Goal: Task Accomplishment & Management: Complete application form

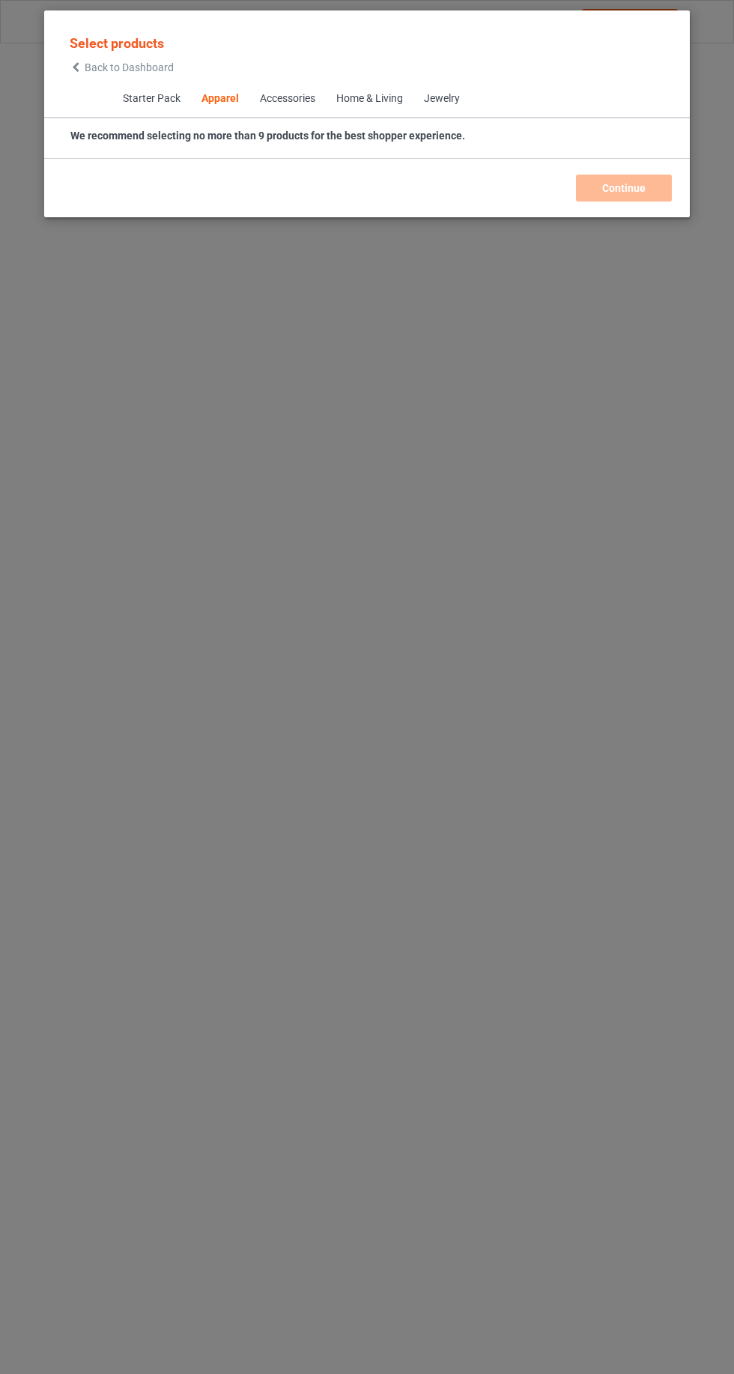
click at [76, 67] on icon at bounding box center [76, 67] width 13 height 10
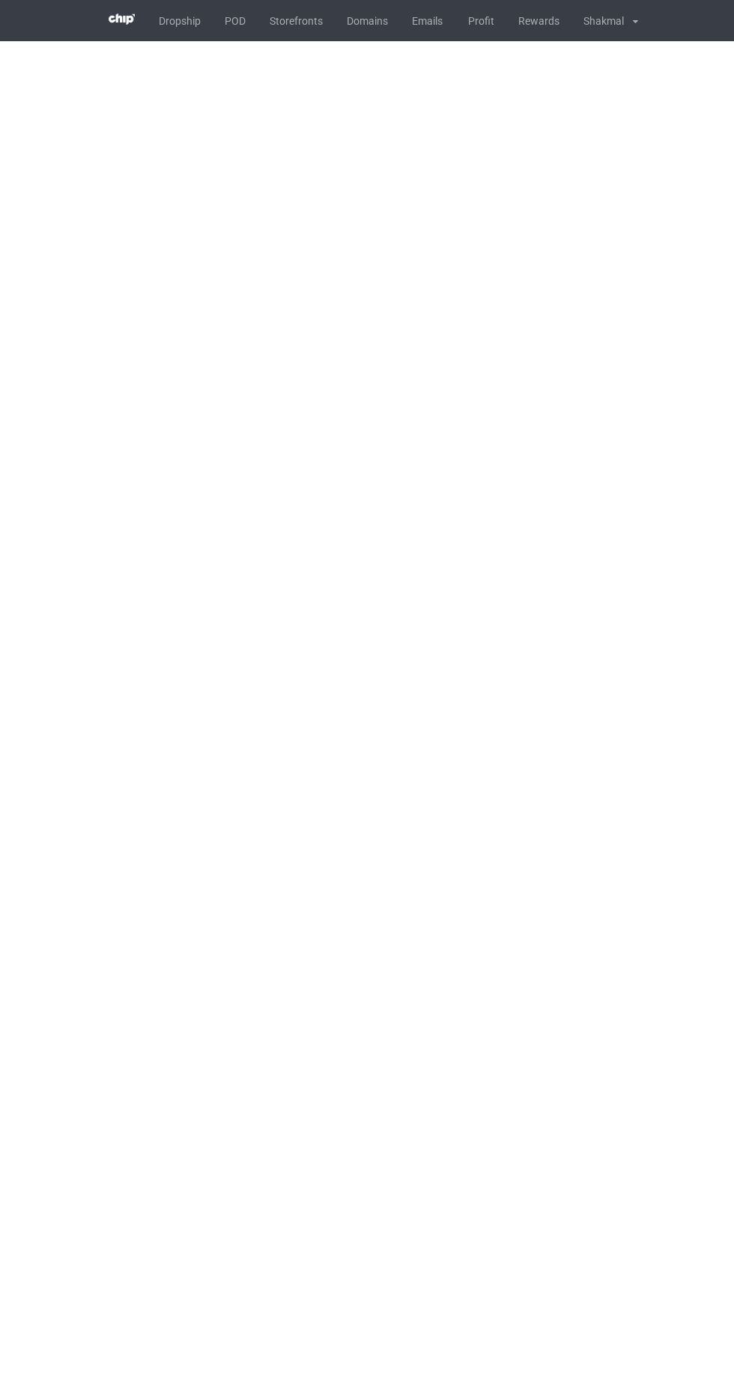
click at [455, 1163] on body "Dropship POD Storefronts Domains Emails Profit Rewards Shakmal Settings Logout …" at bounding box center [367, 687] width 734 height 1374
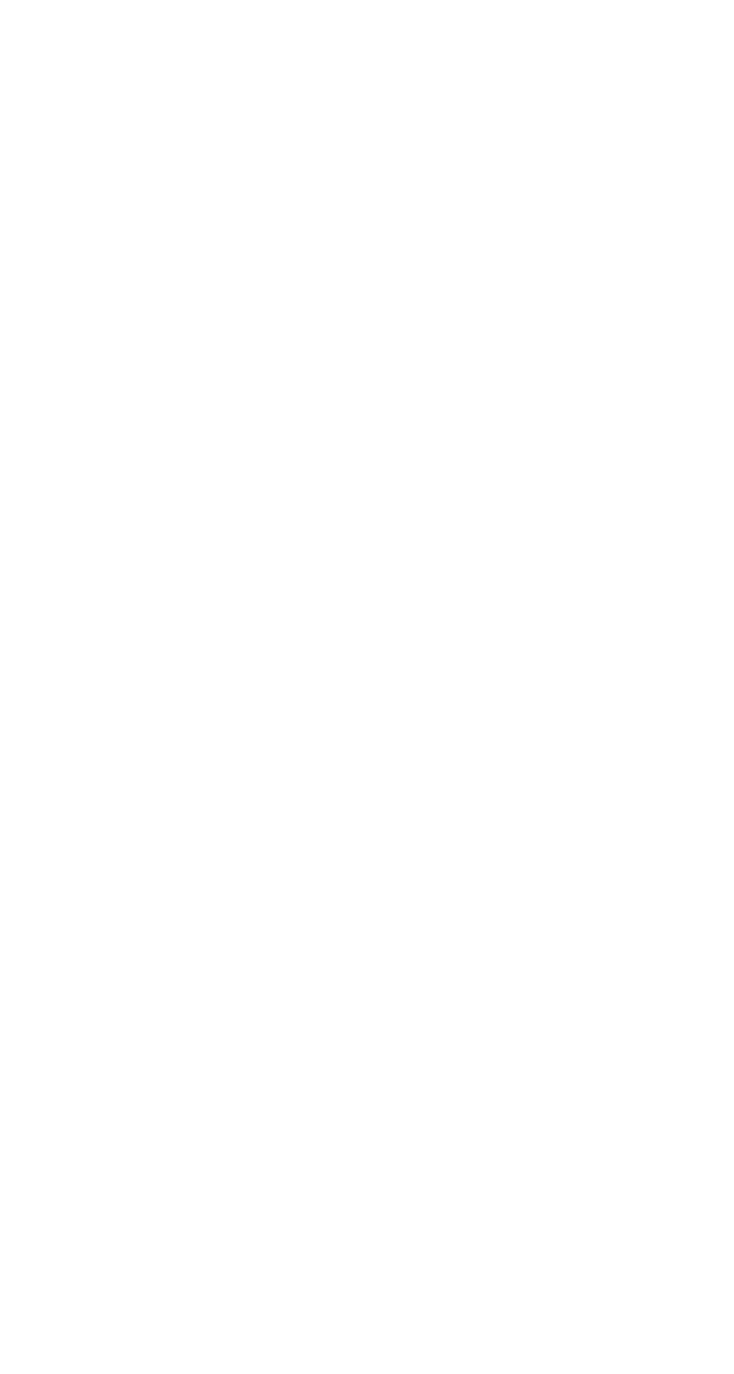
click at [531, 1171] on body "Dropship POD Storefronts Domains Emails Profit Rewards Shakmal Settings Logout …" at bounding box center [367, 687] width 734 height 1374
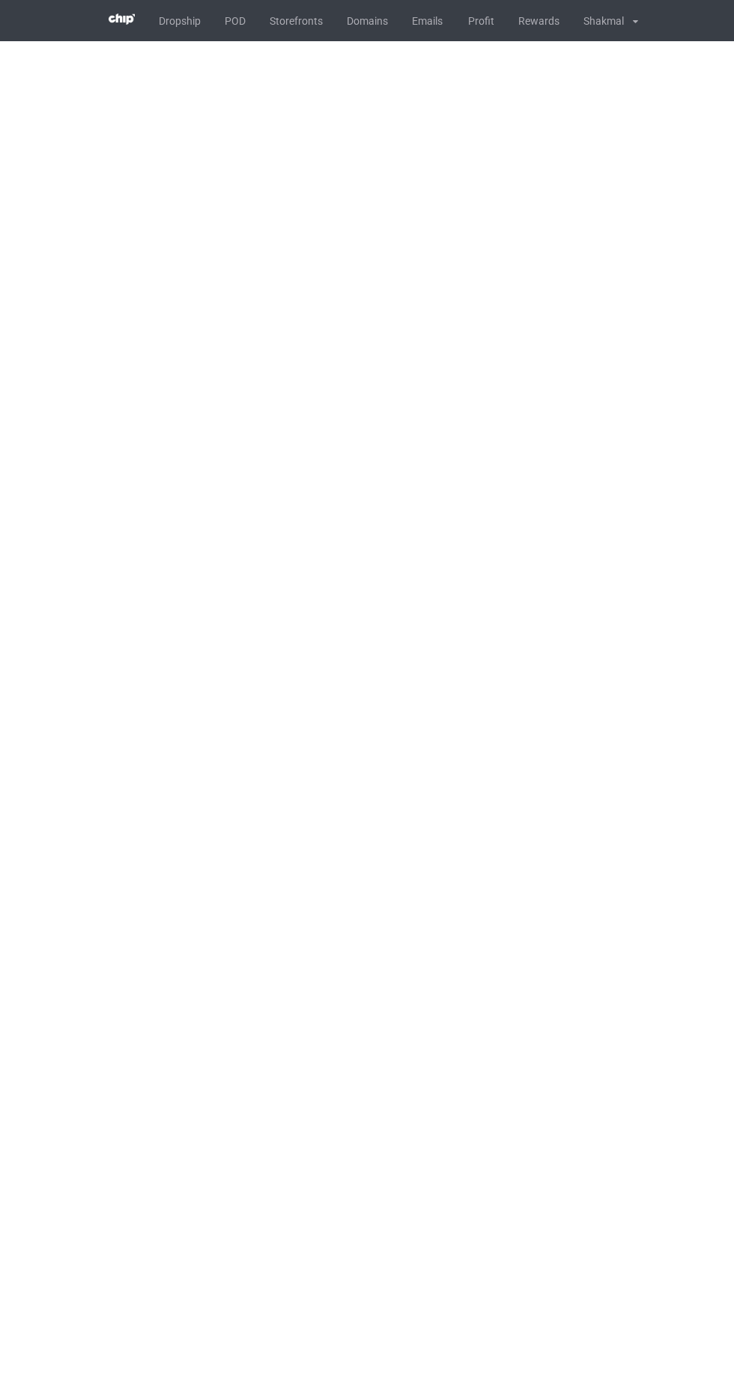
click at [235, 37] on link "POD" at bounding box center [235, 20] width 45 height 41
click at [352, 835] on body "Dropship POD Storefronts Domains Emails Profit Rewards Shakmal Settings Logout …" at bounding box center [367, 687] width 734 height 1374
click at [457, 724] on body "Dropship POD Storefronts Domains Emails Profit Rewards Shakmal Settings Logout …" at bounding box center [367, 687] width 734 height 1374
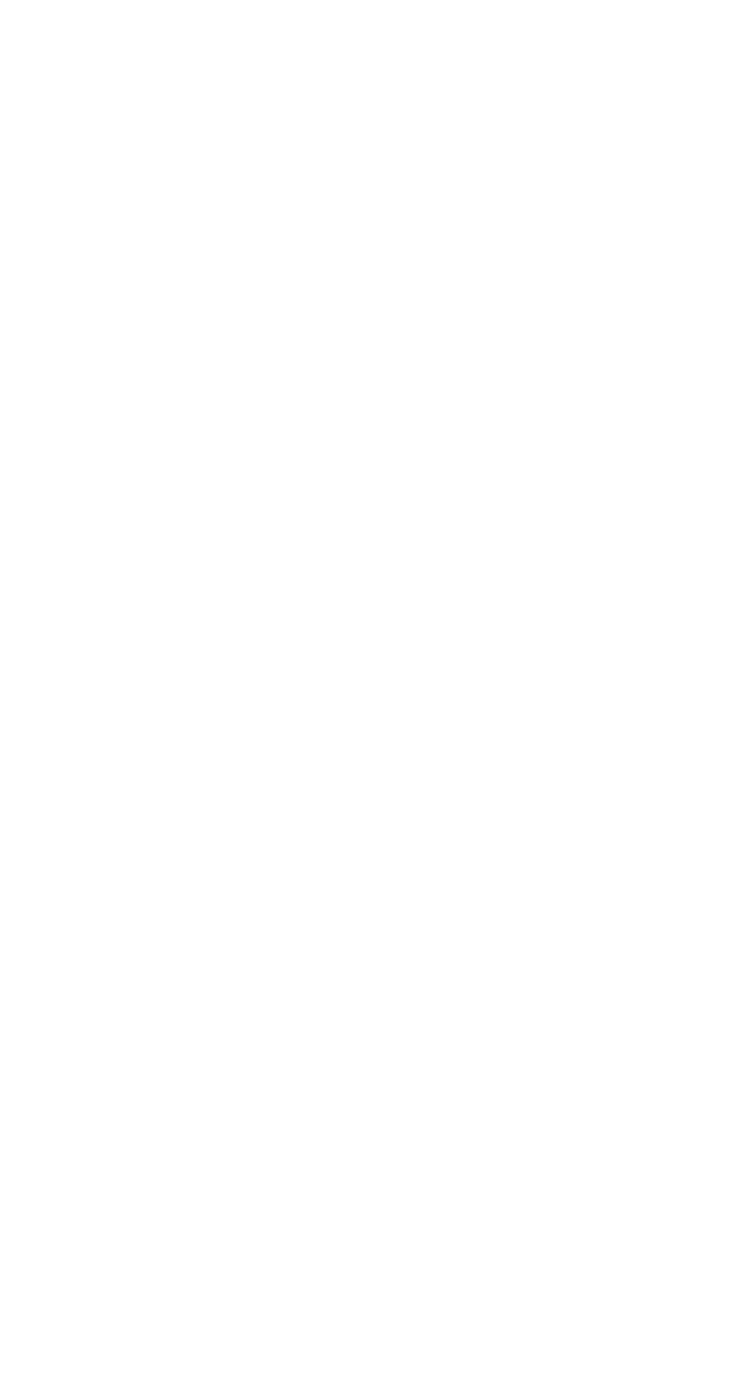
click at [430, 838] on body "Dropship POD Storefronts Domains Emails Profit Rewards Shakmal Settings Logout …" at bounding box center [367, 687] width 734 height 1374
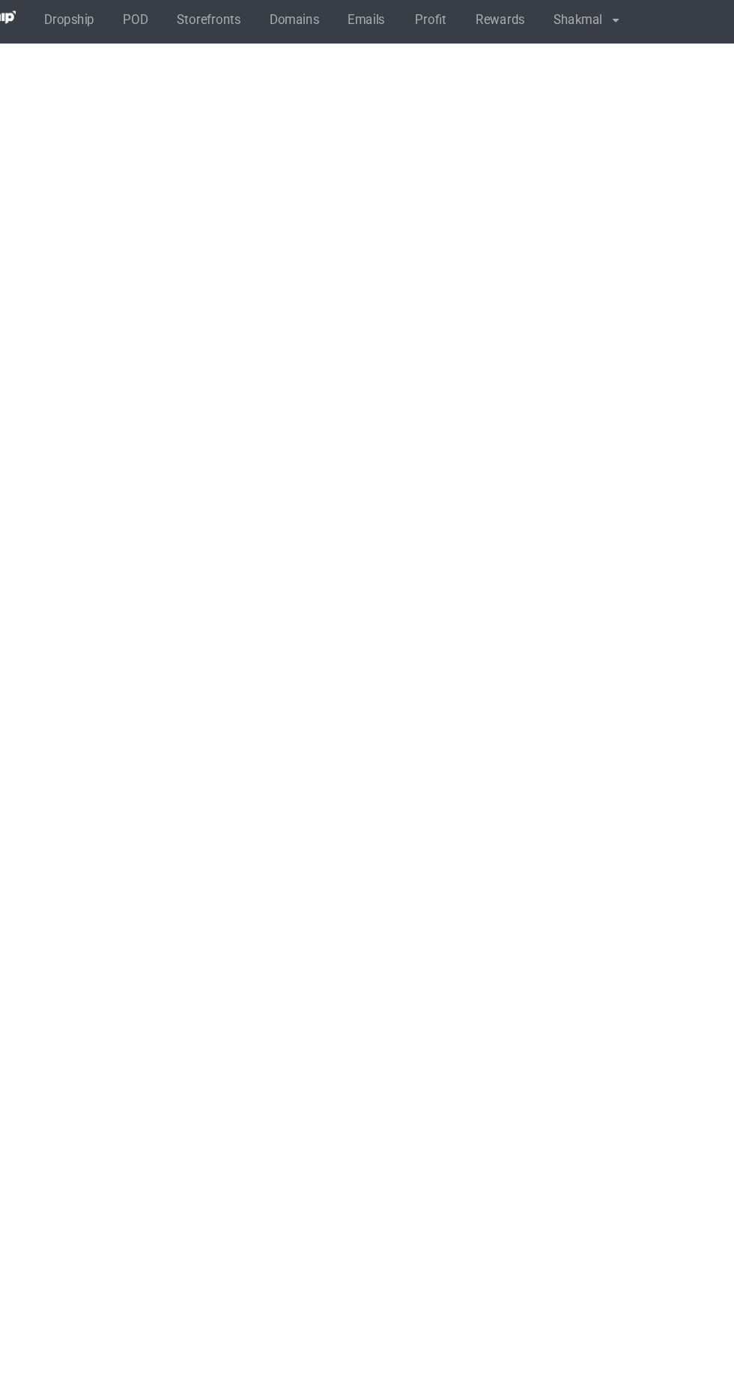
click at [482, 31] on link "Profit" at bounding box center [481, 20] width 50 height 41
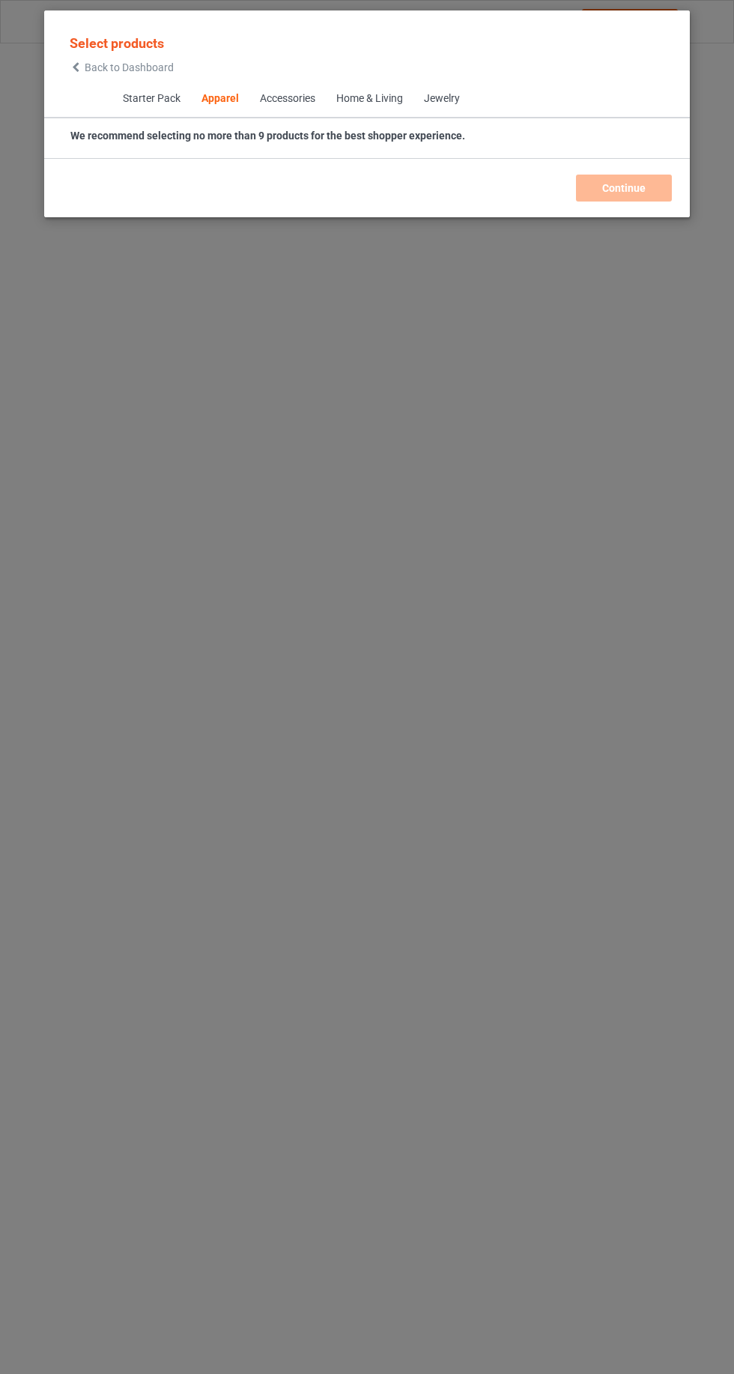
click at [363, 732] on div "Select products Back to Dashboard Starter Pack Apparel Accessories Home & Livin…" at bounding box center [367, 687] width 734 height 1374
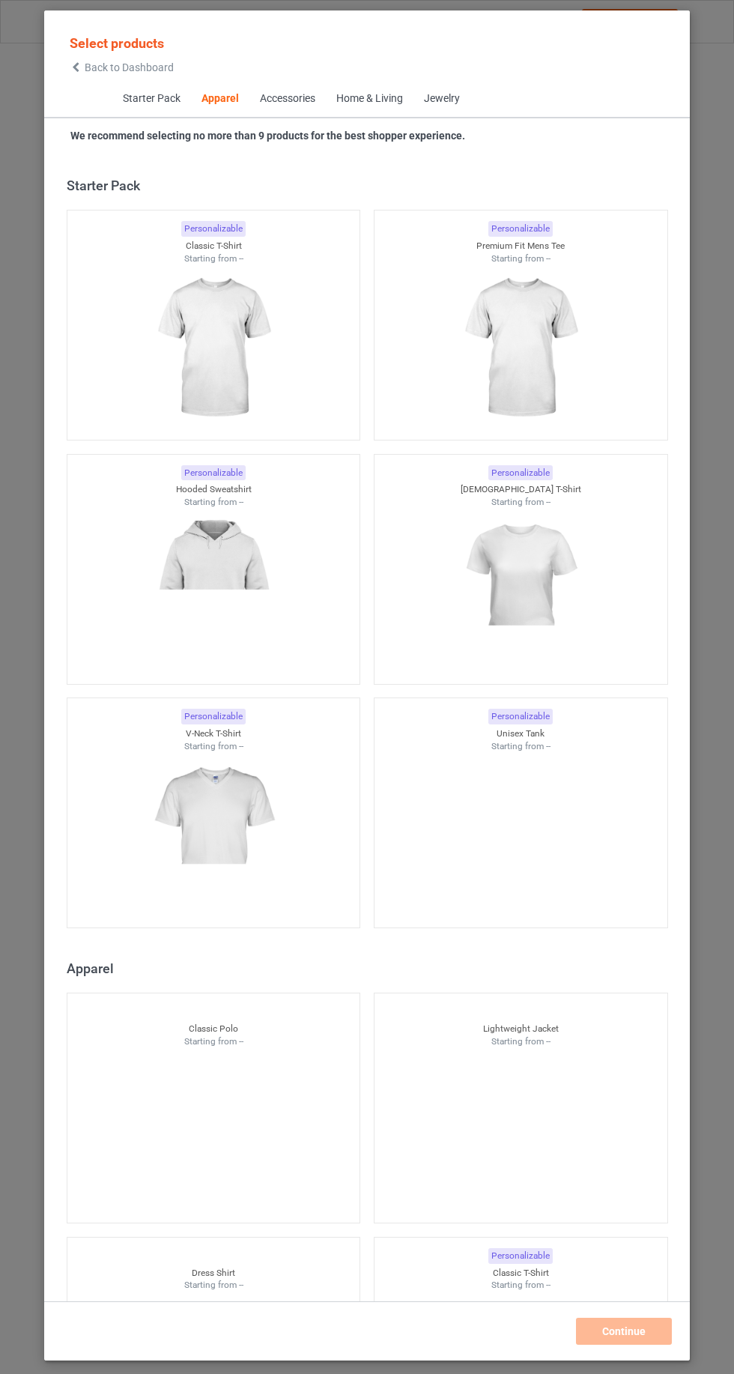
scroll to position [802, 0]
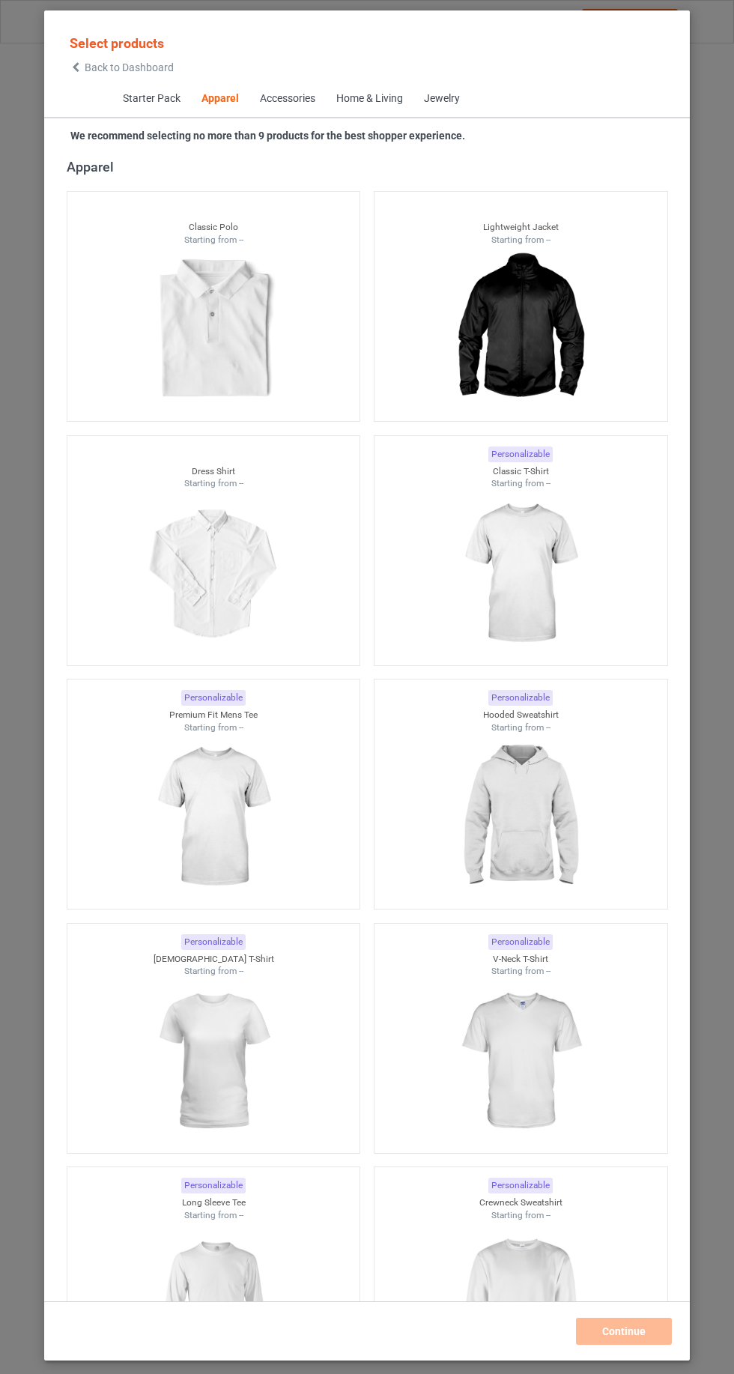
click at [510, 614] on img at bounding box center [520, 574] width 134 height 168
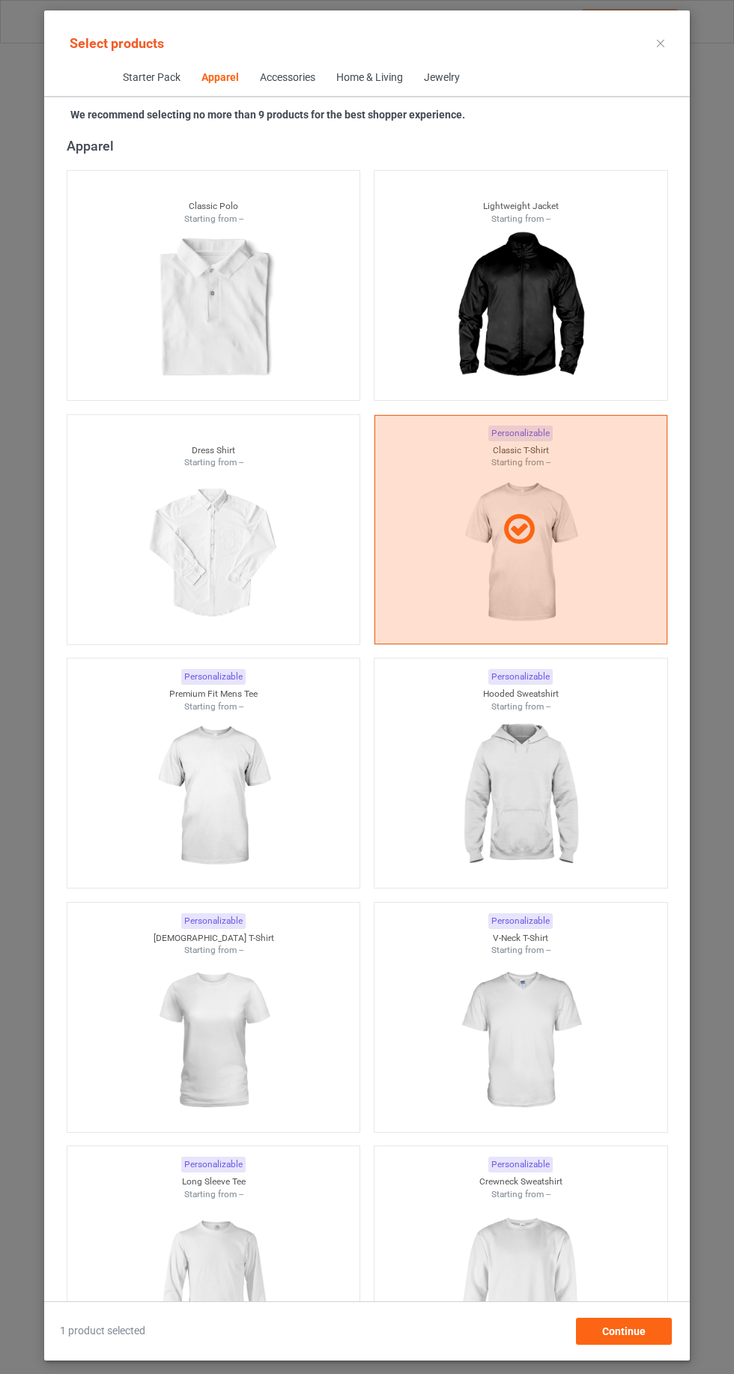
click at [243, 814] on img at bounding box center [213, 796] width 134 height 168
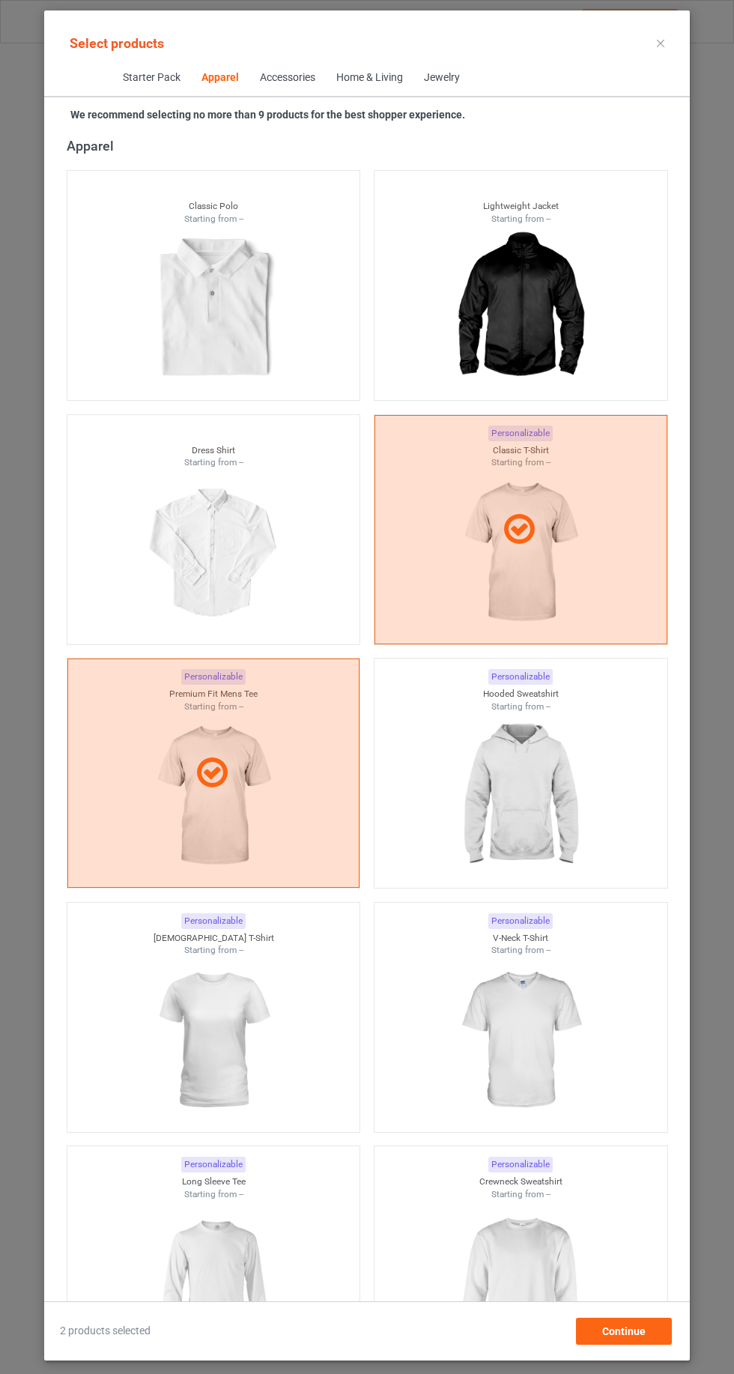
click at [495, 773] on img at bounding box center [520, 796] width 134 height 168
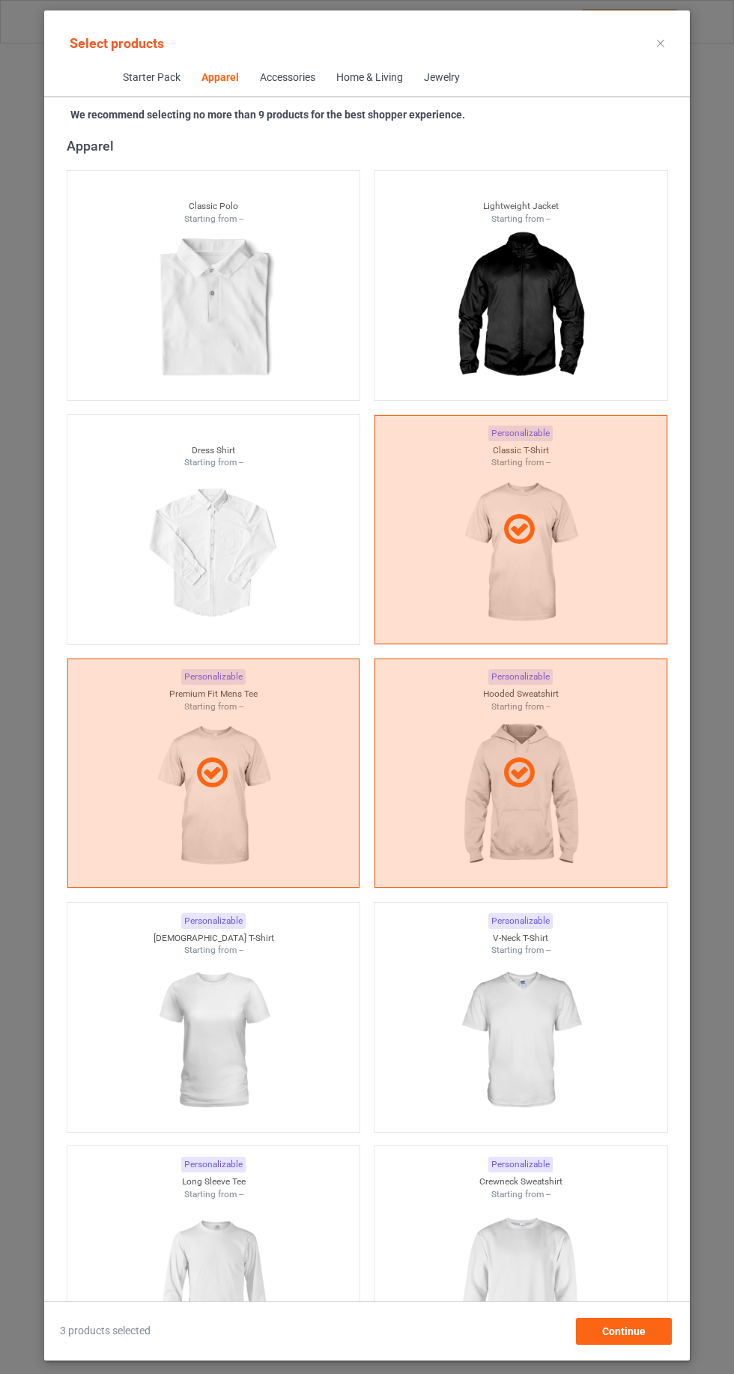
click at [500, 1265] on img at bounding box center [520, 1284] width 134 height 168
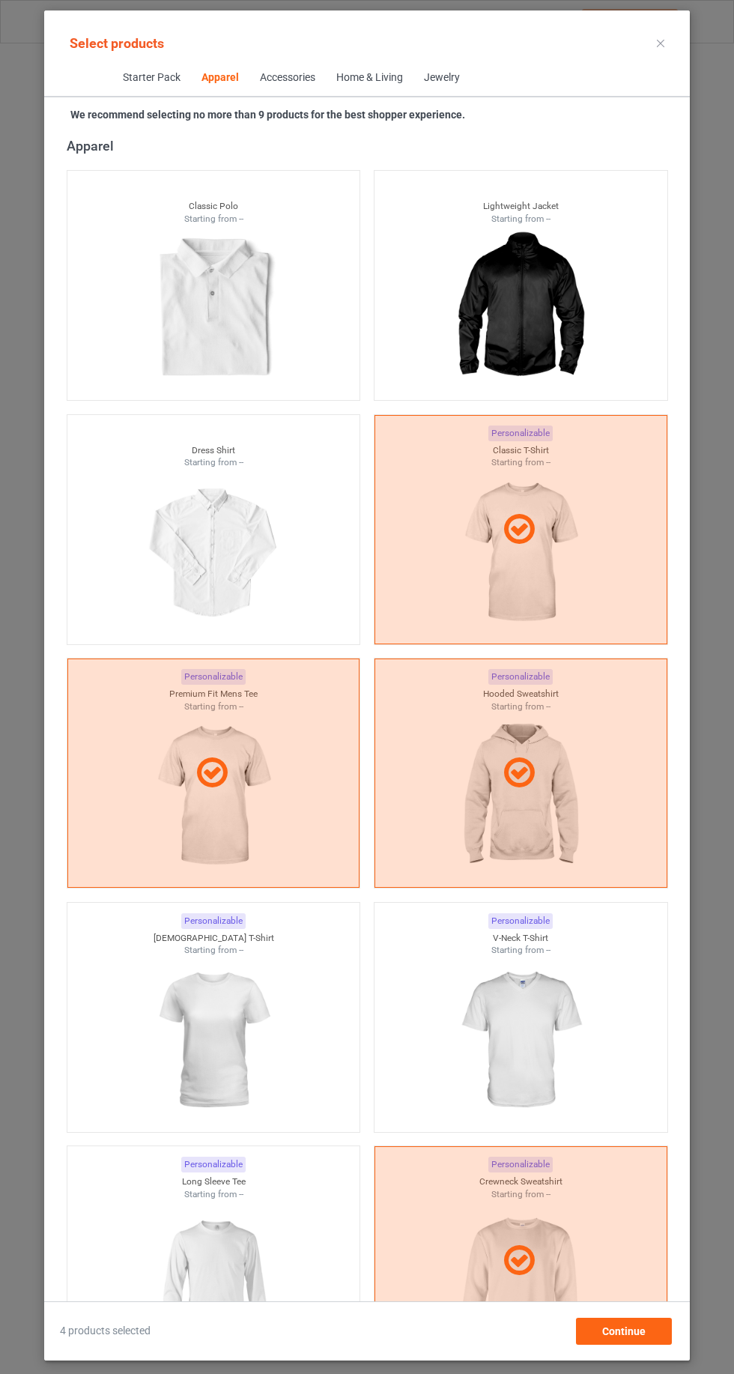
click at [226, 1031] on img at bounding box center [213, 1041] width 134 height 168
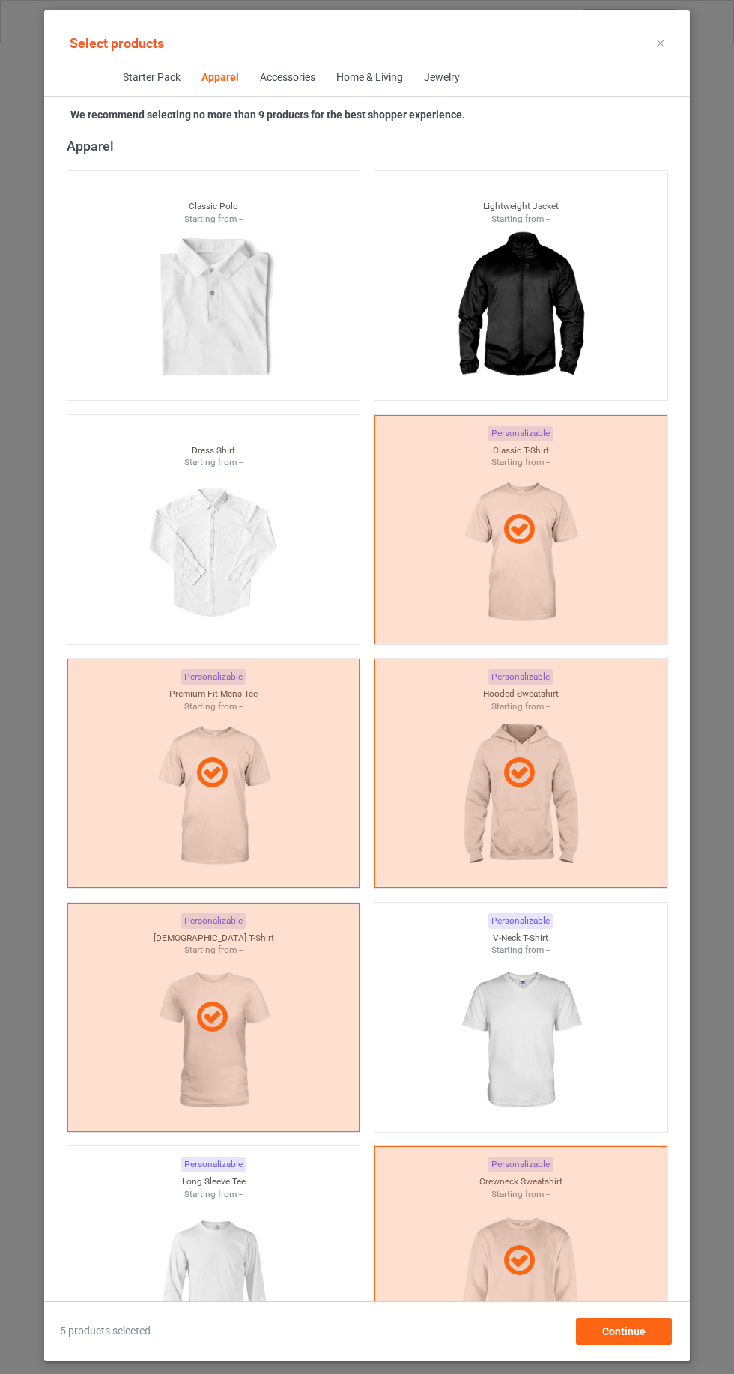
click at [661, 43] on icon at bounding box center [660, 43] width 7 height 7
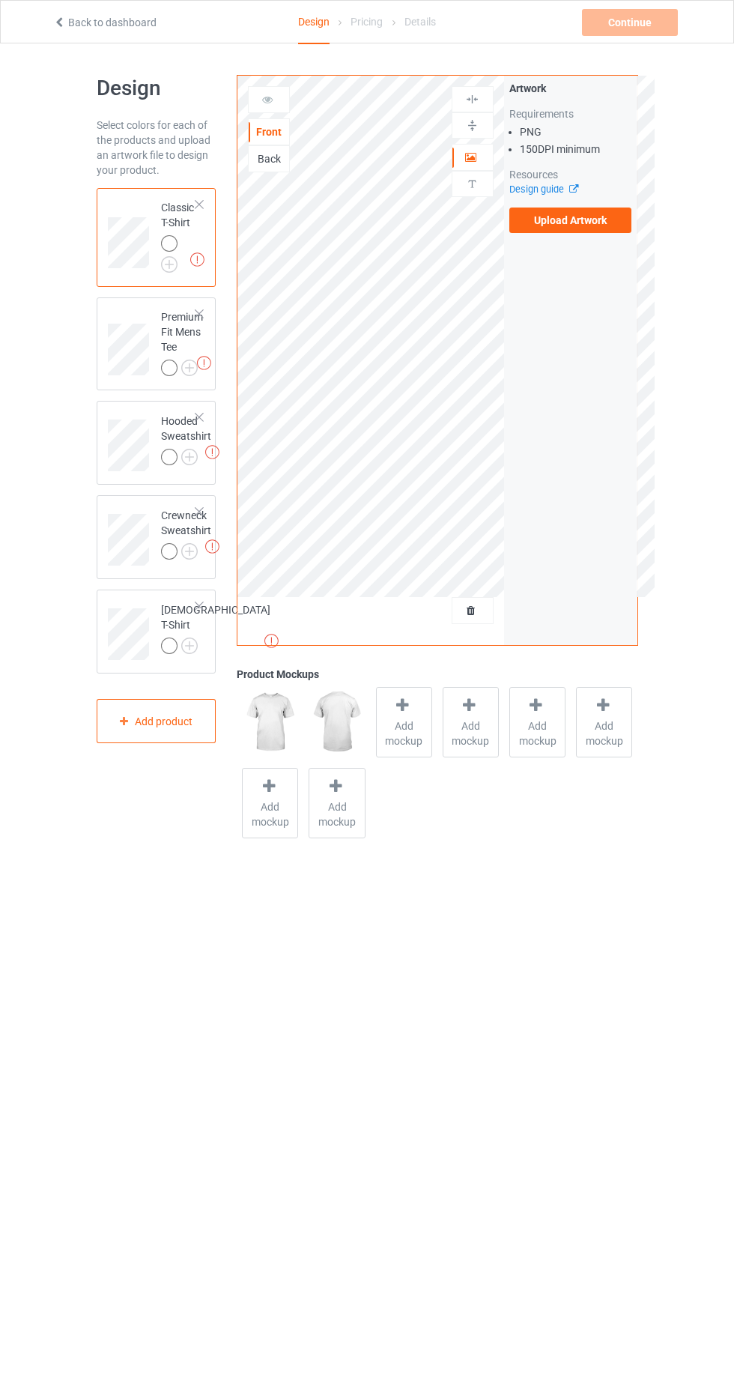
click at [570, 220] on label "Upload Artwork" at bounding box center [570, 220] width 123 height 25
click at [0, 0] on input "Upload Artwork" at bounding box center [0, 0] width 0 height 0
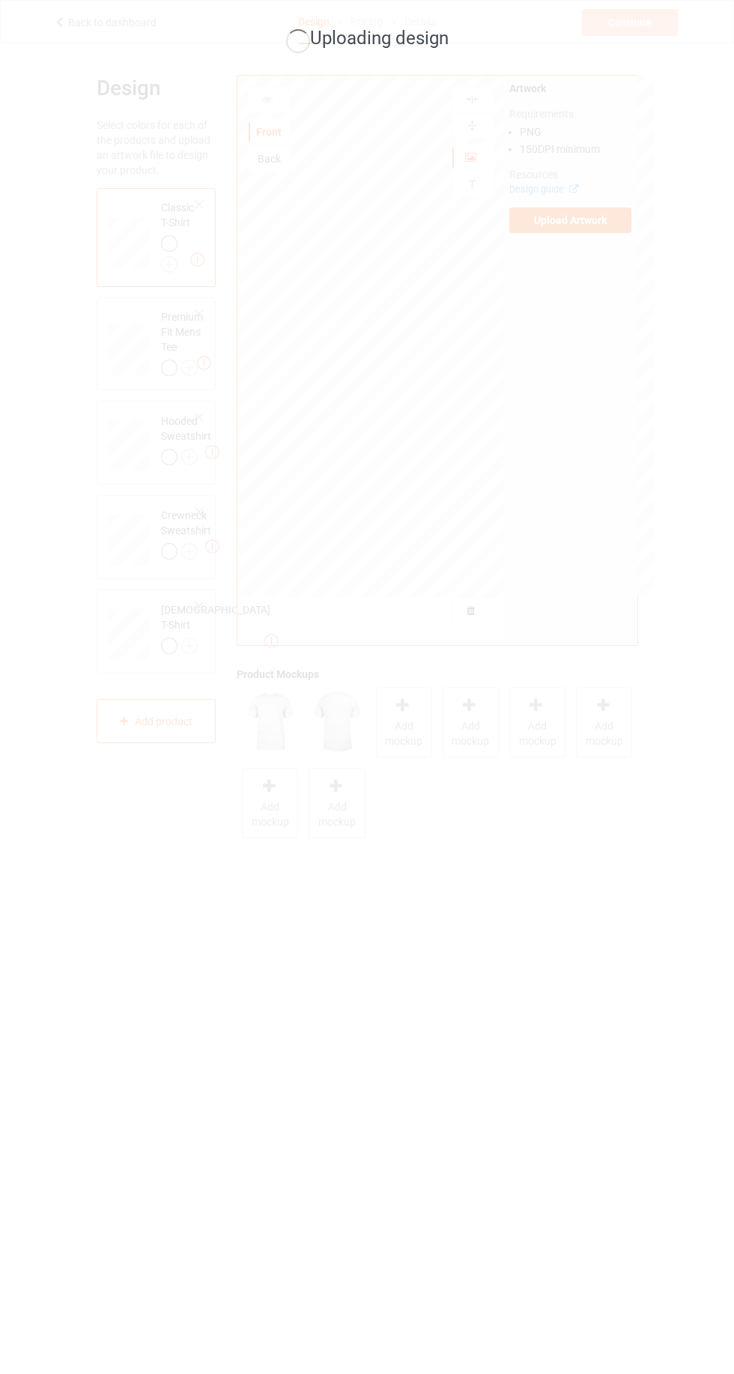
click at [371, 665] on div "Uploading design" at bounding box center [367, 687] width 734 height 1374
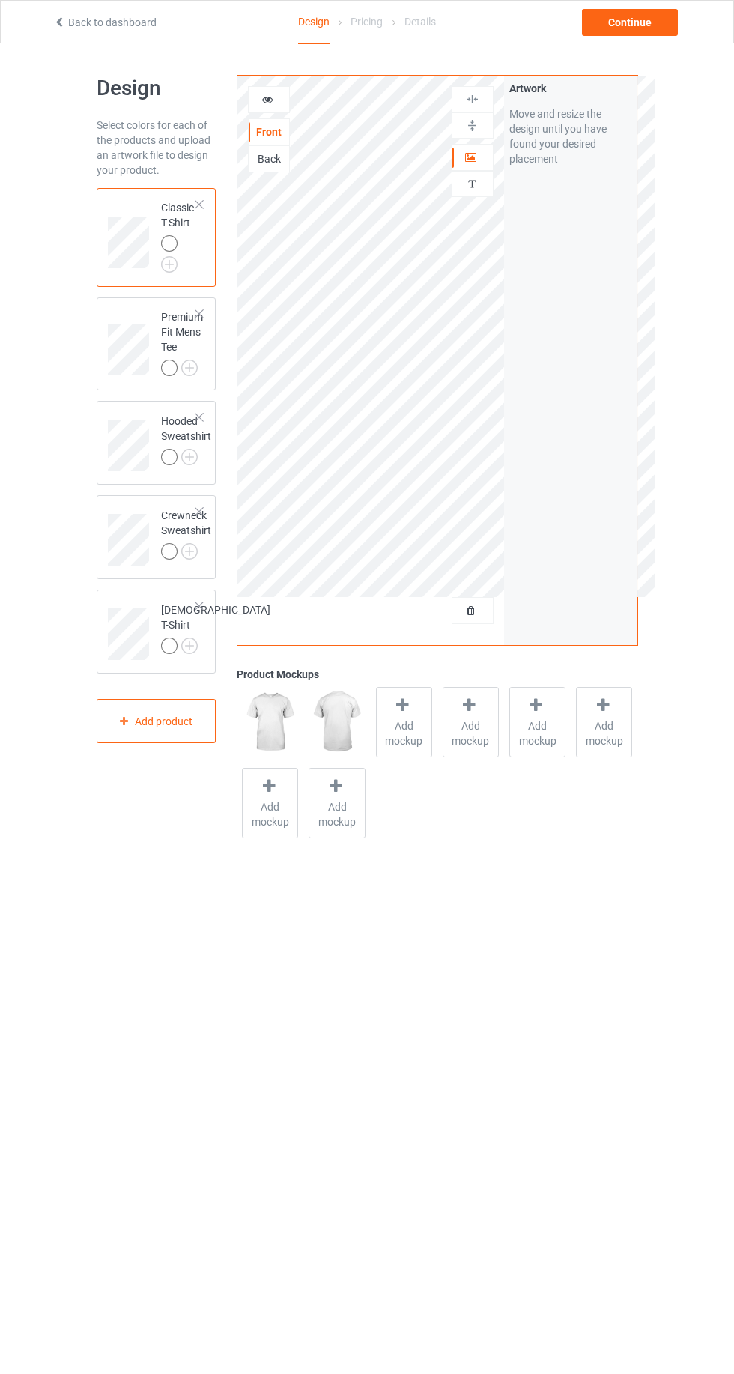
click at [0, 0] on img at bounding box center [0, 0] width 0 height 0
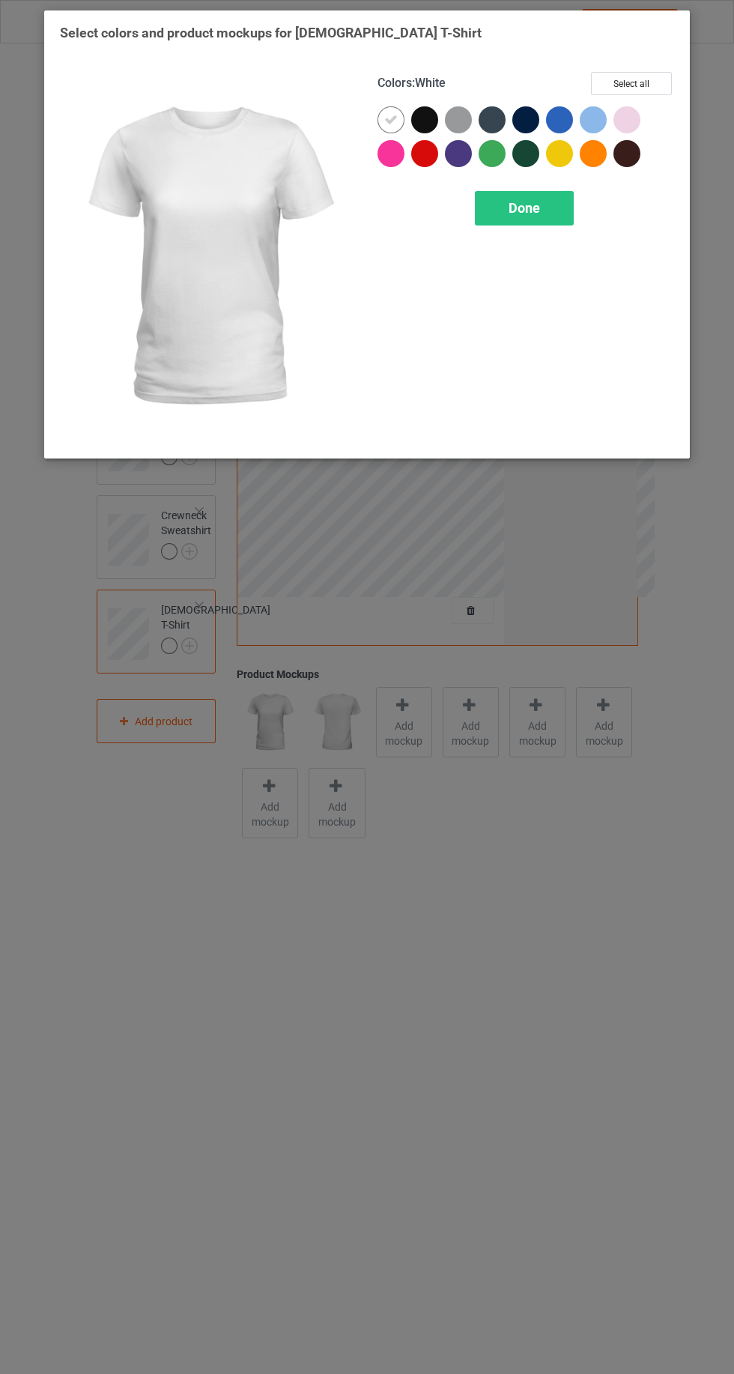
click at [518, 121] on div at bounding box center [525, 119] width 27 height 27
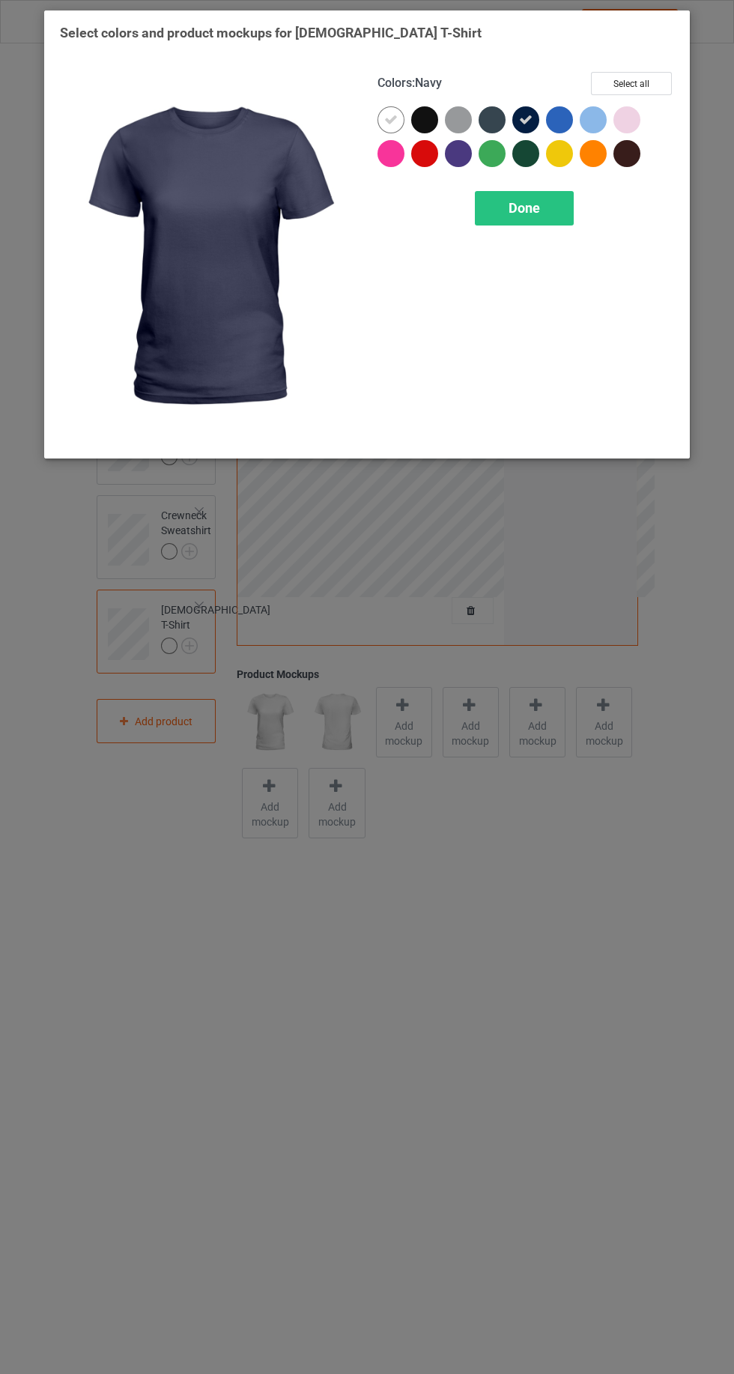
click at [485, 125] on div at bounding box center [492, 119] width 27 height 27
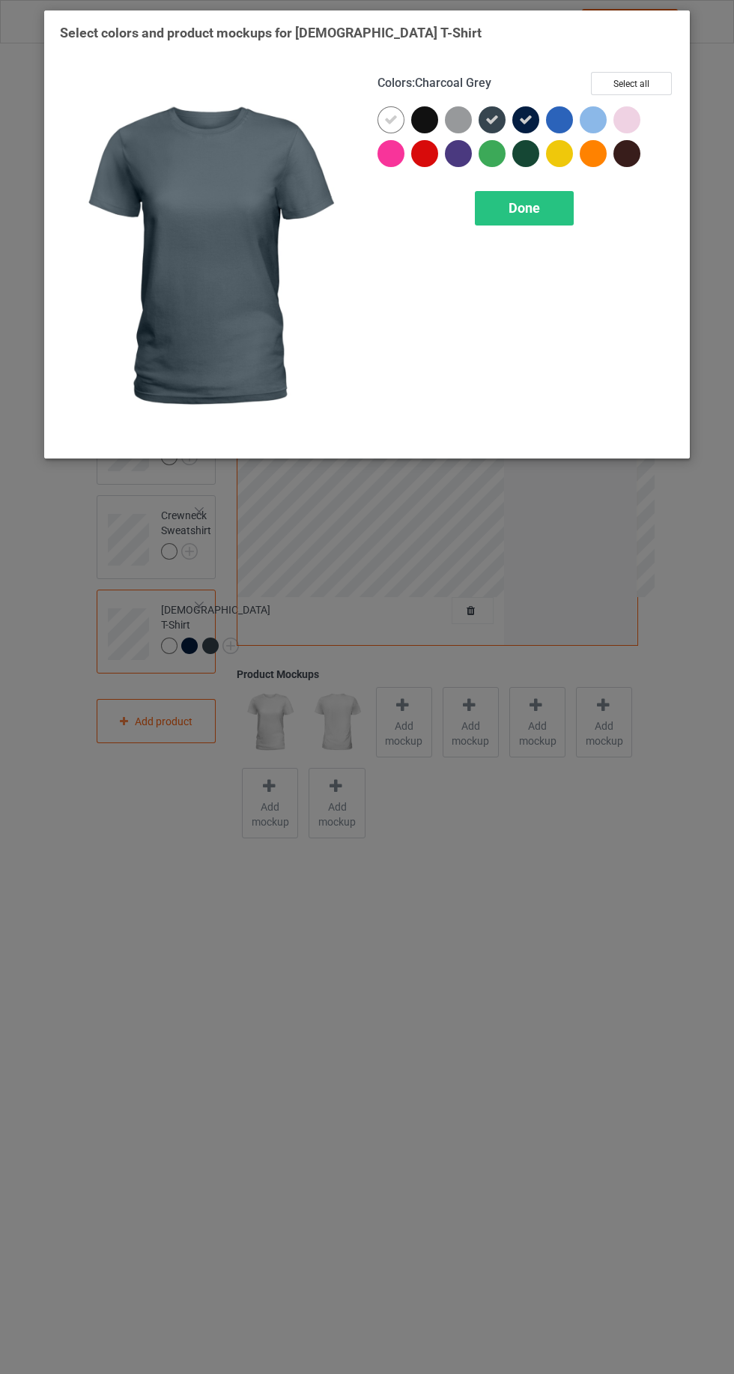
click at [417, 122] on div at bounding box center [424, 119] width 27 height 27
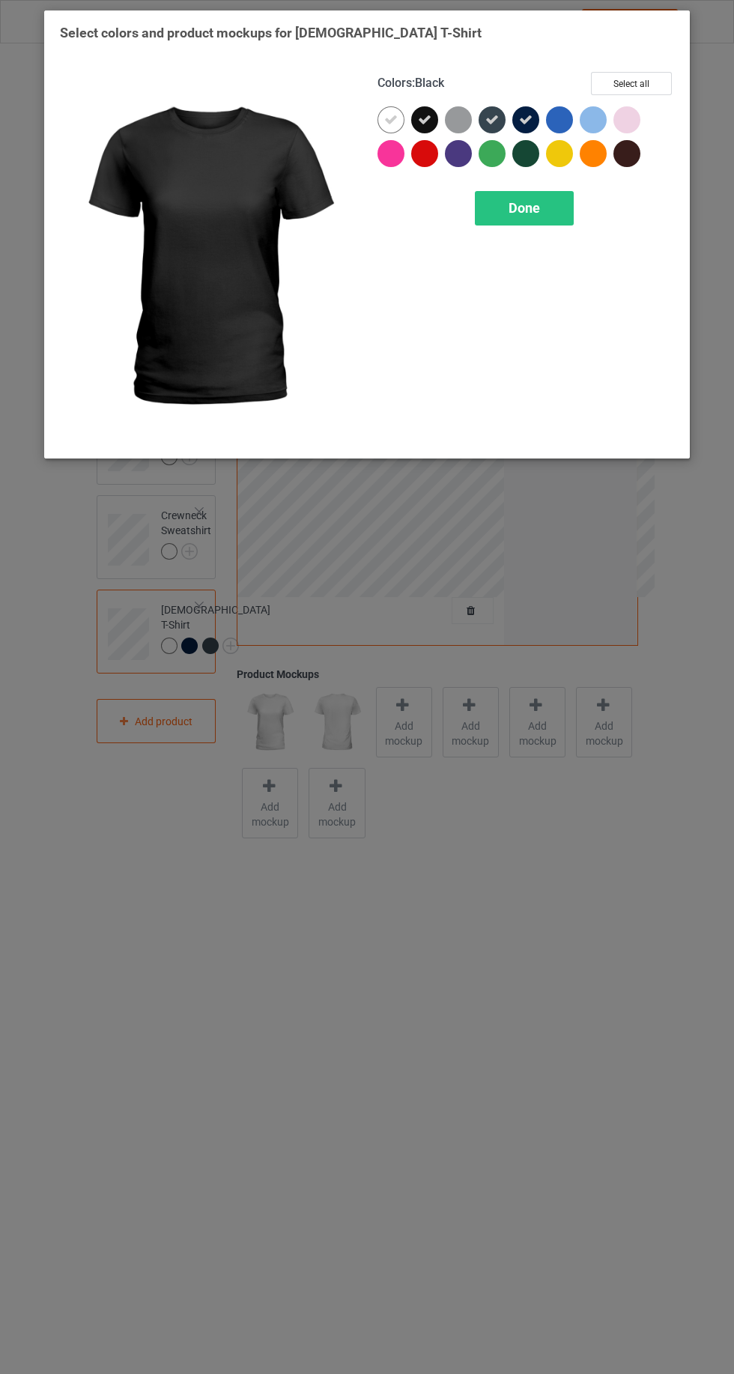
click at [390, 119] on icon at bounding box center [390, 119] width 13 height 13
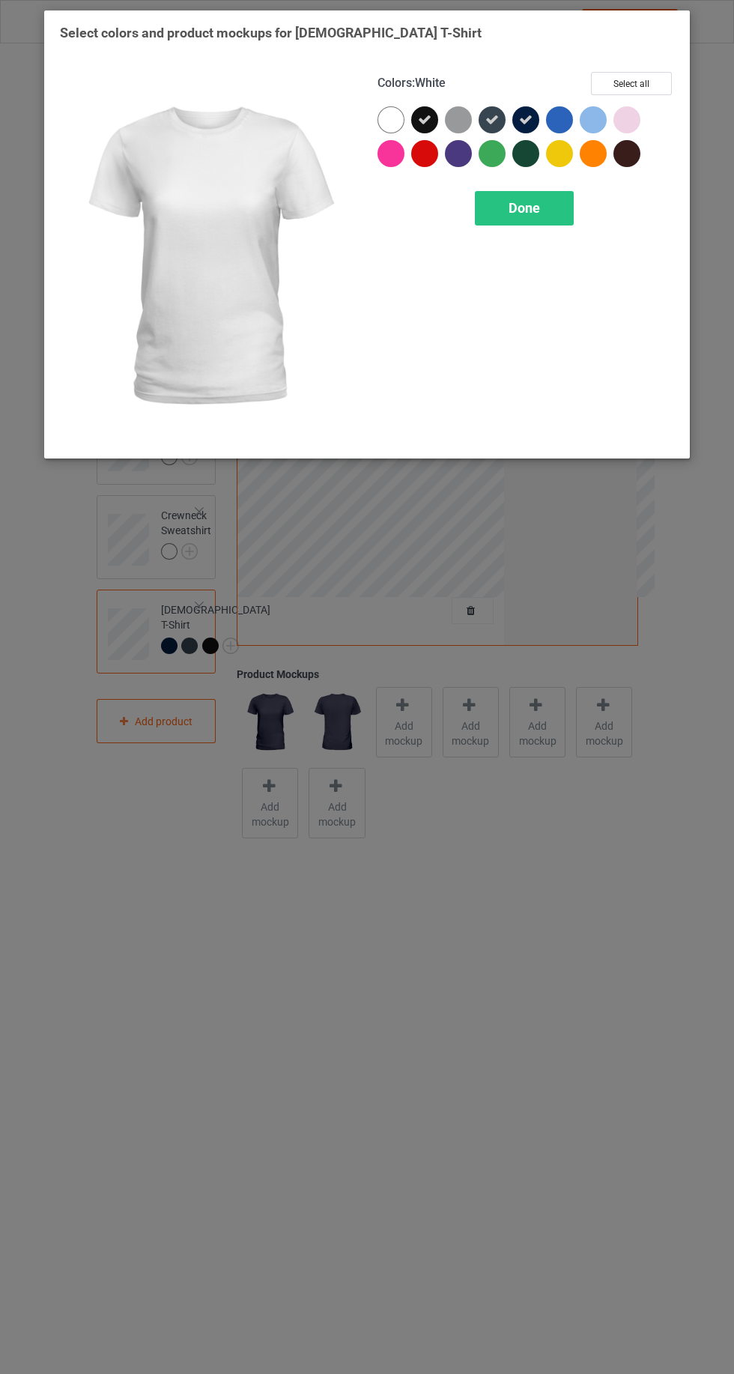
click at [622, 162] on div at bounding box center [627, 153] width 27 height 27
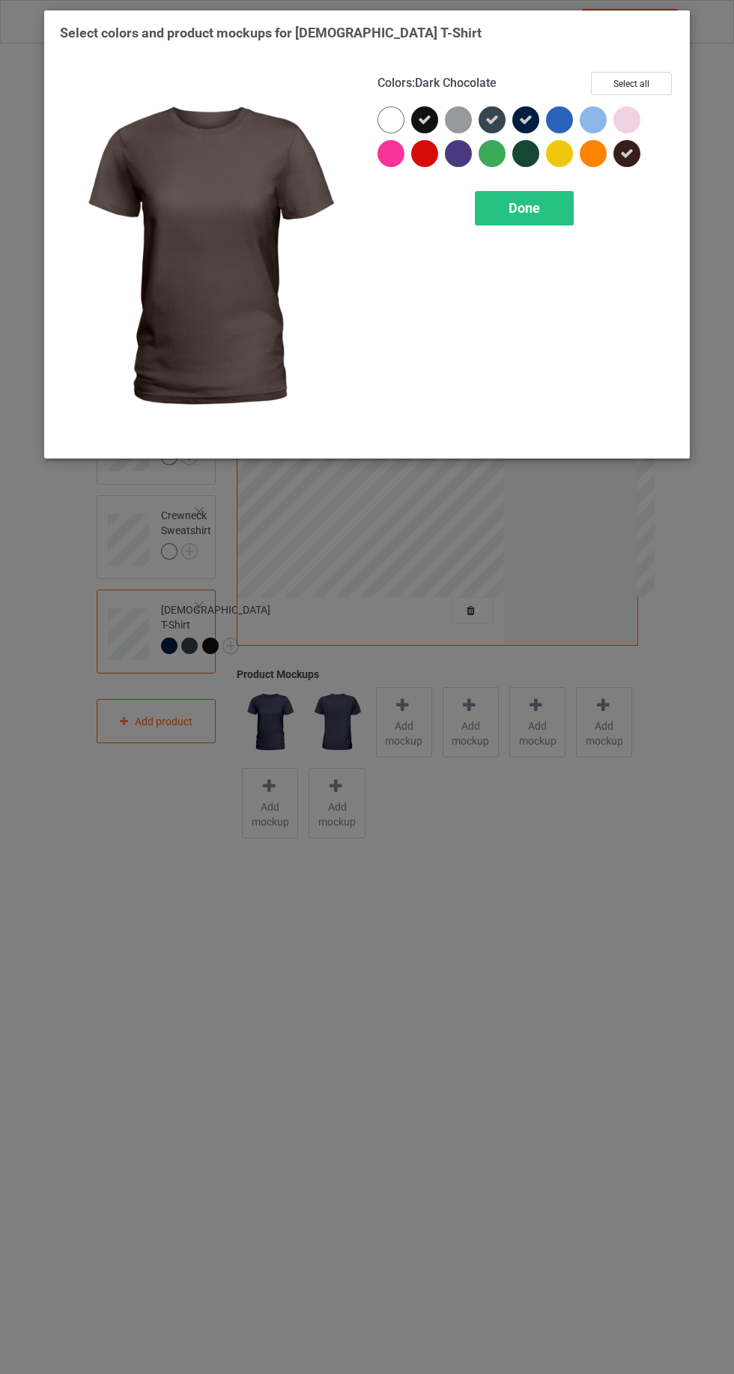
click at [540, 218] on div "Done" at bounding box center [524, 208] width 99 height 34
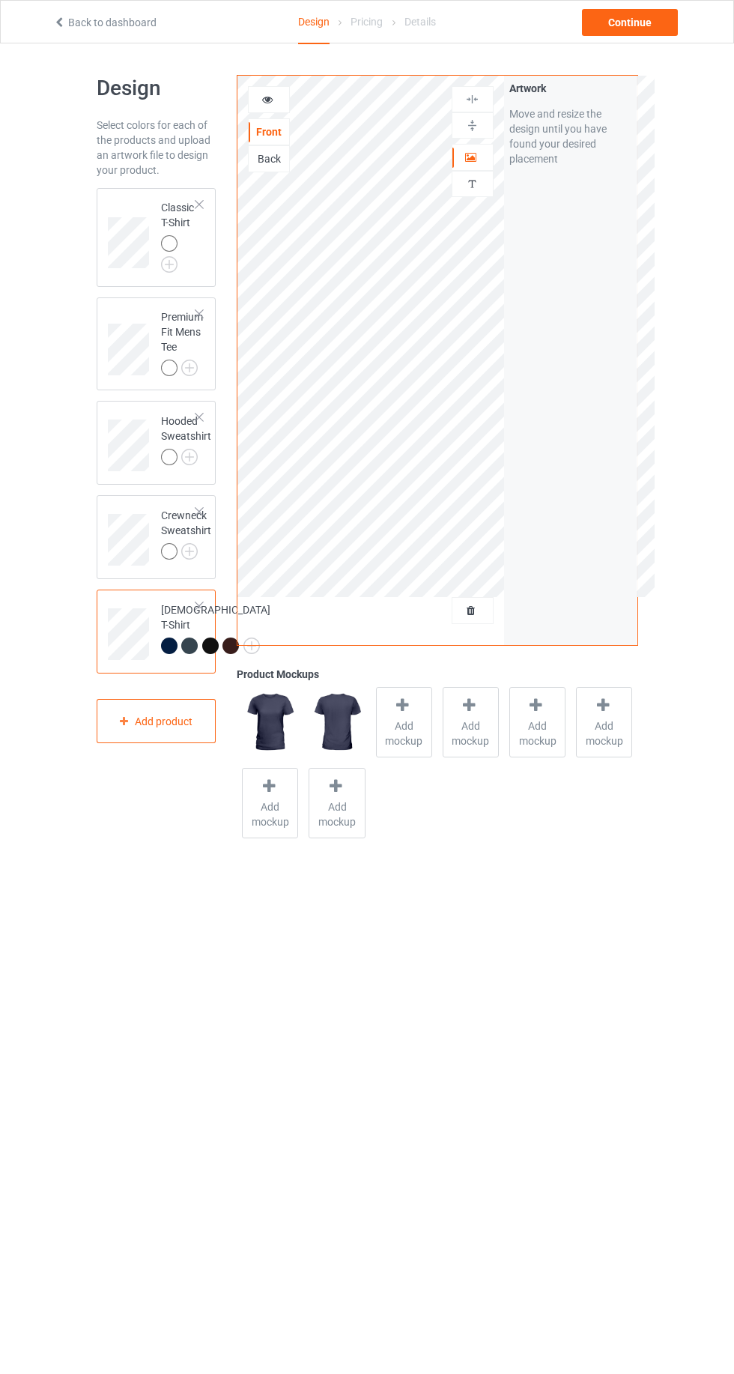
click at [169, 551] on div at bounding box center [169, 551] width 16 height 16
click at [199, 513] on div at bounding box center [199, 511] width 10 height 10
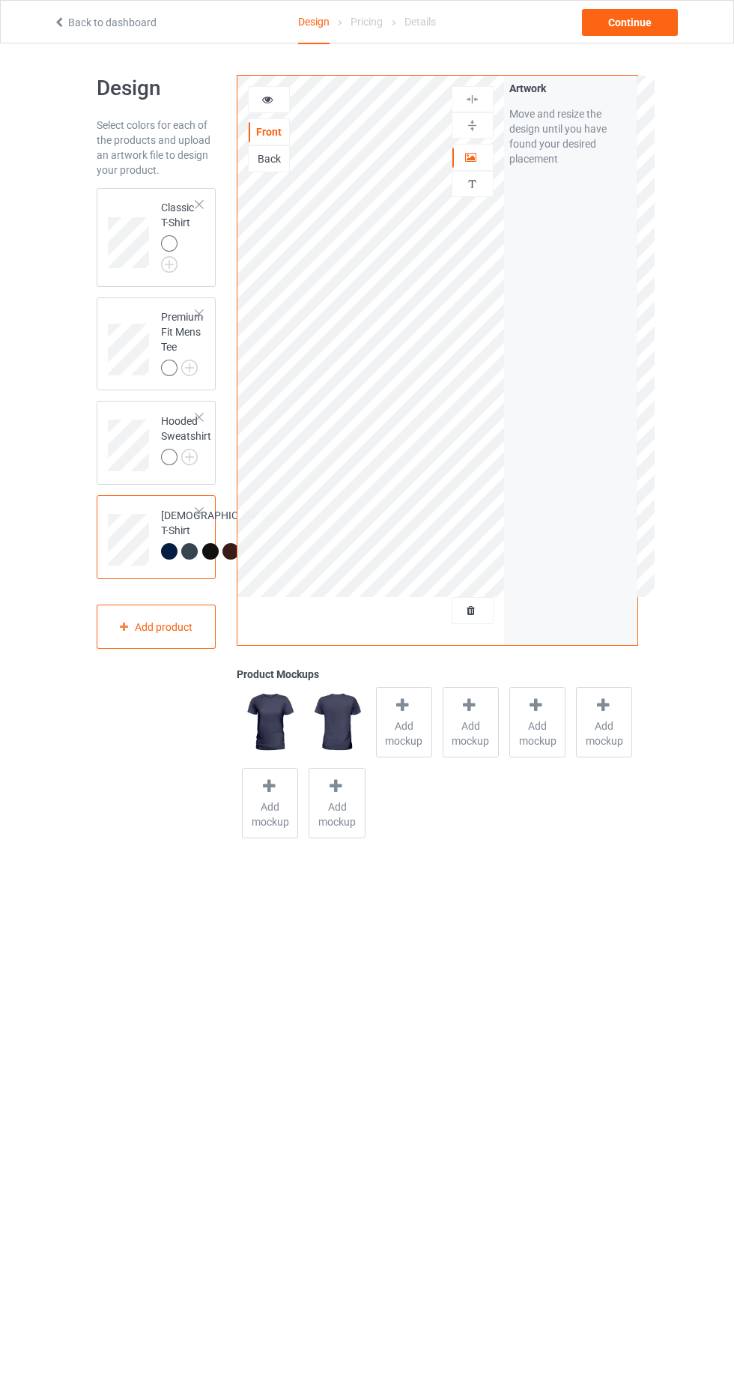
click at [0, 0] on img at bounding box center [0, 0] width 0 height 0
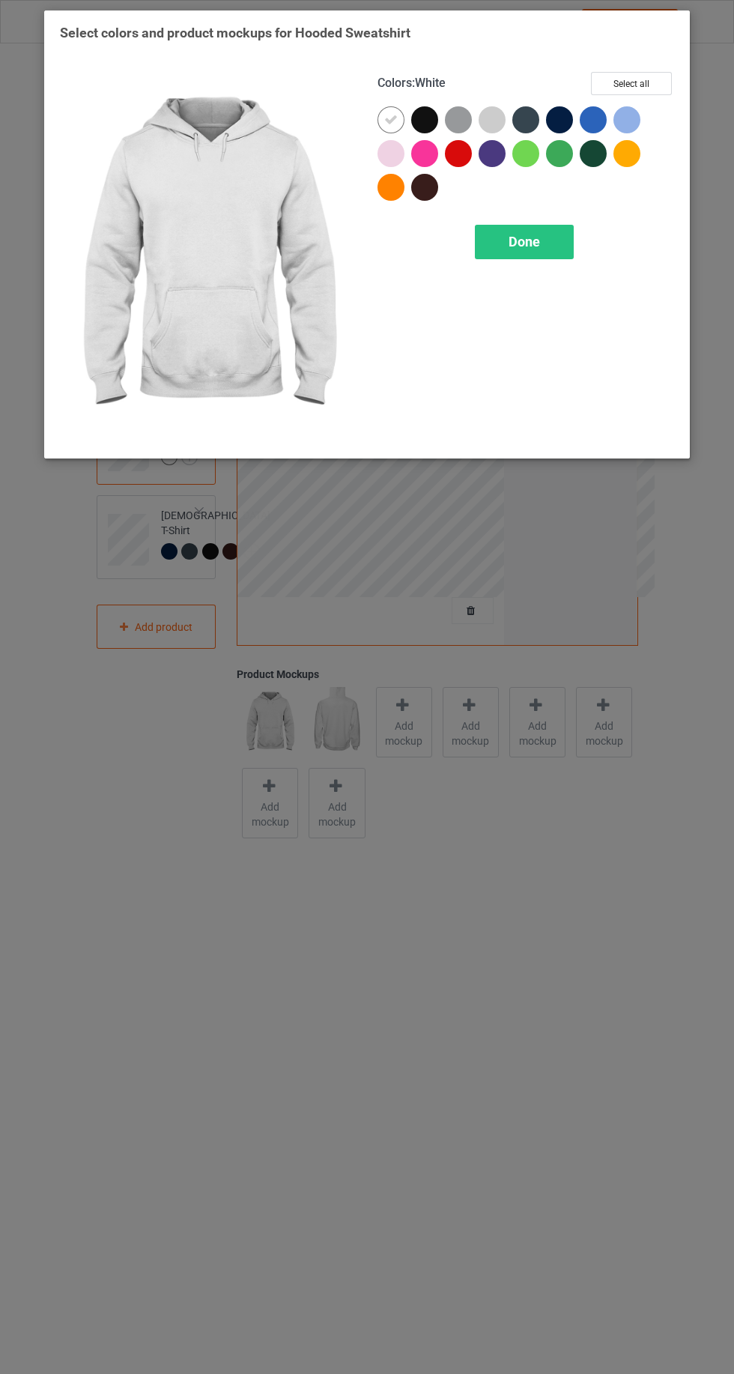
click at [428, 120] on div at bounding box center [424, 119] width 27 height 27
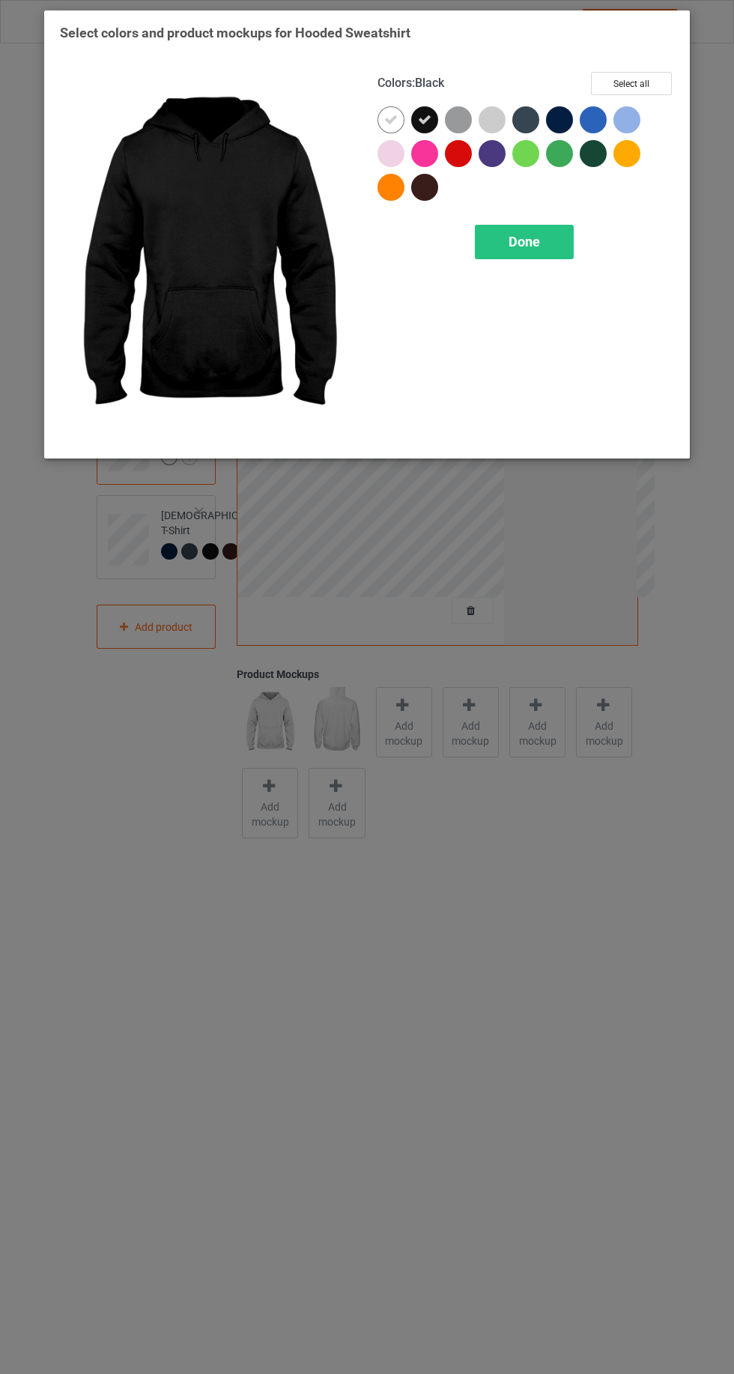
click at [387, 124] on icon at bounding box center [390, 119] width 13 height 13
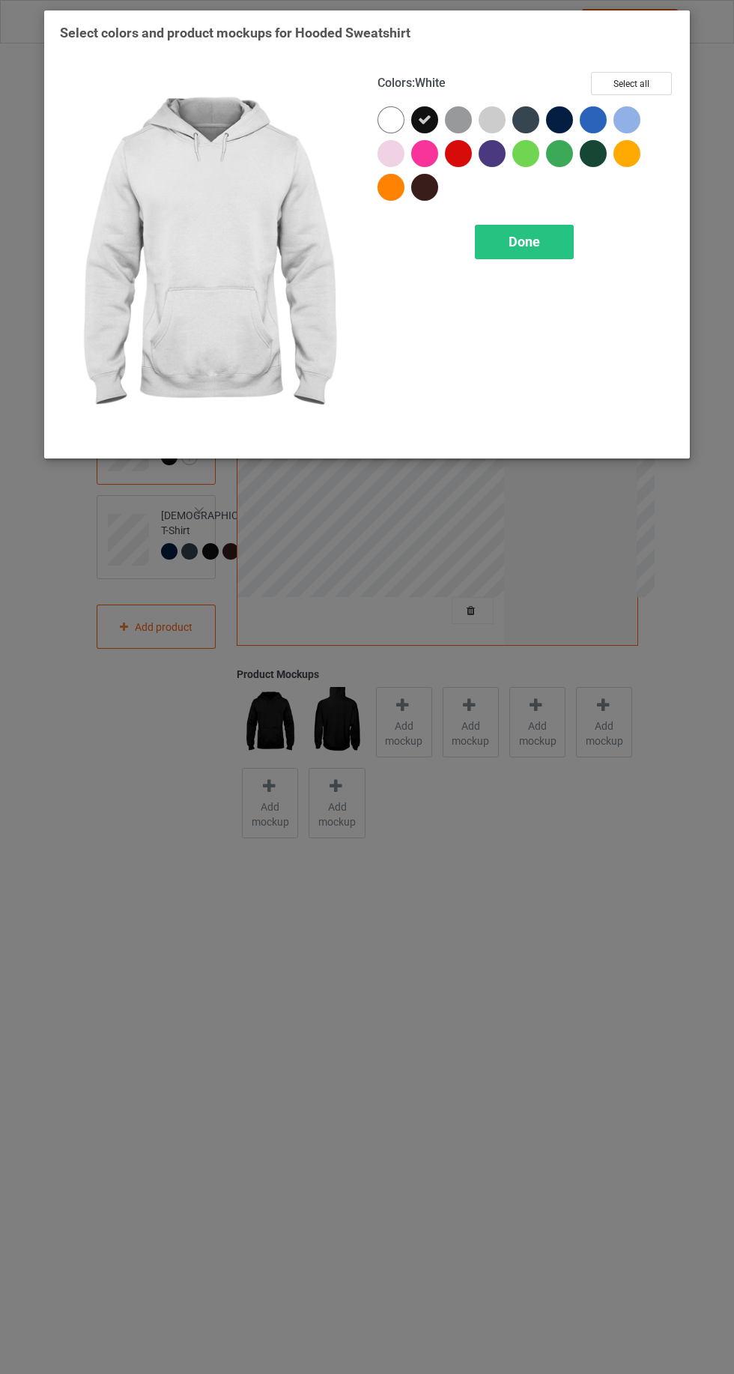
click at [523, 129] on div at bounding box center [525, 119] width 27 height 27
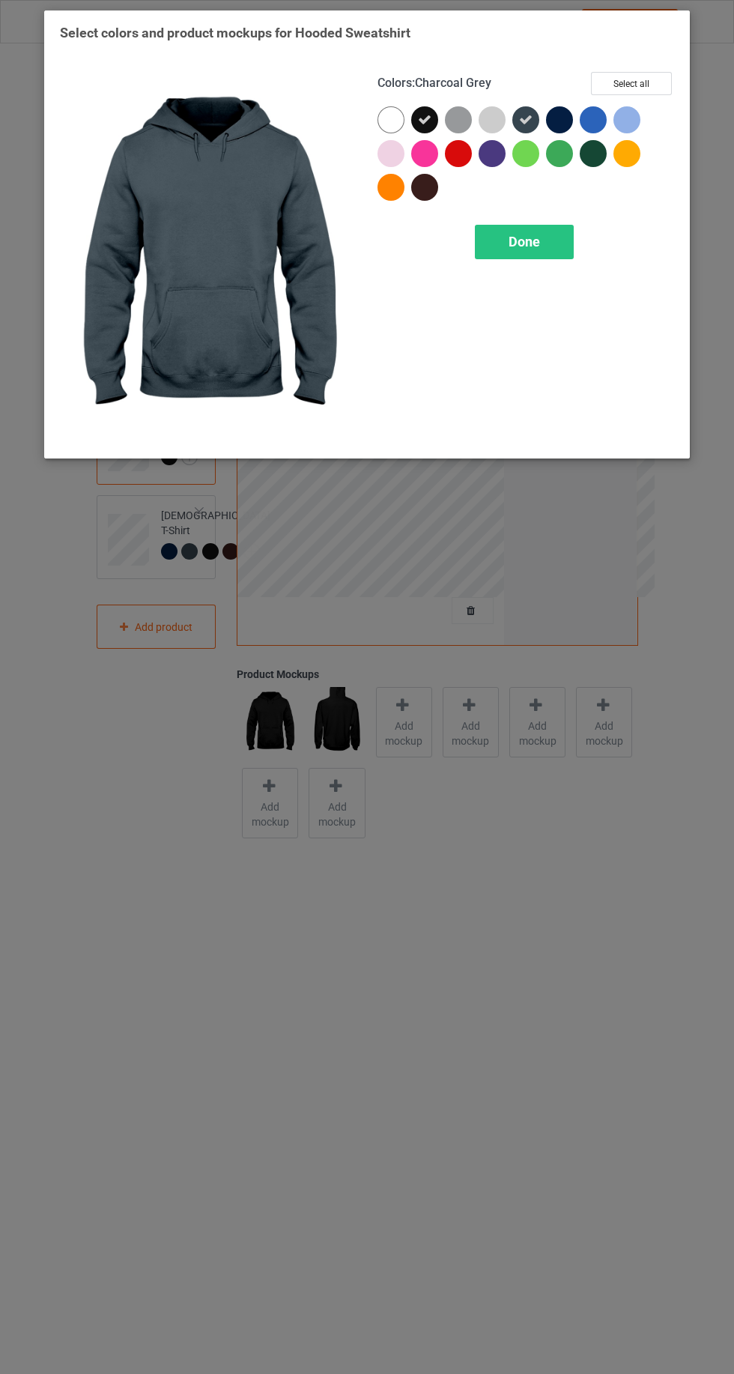
click at [567, 120] on div at bounding box center [559, 119] width 27 height 27
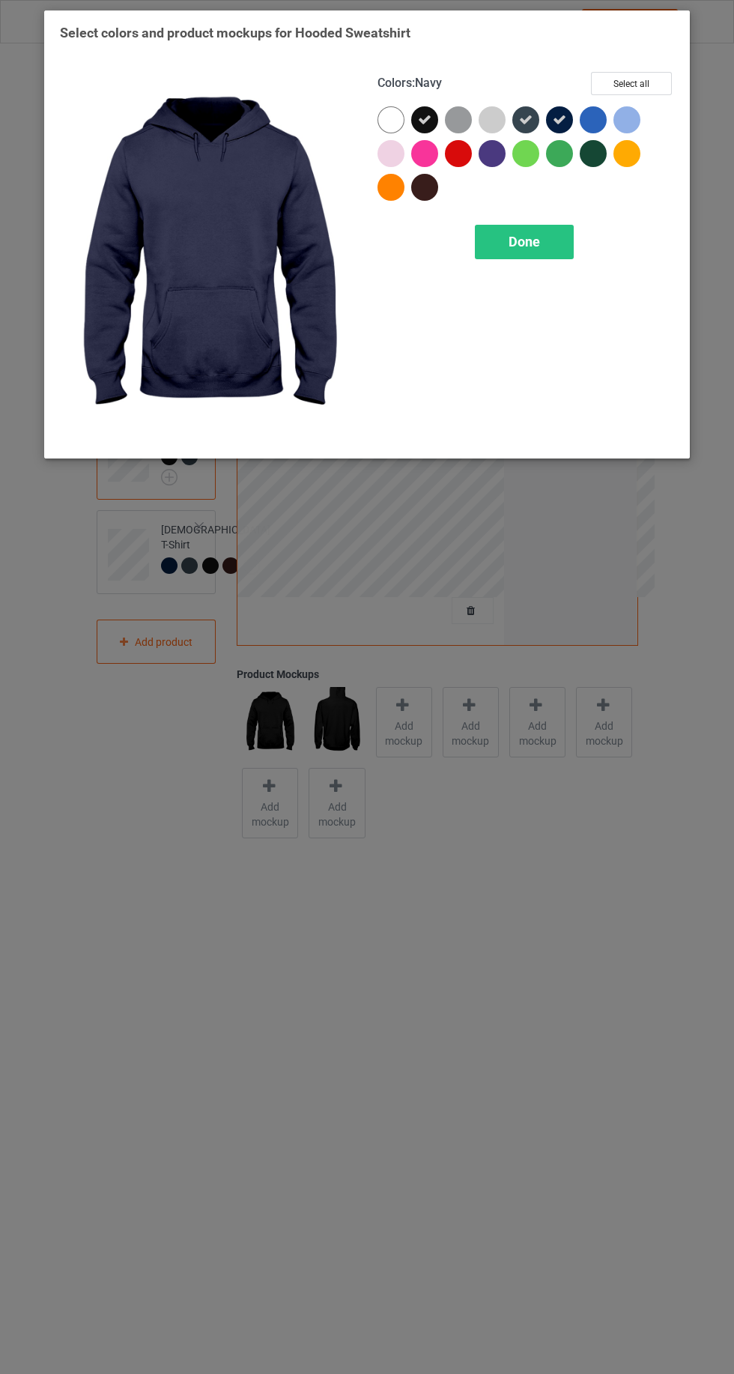
click at [438, 193] on div at bounding box center [428, 191] width 34 height 34
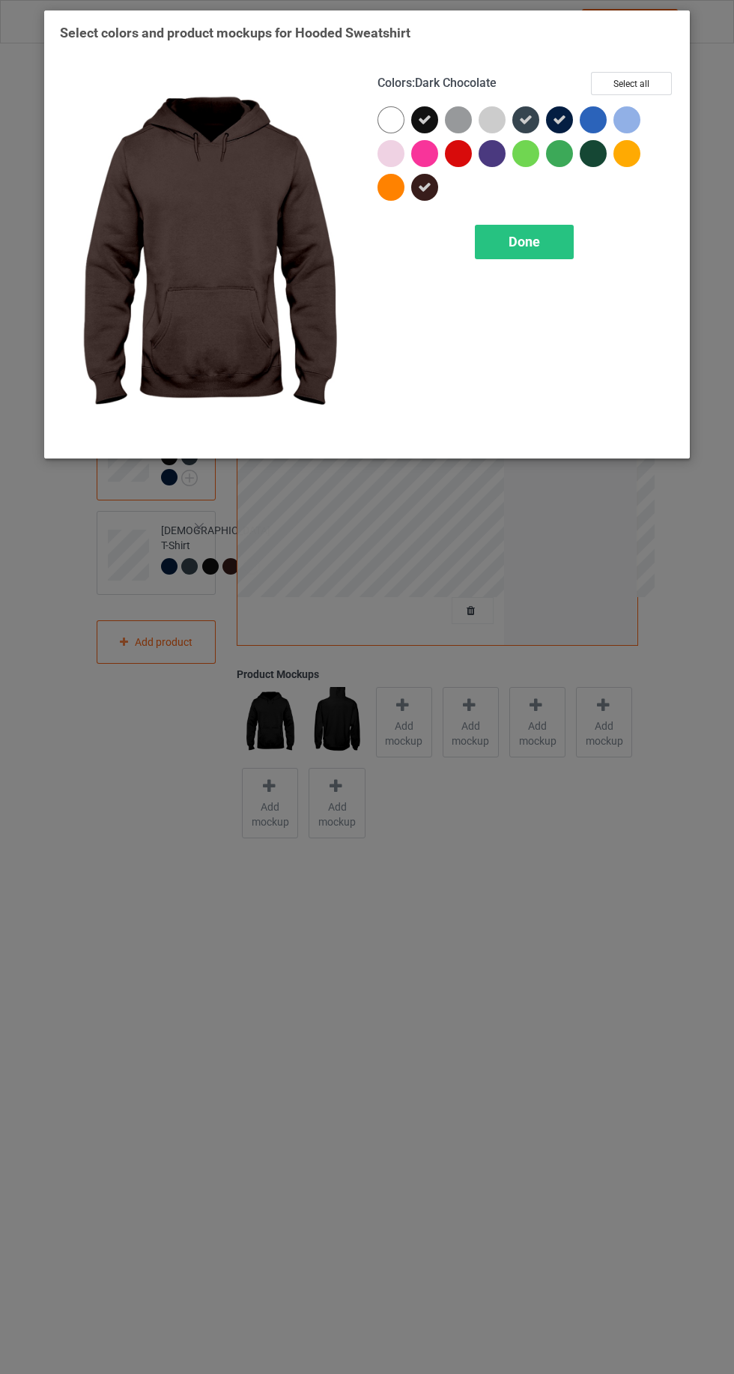
click at [530, 235] on span "Done" at bounding box center [524, 242] width 31 height 16
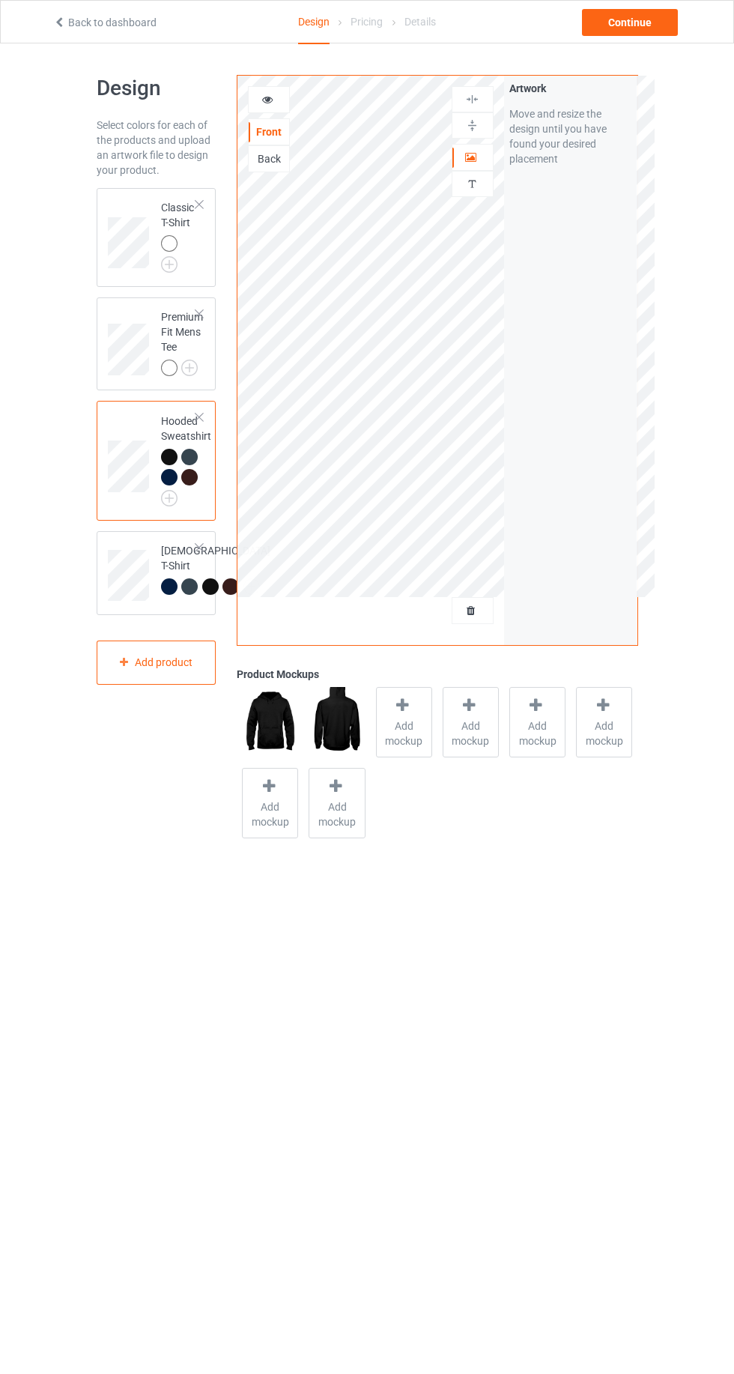
click at [0, 0] on img at bounding box center [0, 0] width 0 height 0
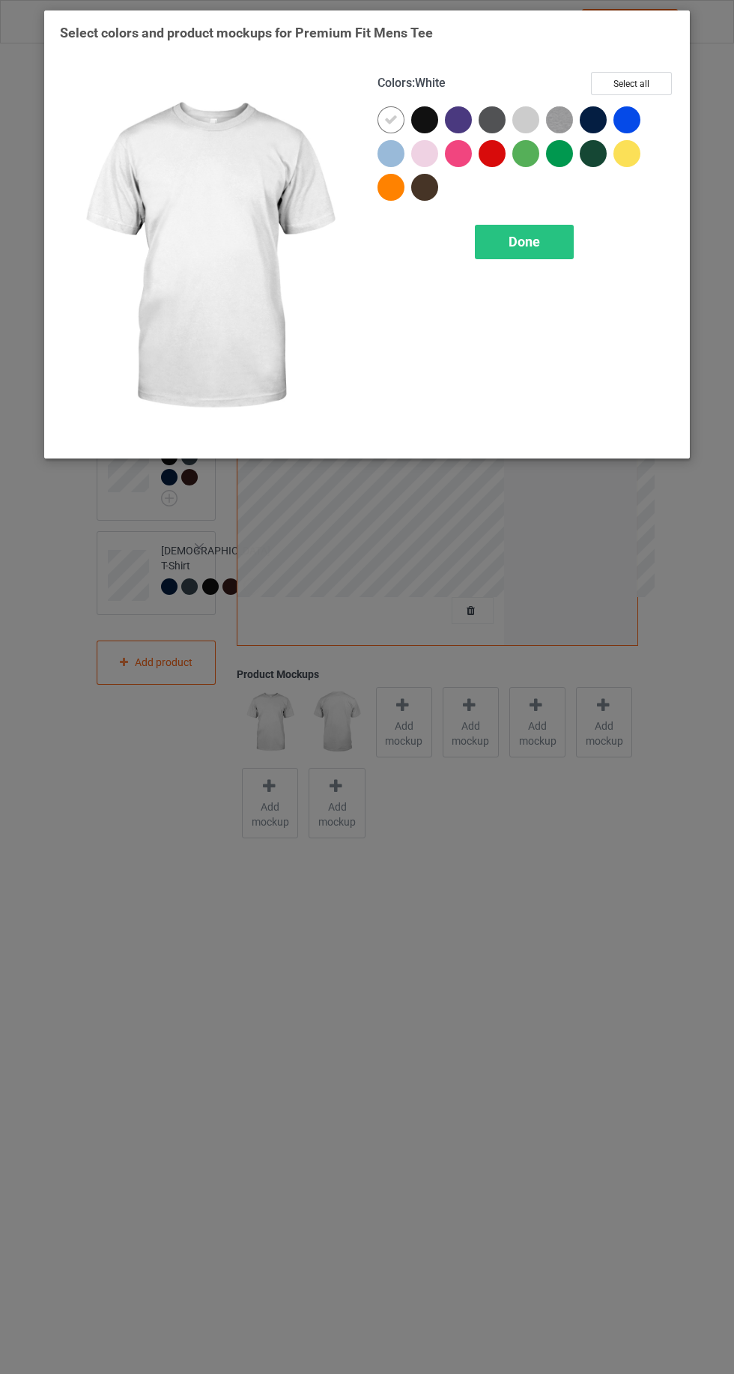
click at [426, 116] on div at bounding box center [424, 119] width 27 height 27
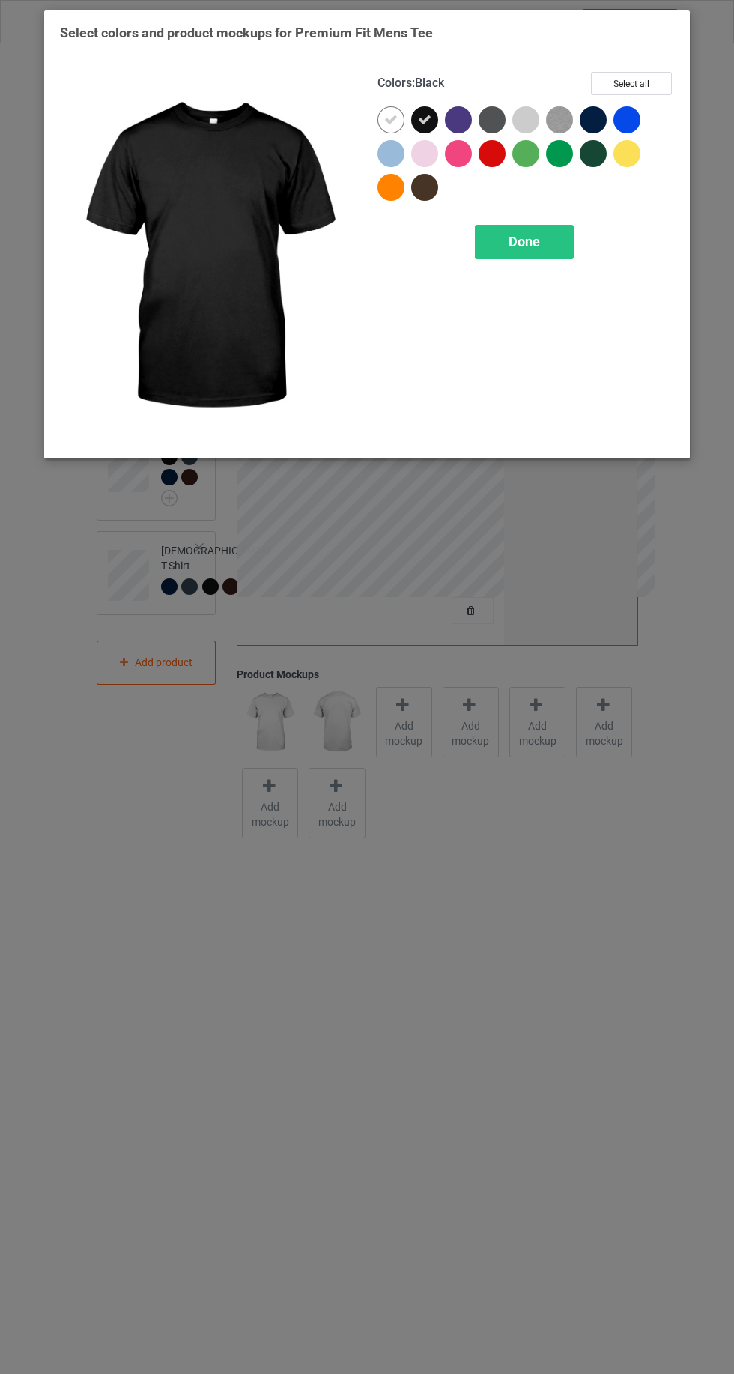
click at [388, 115] on icon at bounding box center [390, 119] width 13 height 13
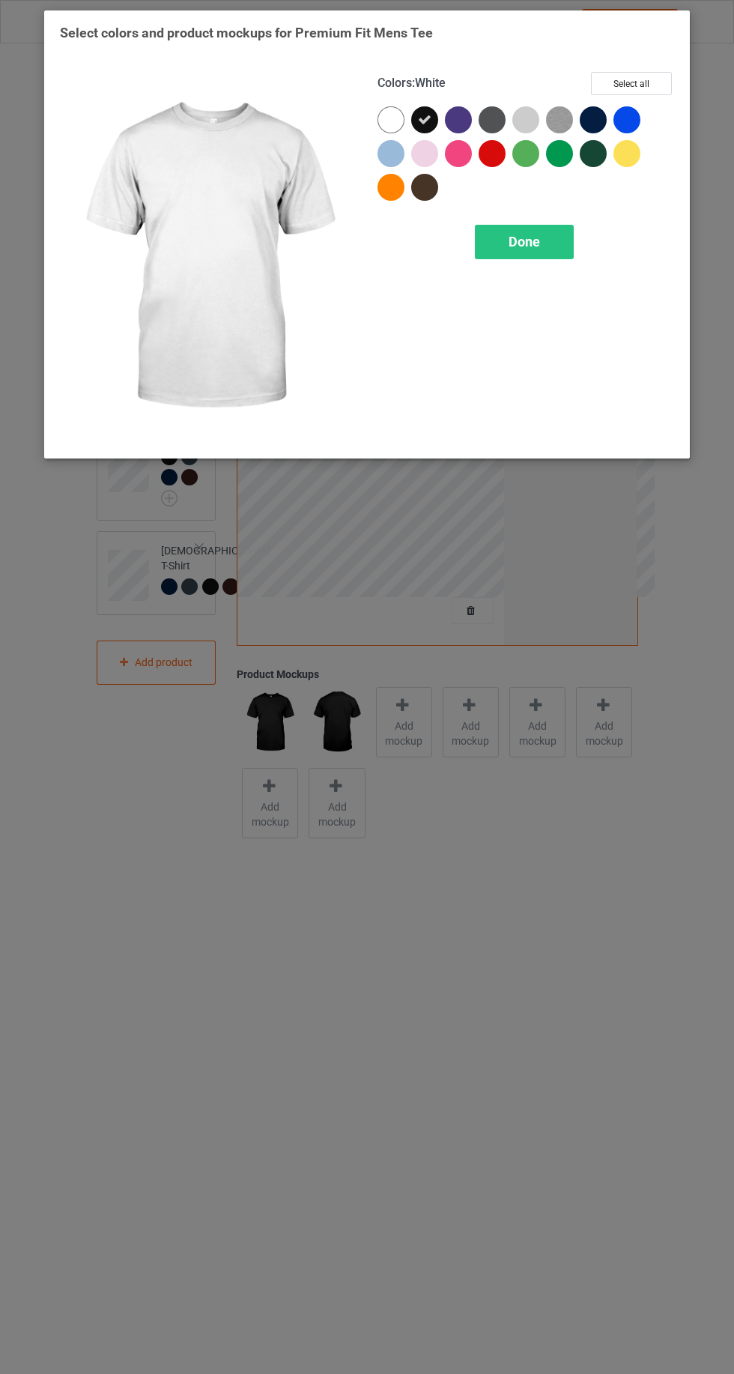
click at [493, 115] on div at bounding box center [492, 119] width 27 height 27
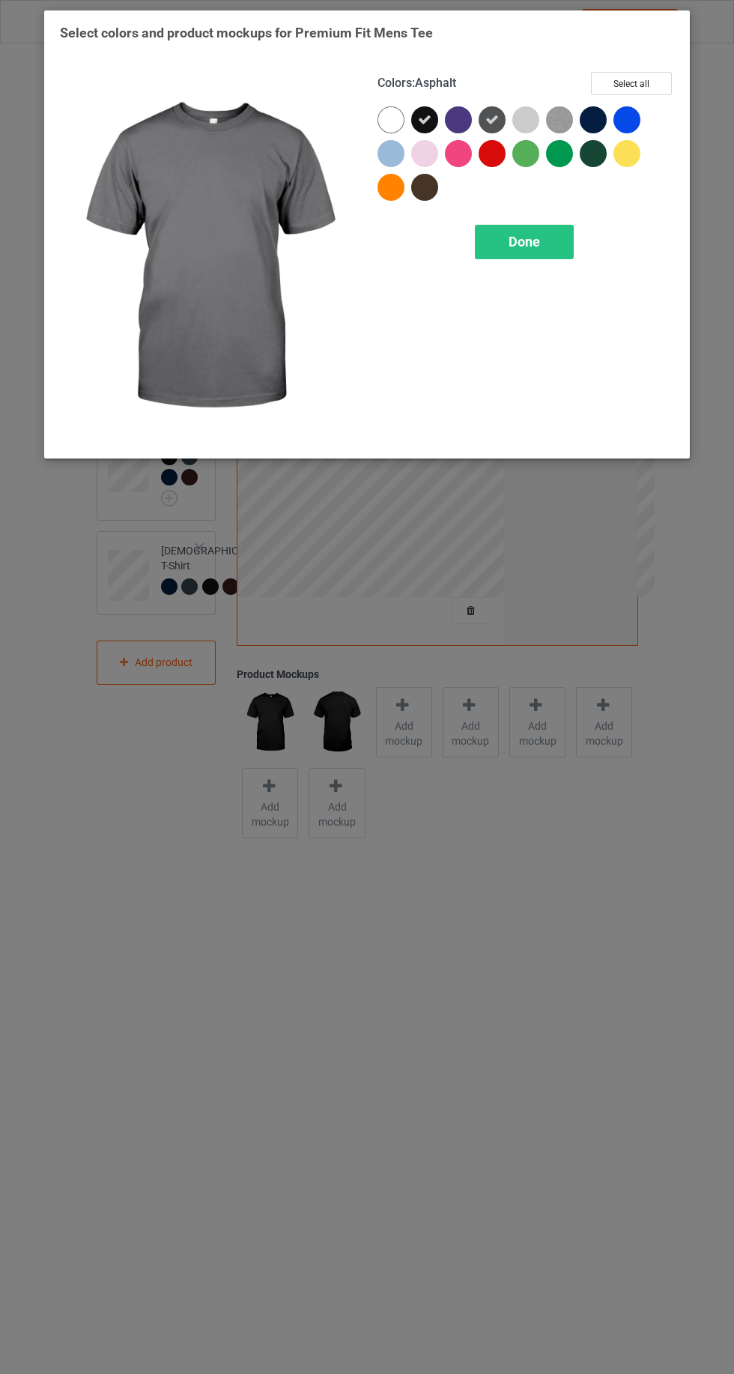
click at [588, 118] on div at bounding box center [593, 119] width 27 height 27
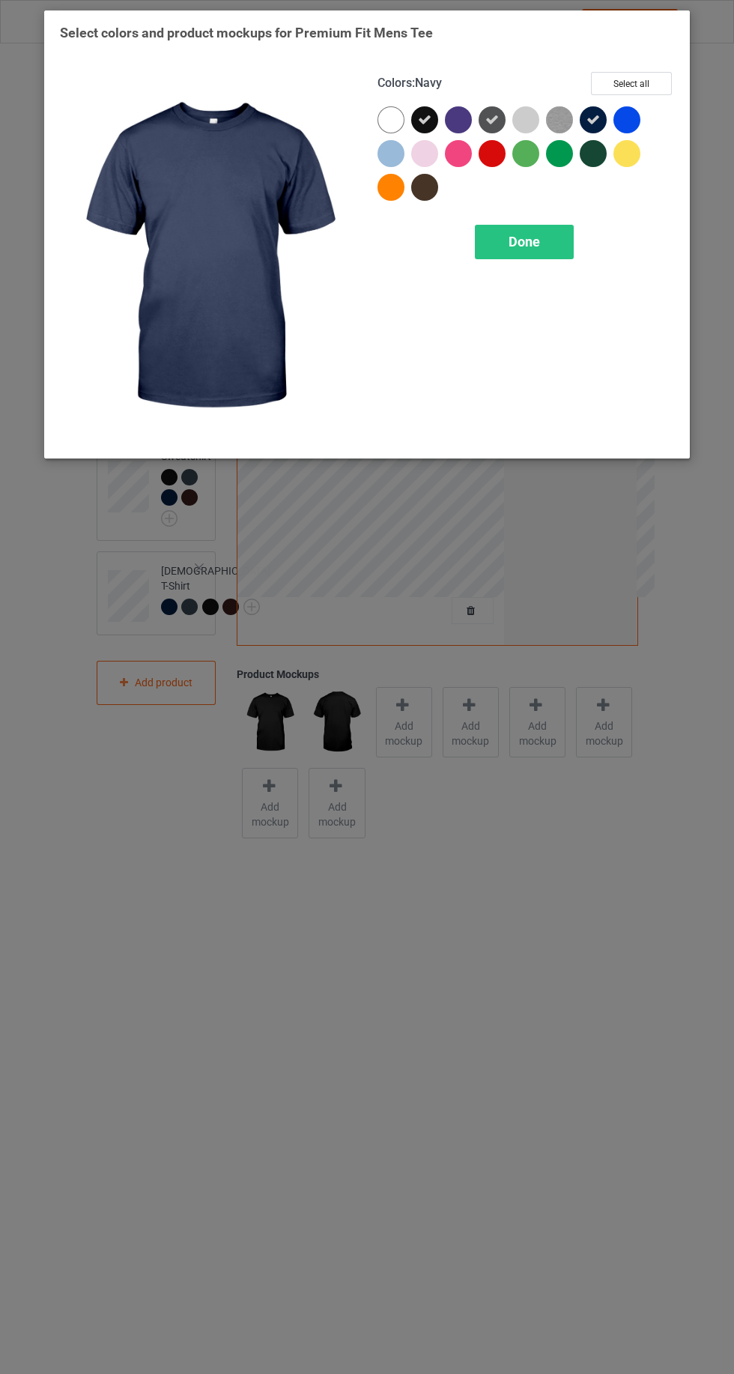
click at [432, 206] on div at bounding box center [428, 191] width 34 height 34
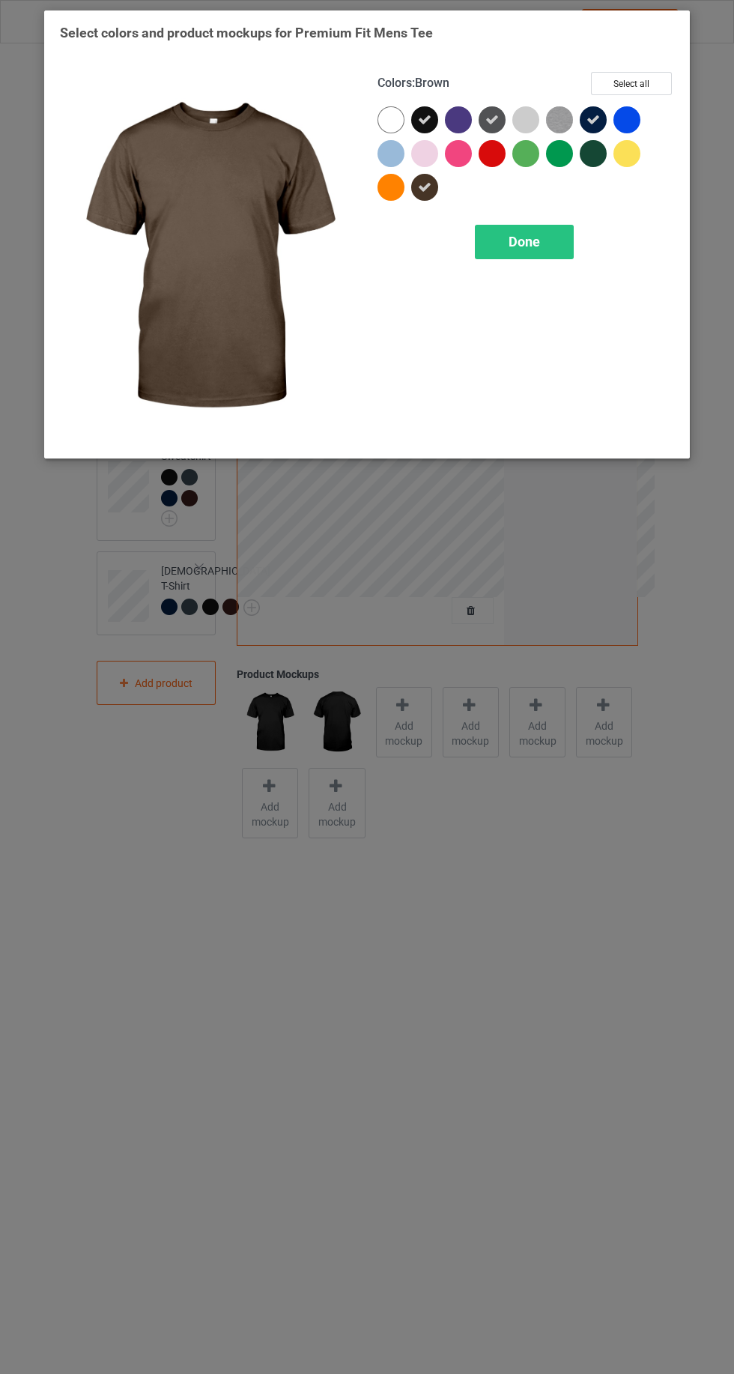
click at [529, 236] on span "Done" at bounding box center [524, 242] width 31 height 16
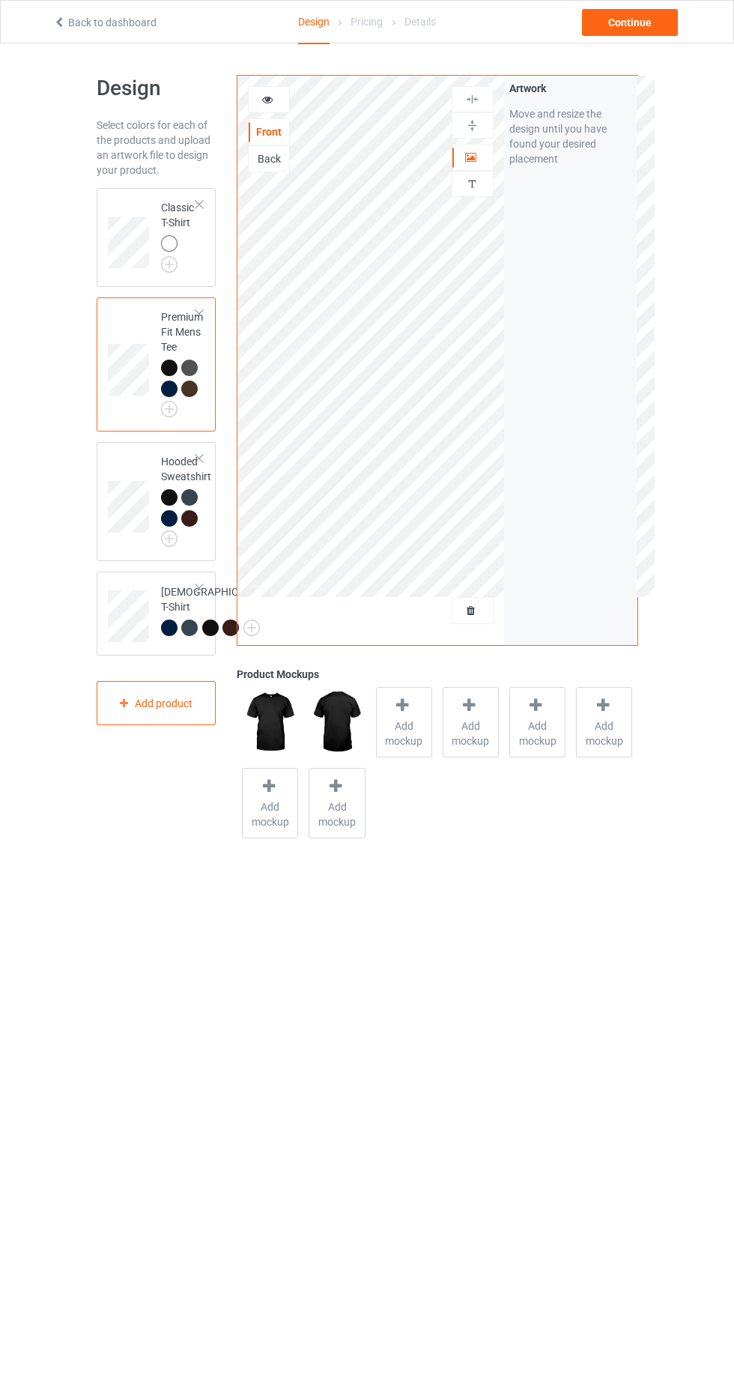
click at [0, 0] on img at bounding box center [0, 0] width 0 height 0
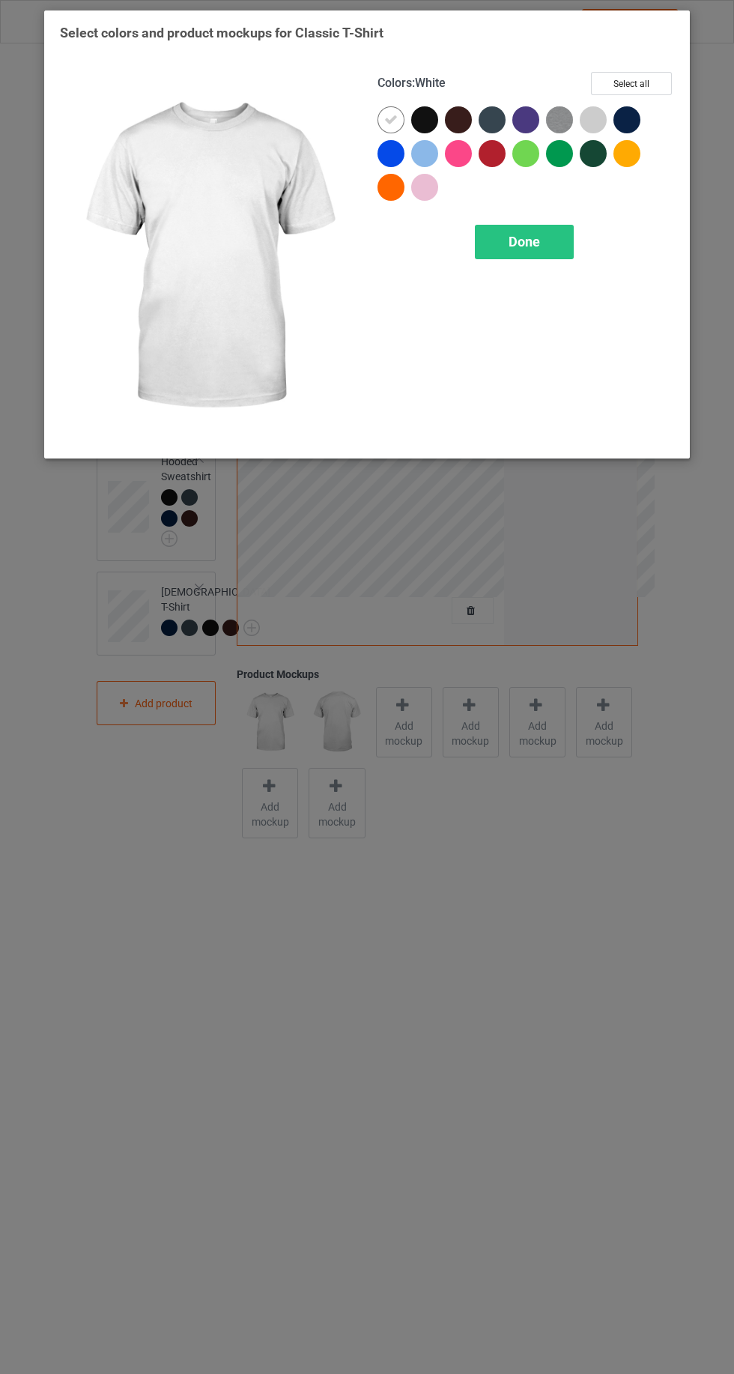
click at [426, 118] on div at bounding box center [424, 119] width 27 height 27
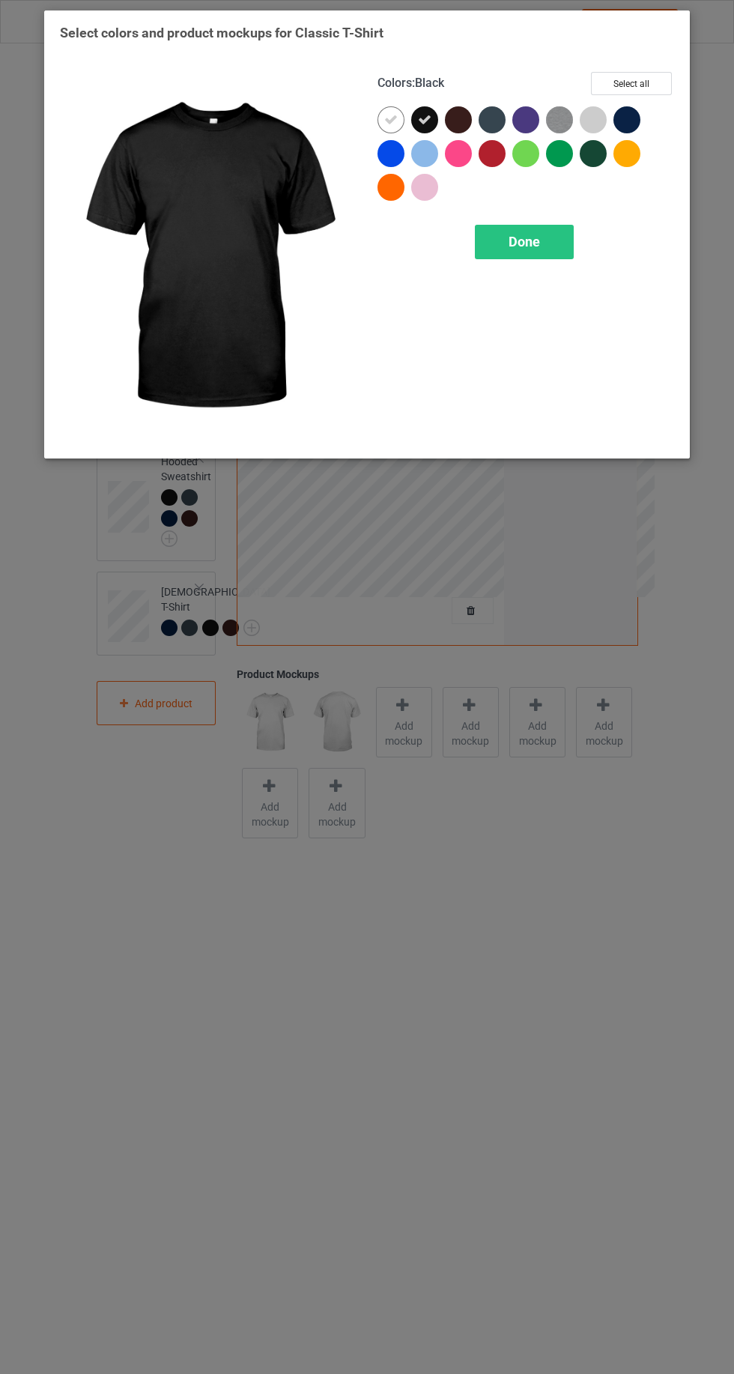
click at [385, 119] on icon at bounding box center [390, 119] width 13 height 13
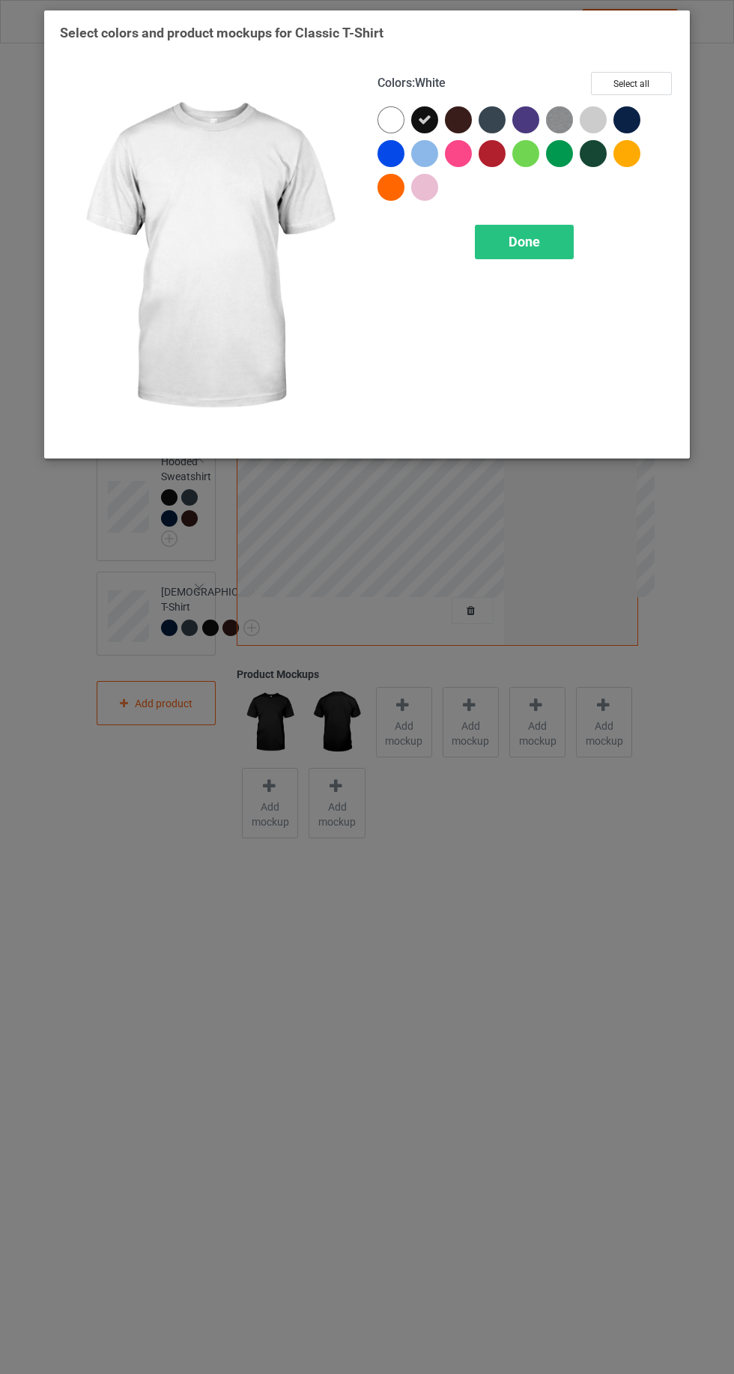
click at [447, 121] on div at bounding box center [458, 119] width 27 height 27
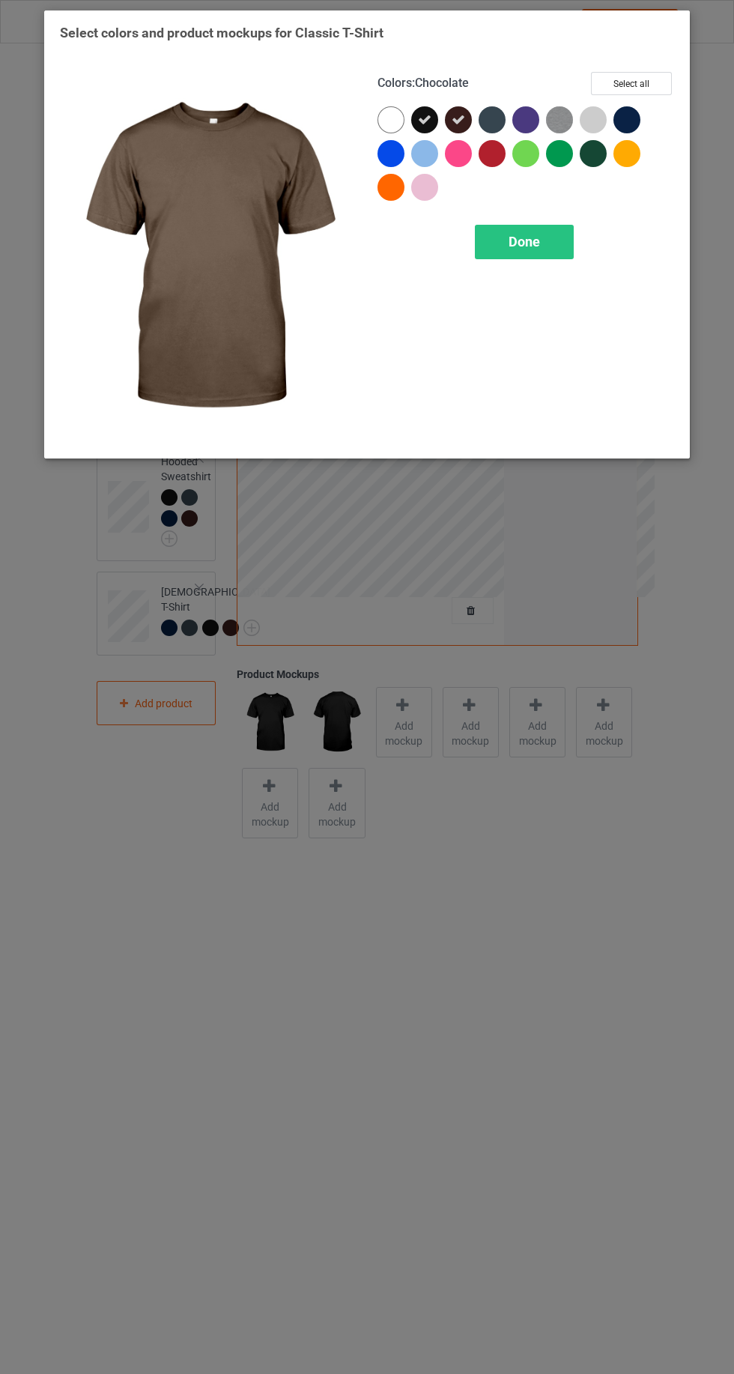
click at [492, 115] on div at bounding box center [492, 119] width 27 height 27
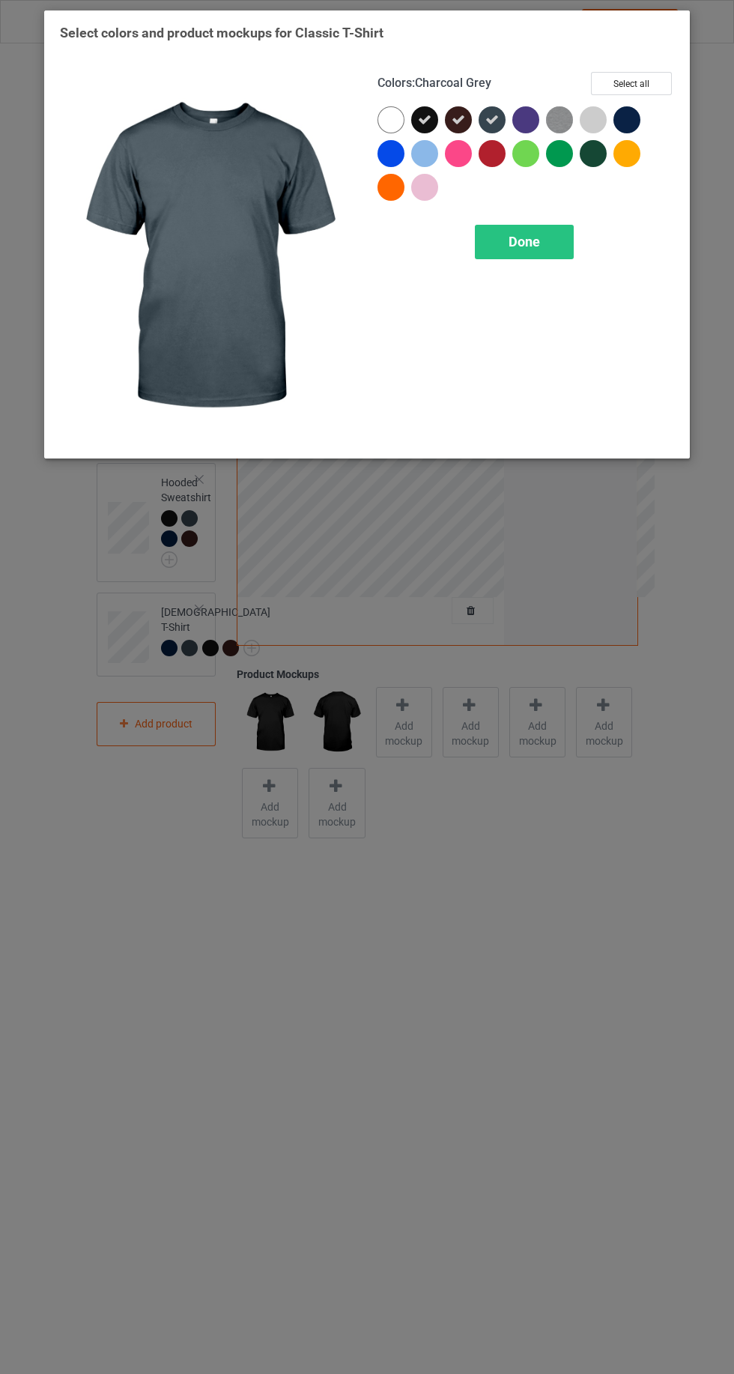
click at [633, 106] on div at bounding box center [631, 123] width 34 height 34
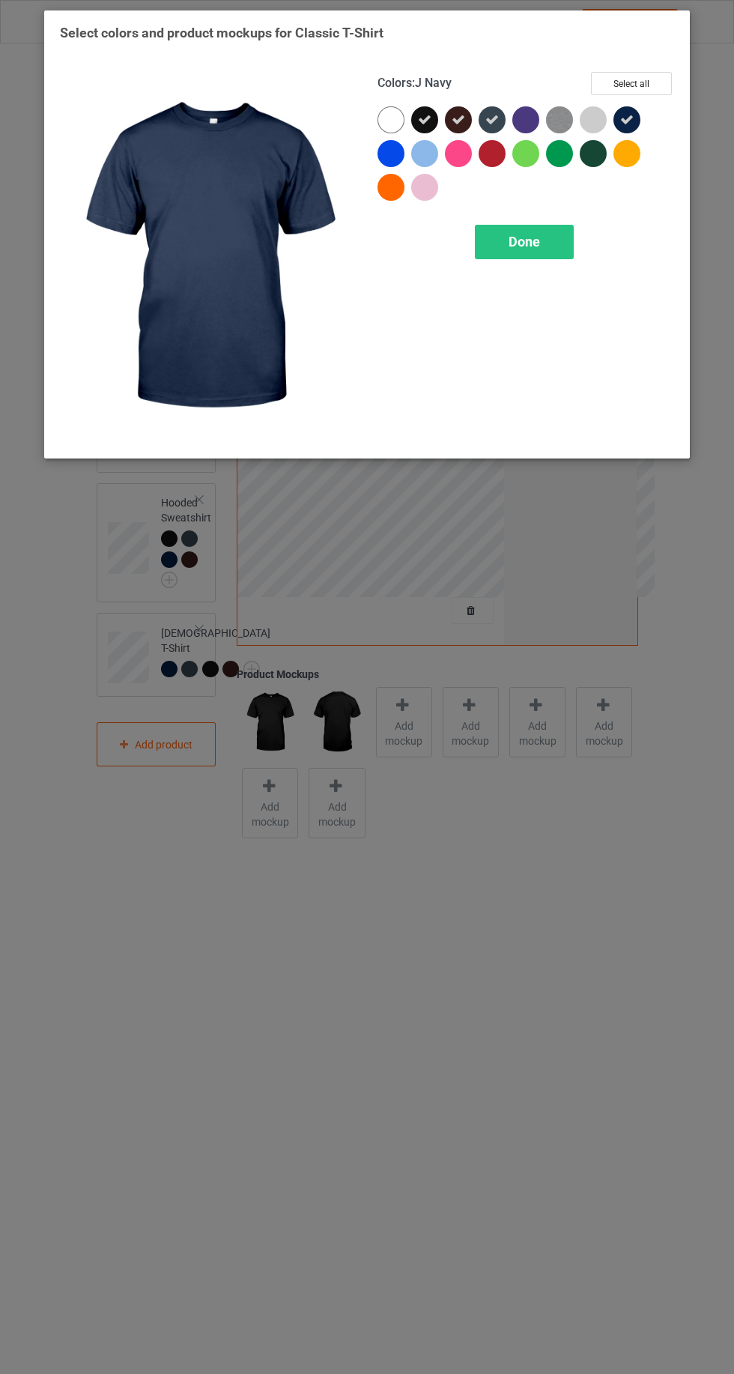
click at [531, 255] on div "Done" at bounding box center [524, 242] width 99 height 34
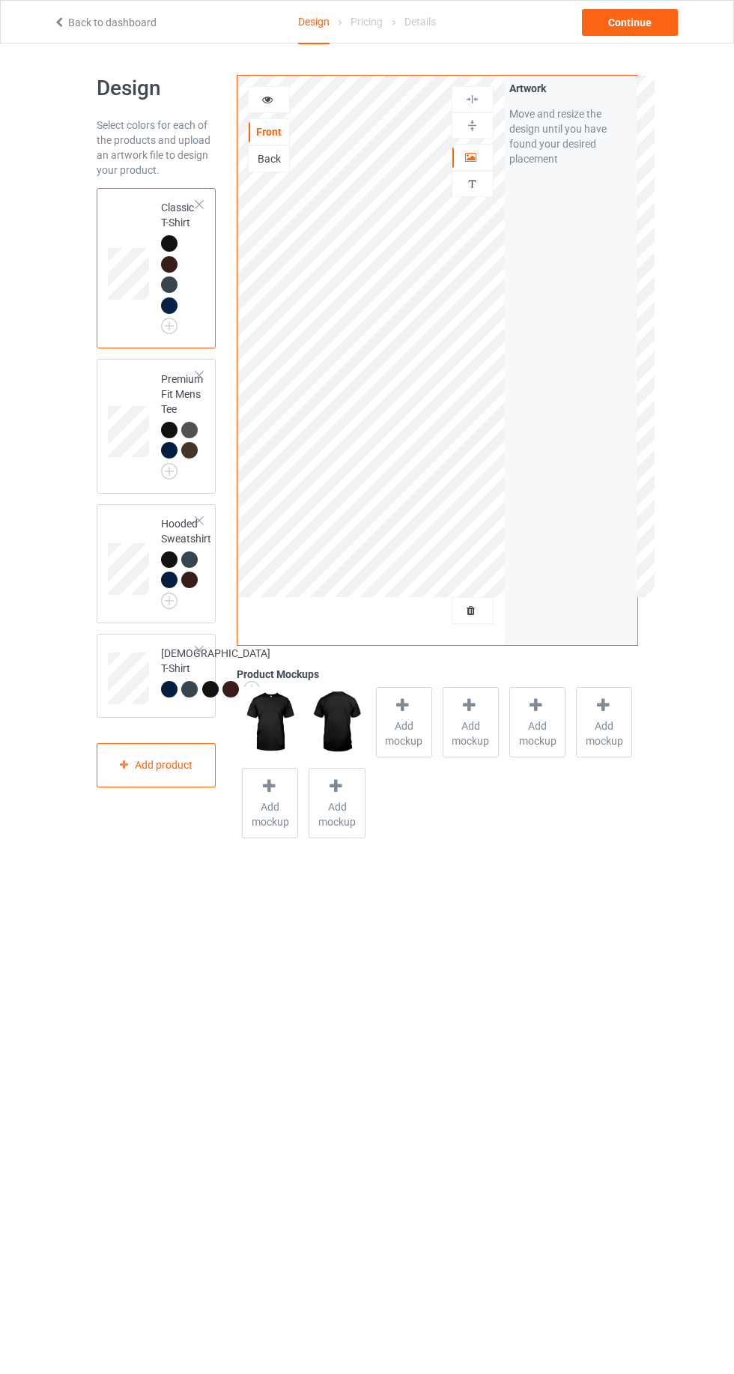
click at [165, 237] on div at bounding box center [169, 243] width 16 height 16
click at [414, 725] on span "Add mockup" at bounding box center [404, 733] width 55 height 30
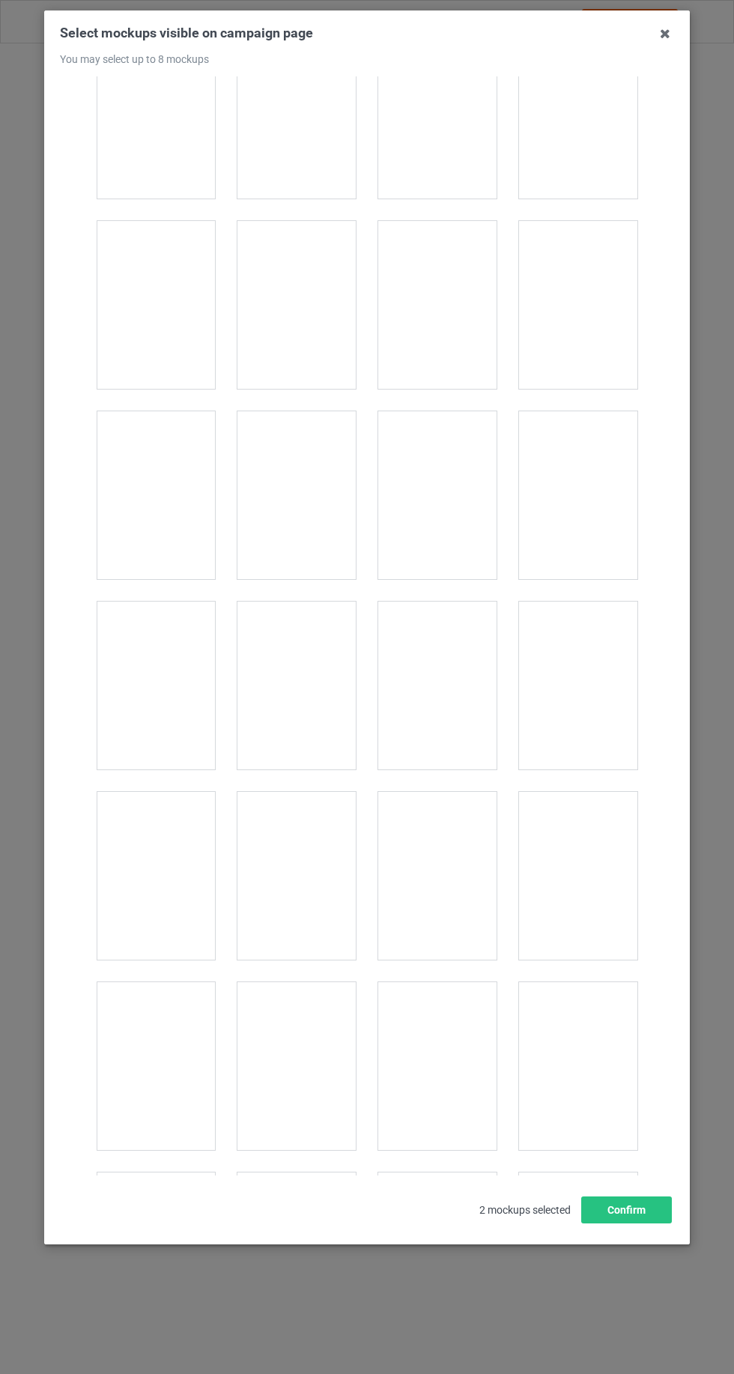
scroll to position [3500, 0]
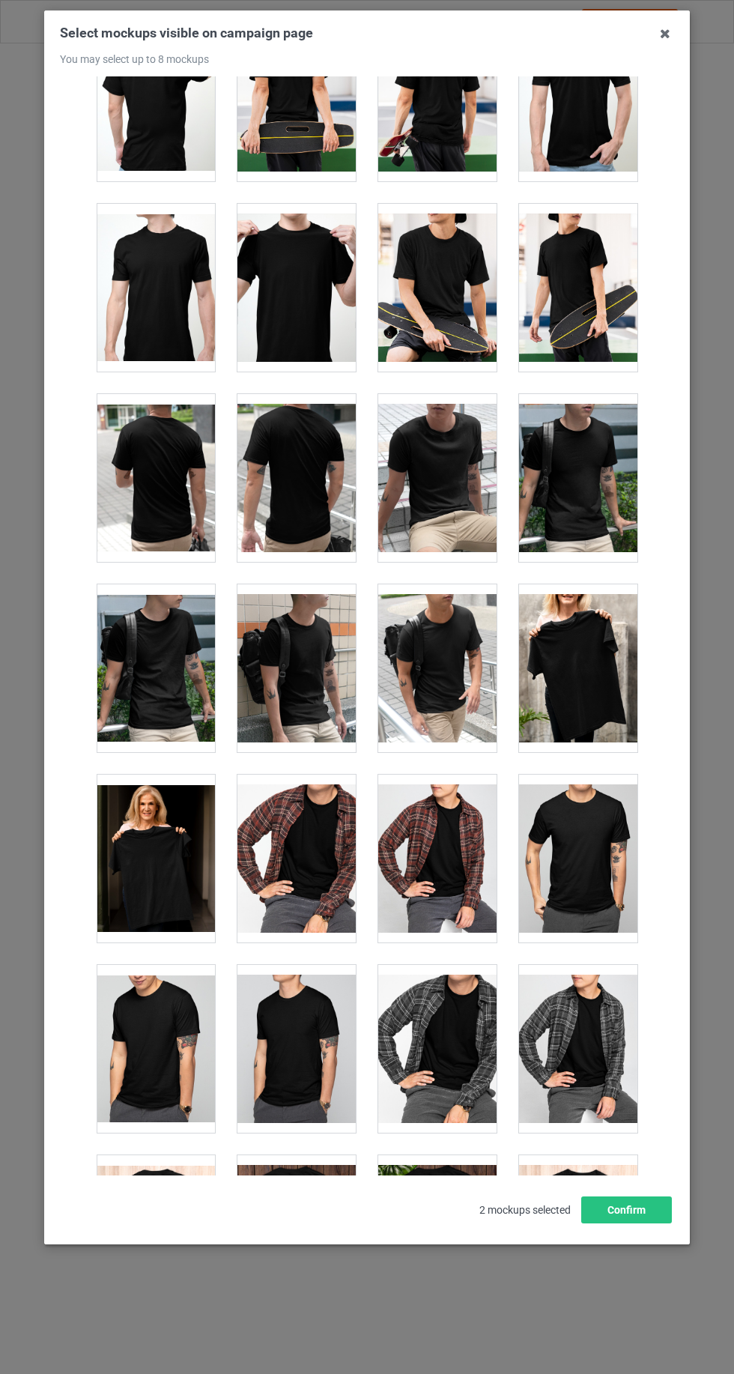
click at [187, 865] on div at bounding box center [156, 859] width 118 height 168
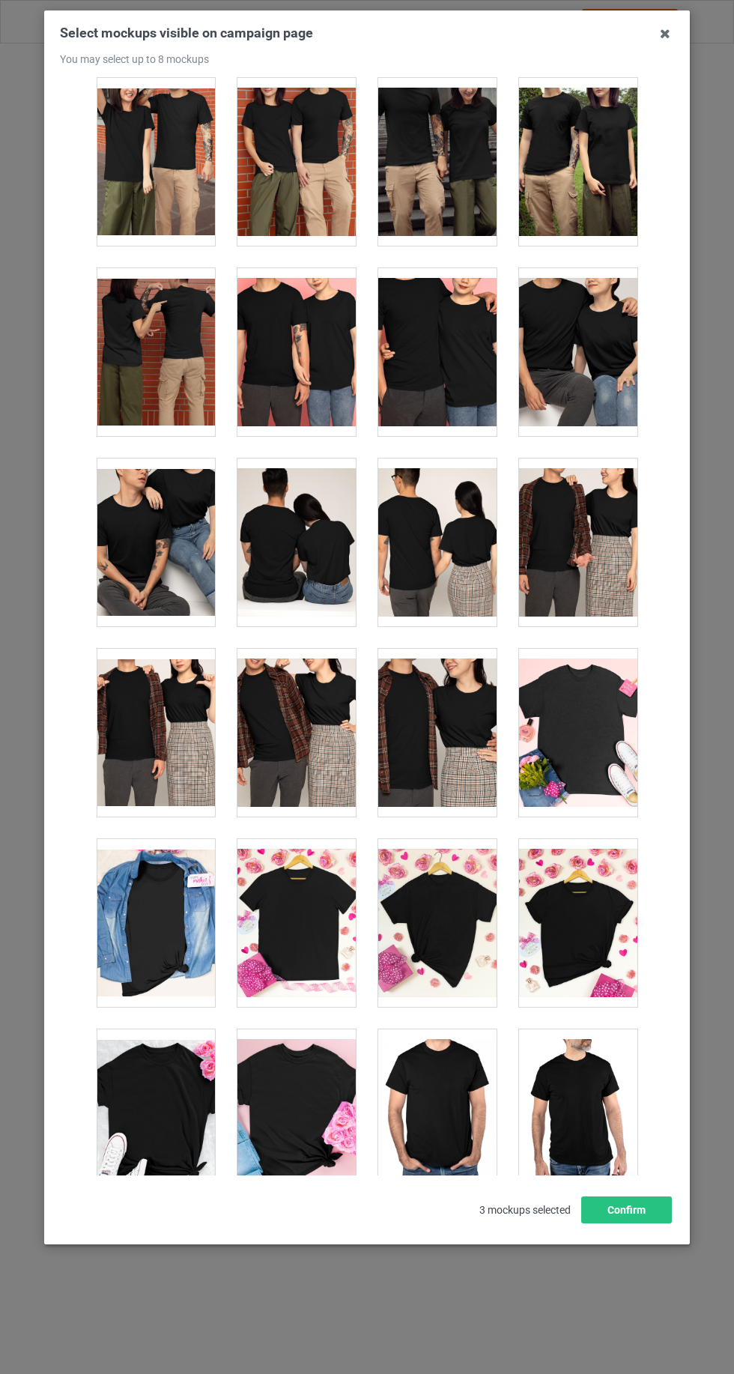
scroll to position [5339, 0]
click at [588, 357] on div at bounding box center [578, 351] width 118 height 168
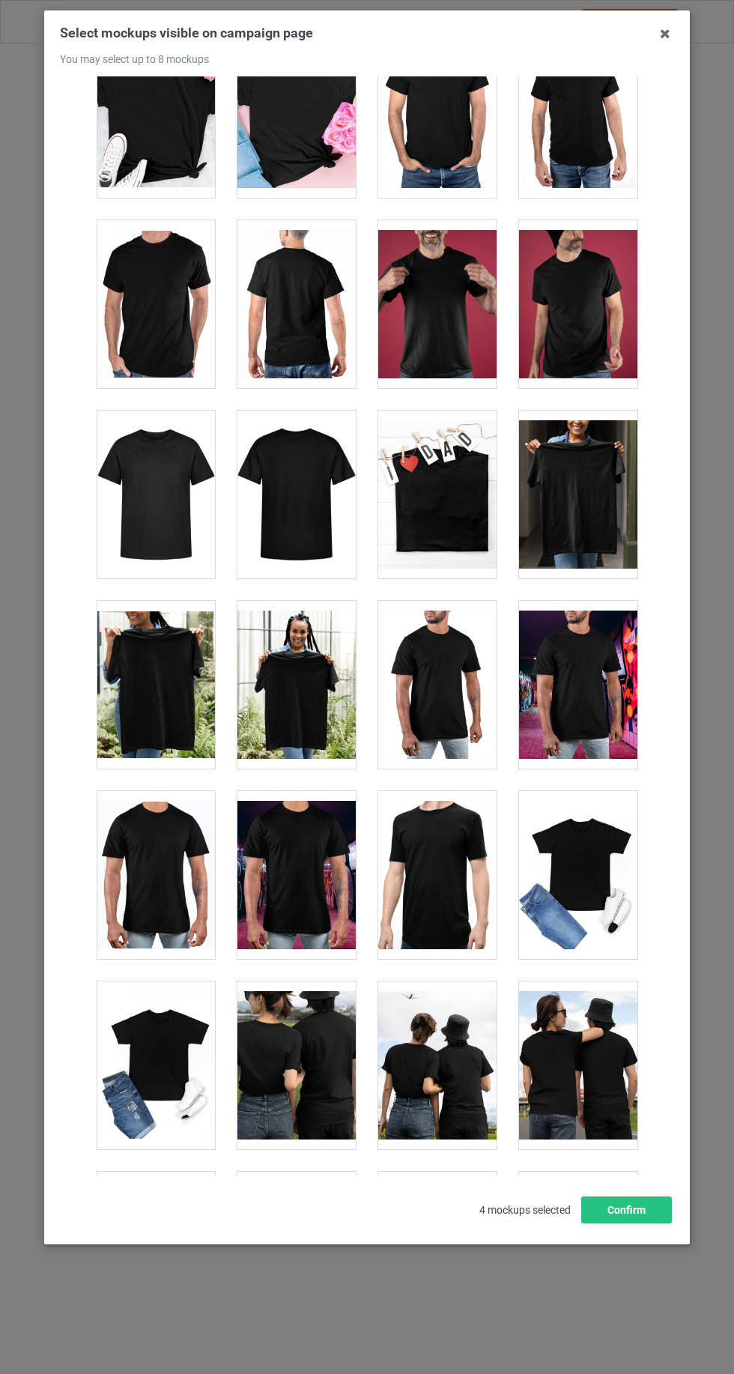
scroll to position [6343, 0]
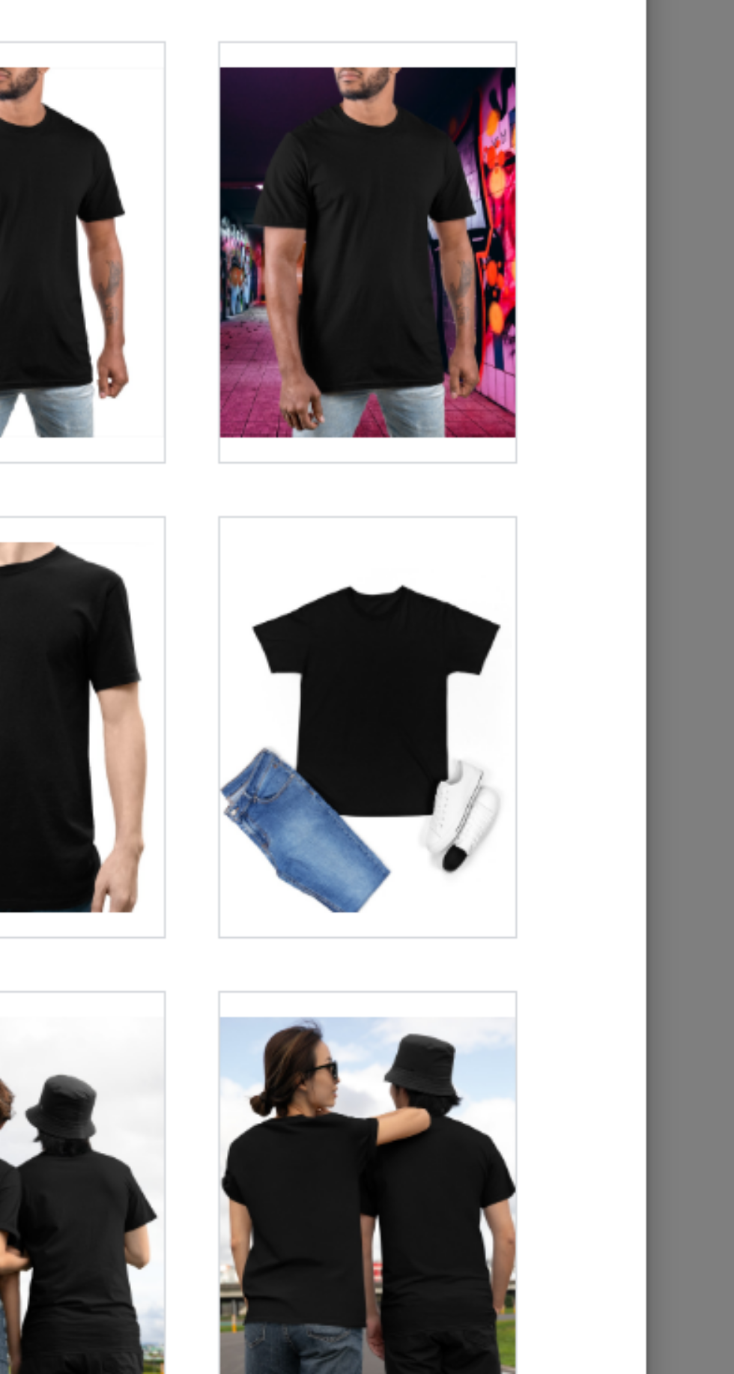
click at [590, 881] on div at bounding box center [578, 870] width 118 height 168
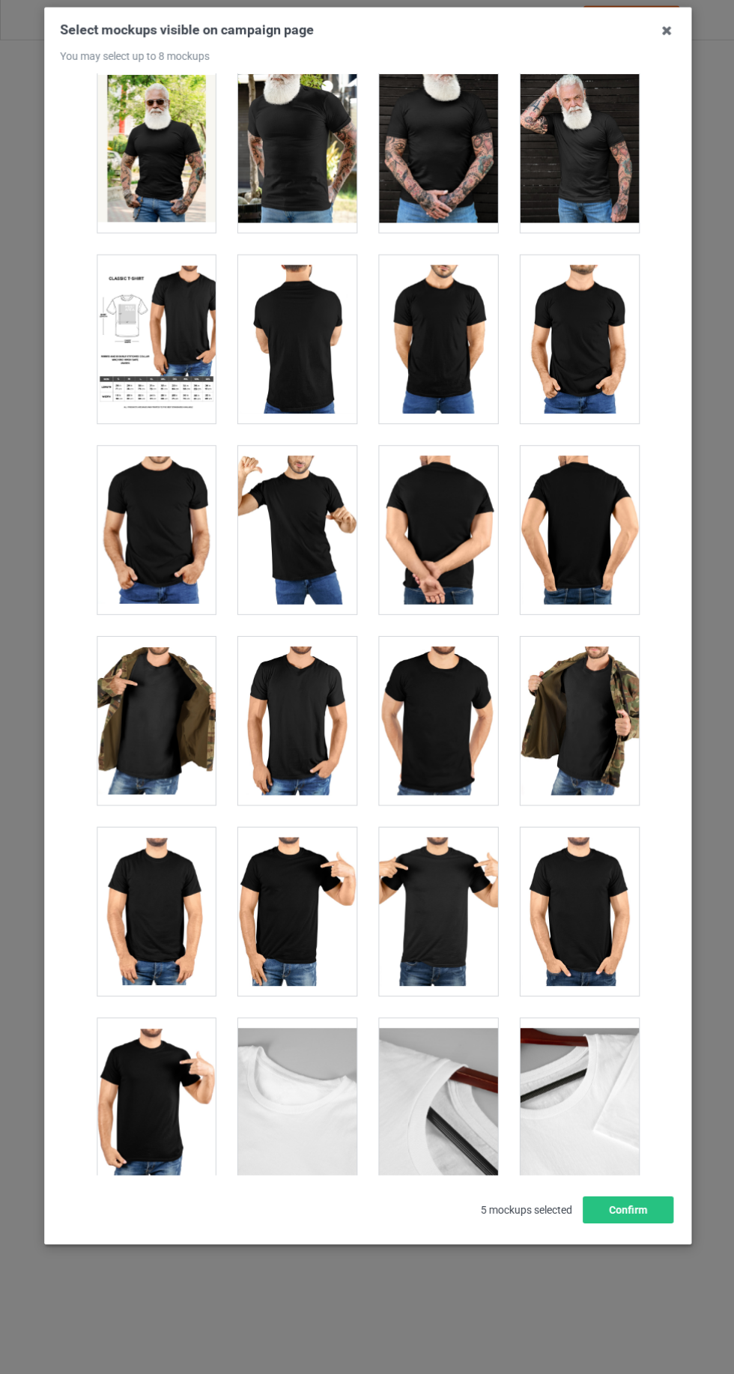
scroll to position [12390, 0]
click at [149, 724] on div at bounding box center [156, 722] width 118 height 168
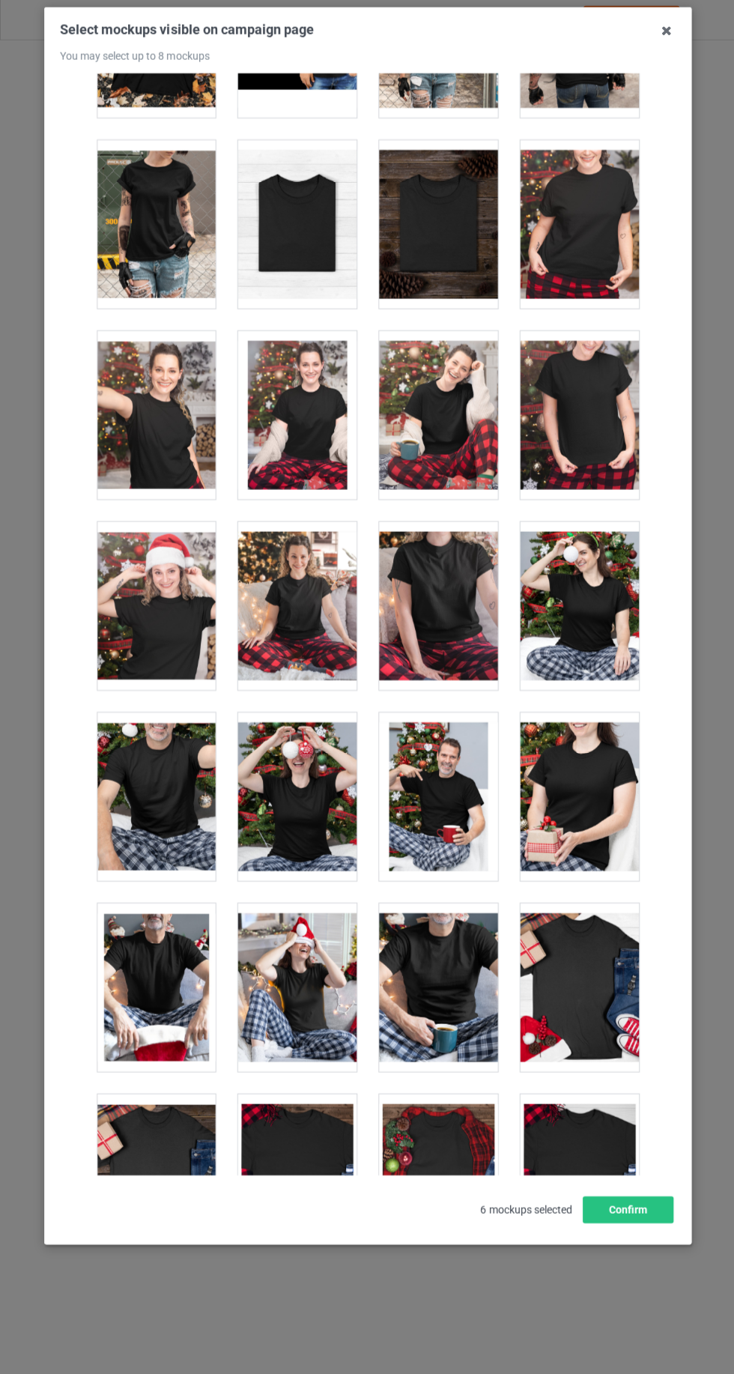
scroll to position [15170, 0]
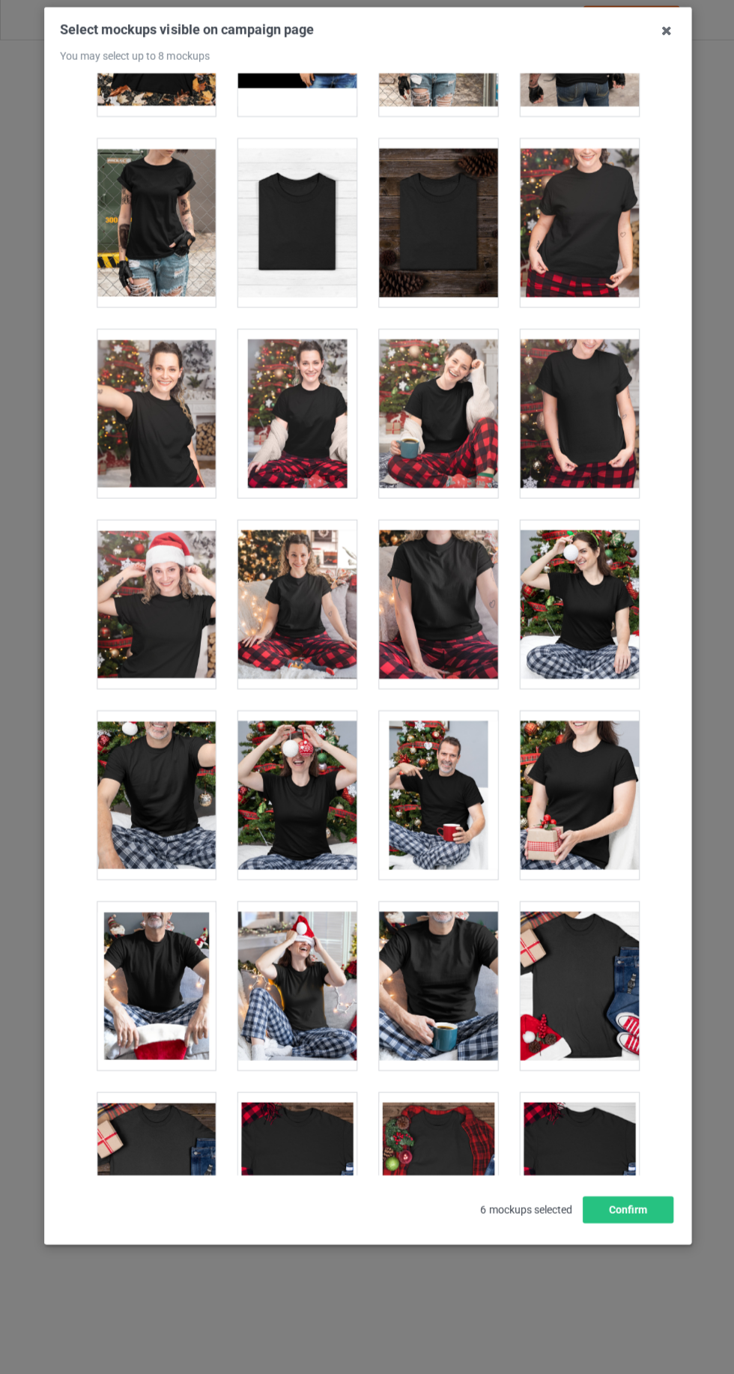
click at [142, 423] on div at bounding box center [156, 416] width 118 height 168
click at [643, 1223] on button "Confirm" at bounding box center [626, 1209] width 91 height 27
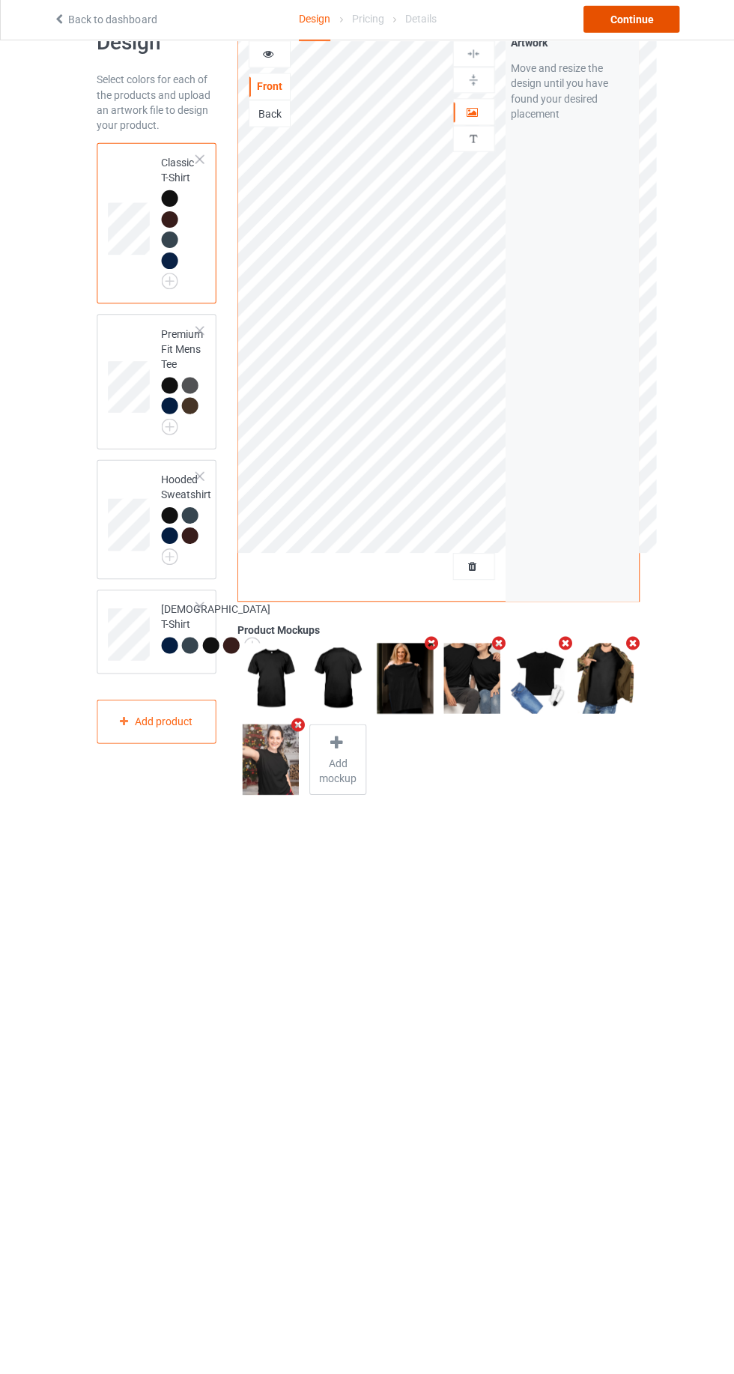
click at [642, 21] on div "Continue" at bounding box center [630, 22] width 96 height 27
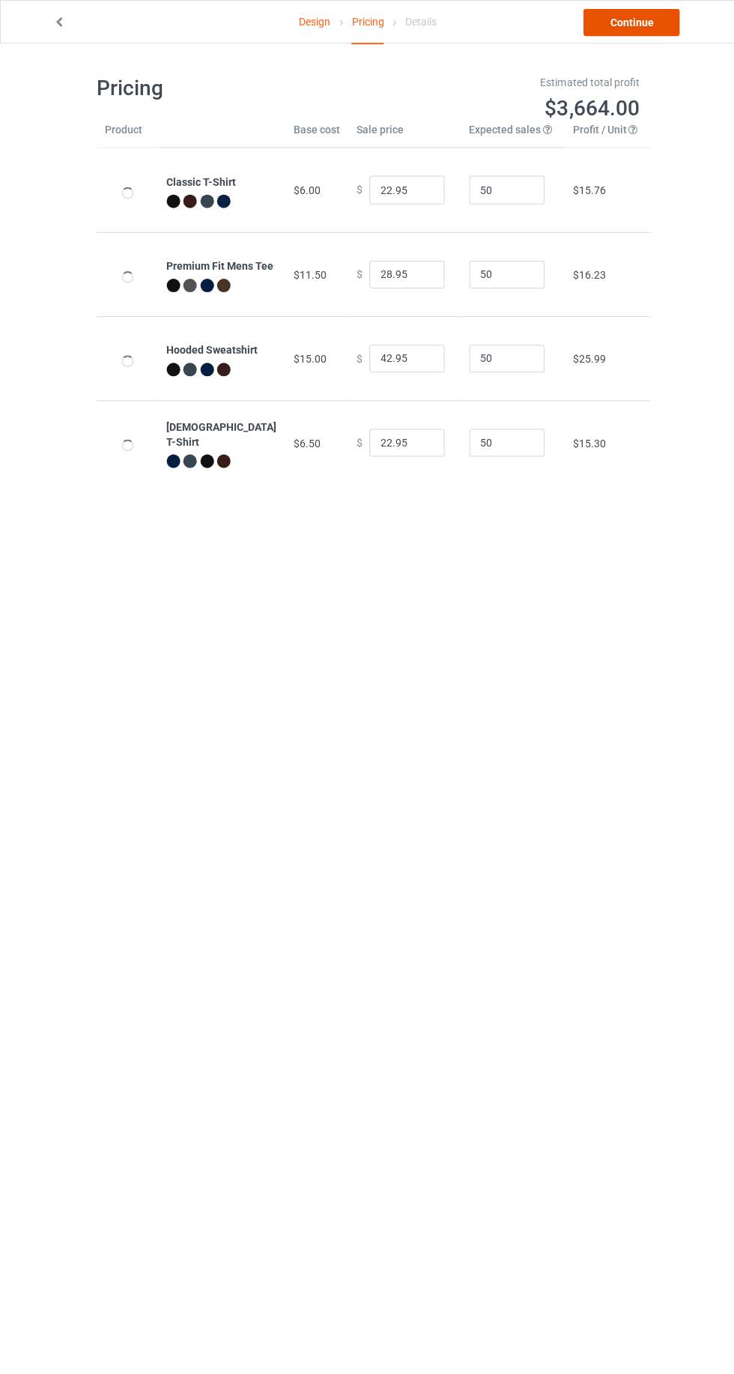
click at [635, 25] on link "Continue" at bounding box center [630, 22] width 96 height 27
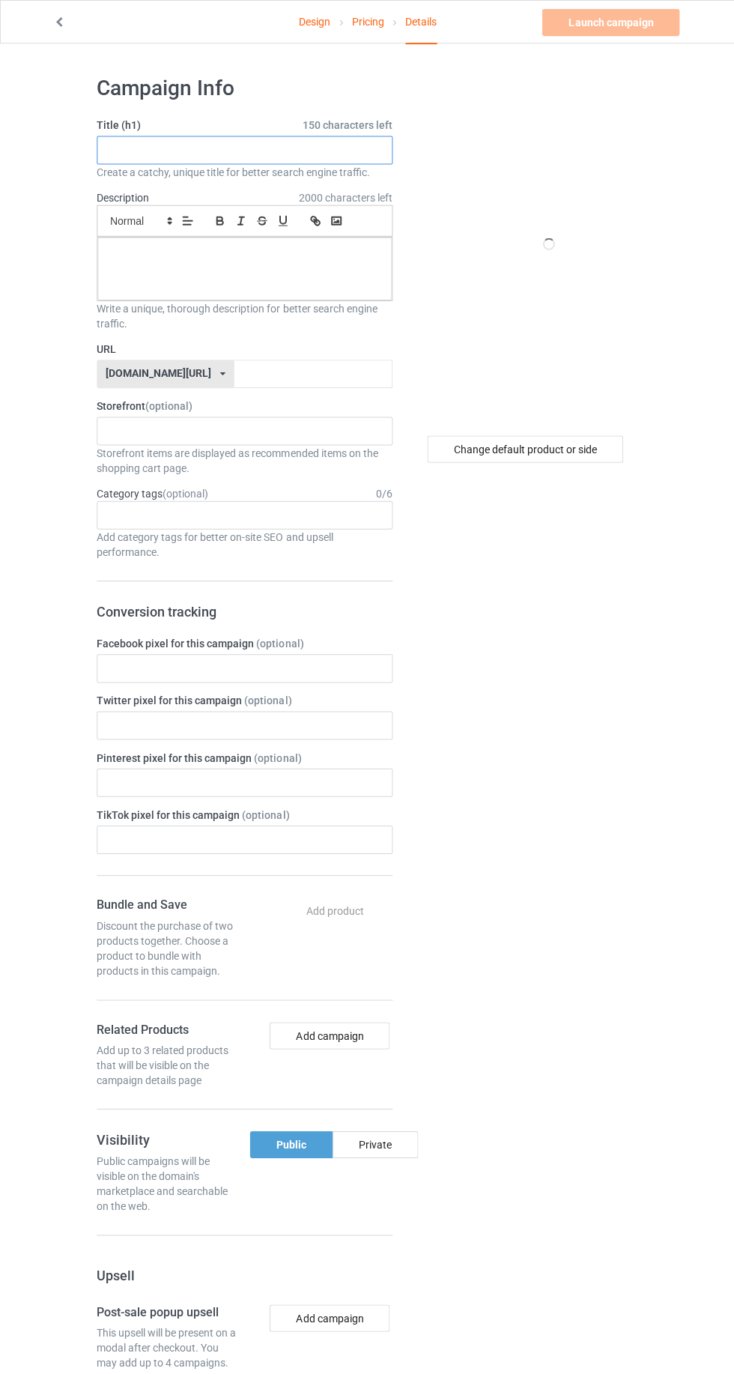
click at [282, 149] on input "text" at bounding box center [244, 150] width 295 height 28
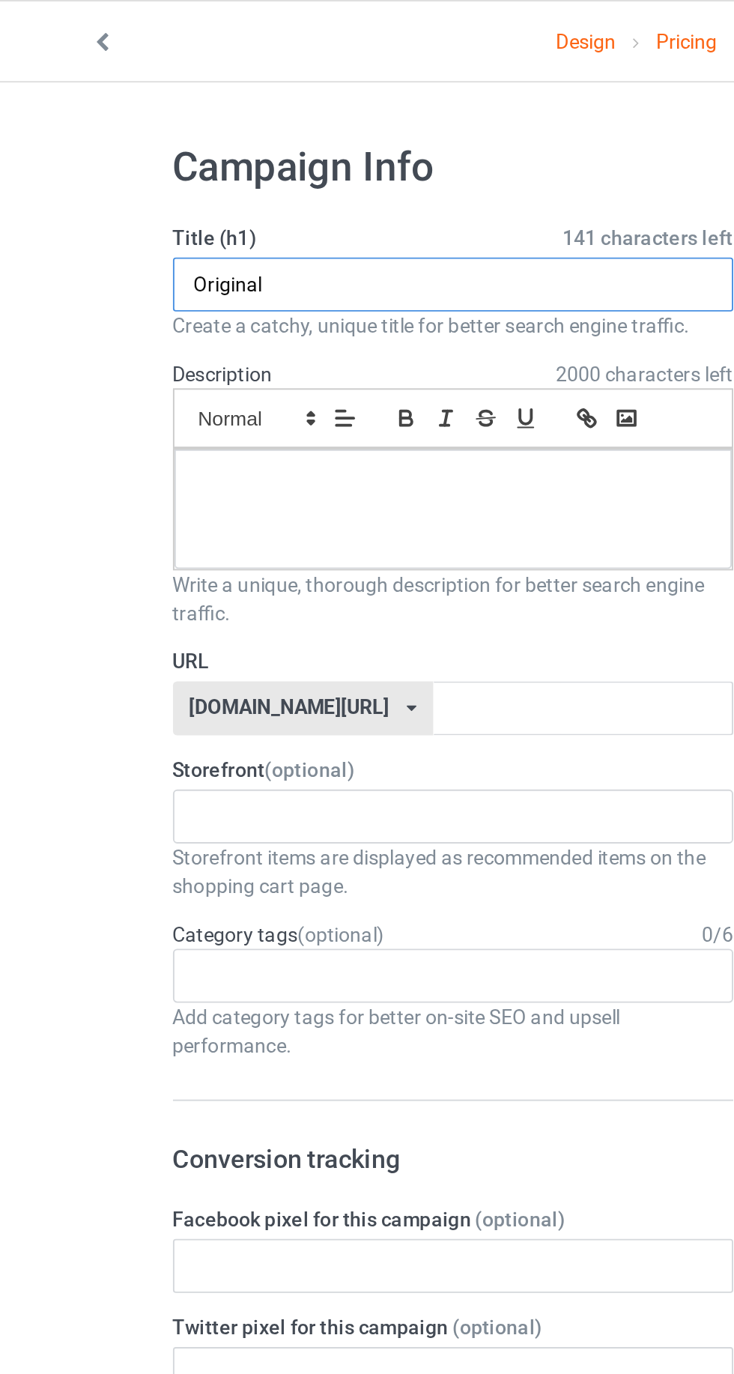
type input "Original"
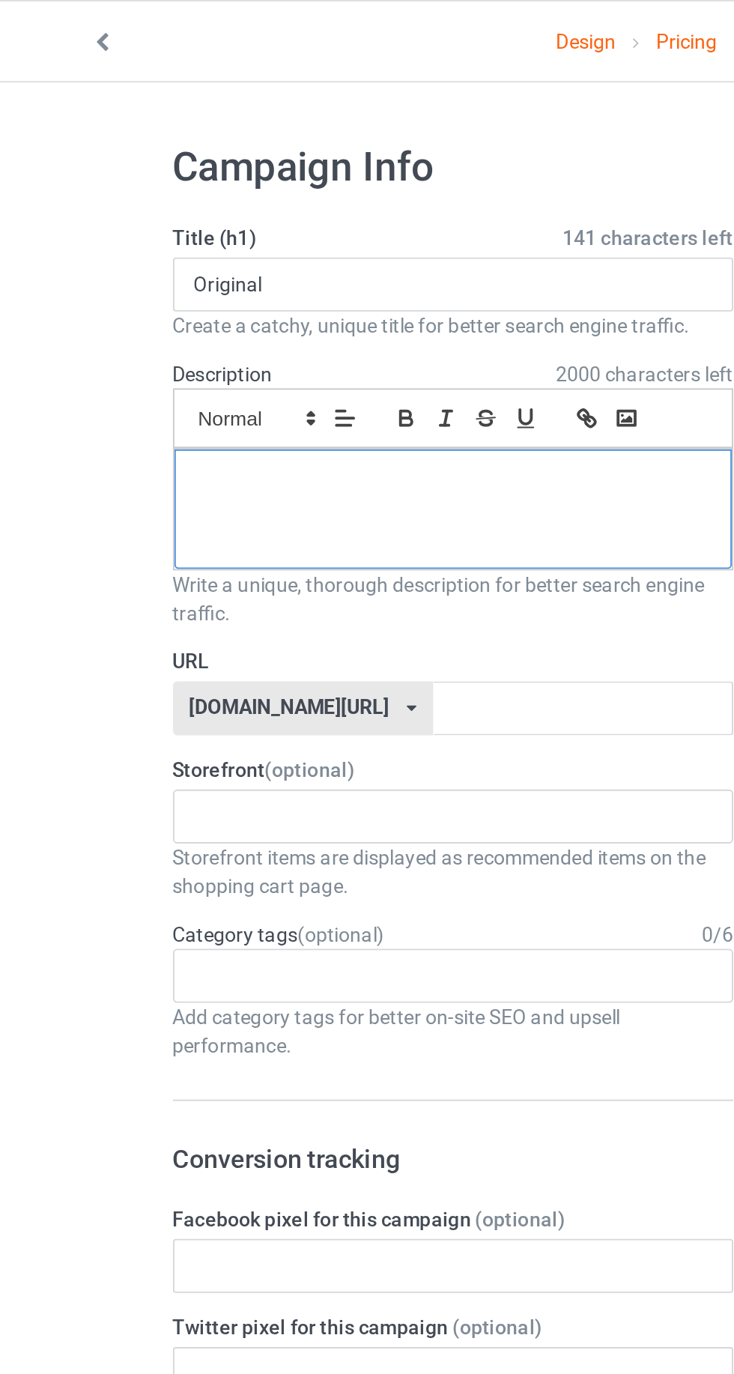
click at [282, 261] on div at bounding box center [244, 268] width 294 height 63
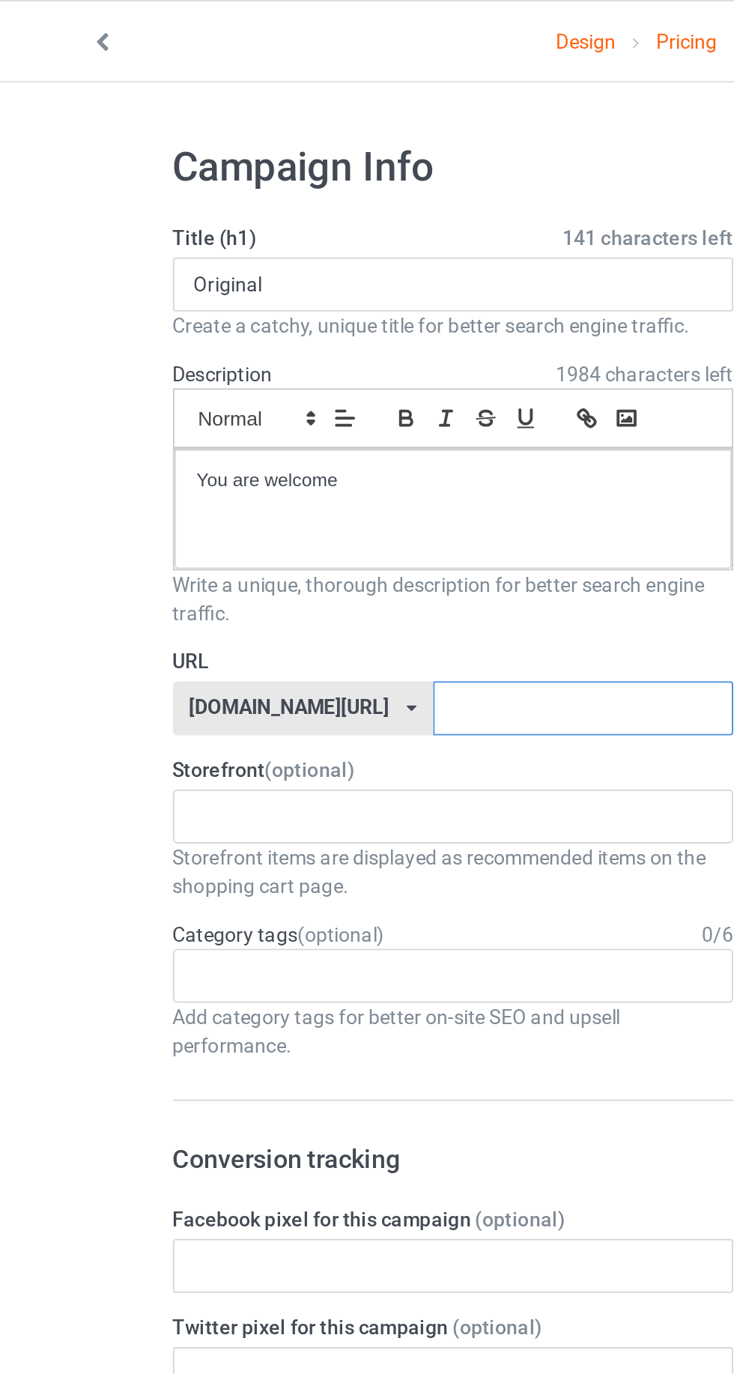
click at [287, 381] on input "text" at bounding box center [313, 373] width 158 height 28
type input "72"
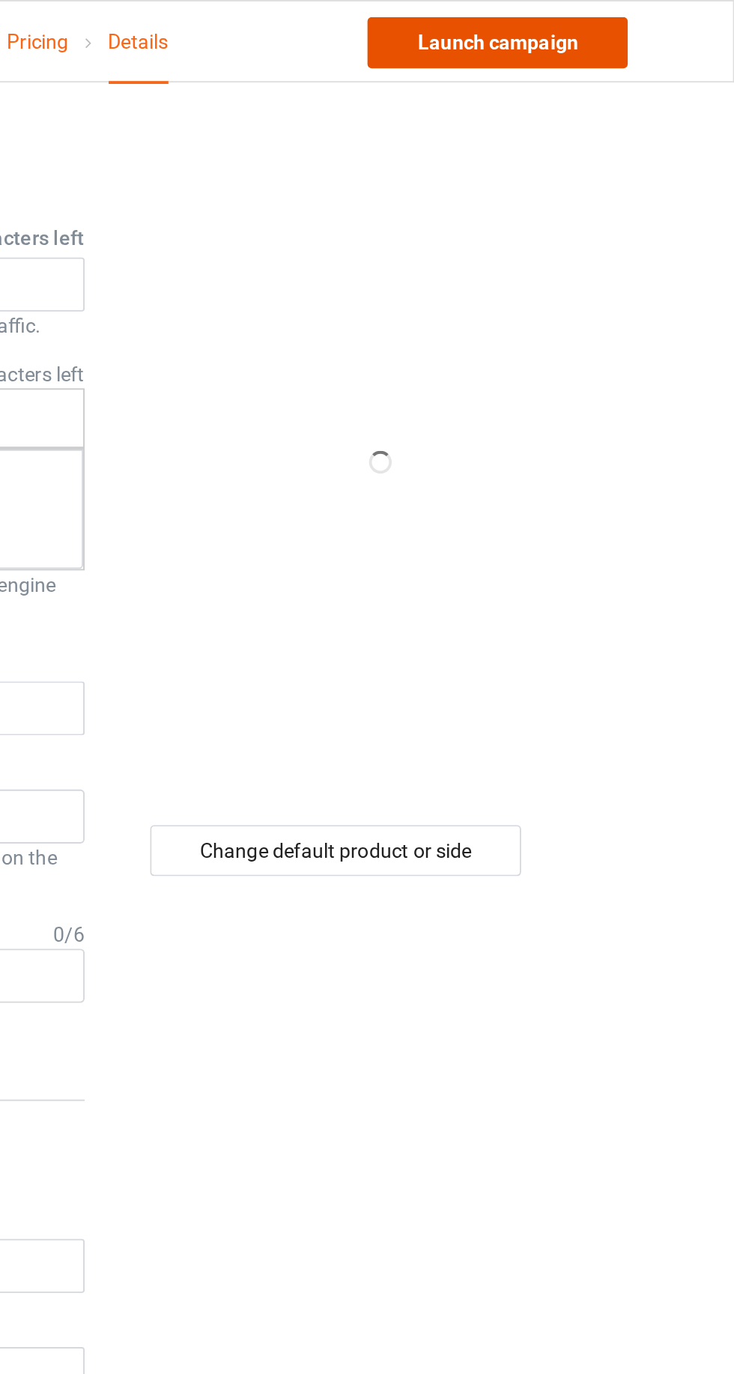
click at [626, 16] on link "Launch campaign" at bounding box center [609, 22] width 137 height 27
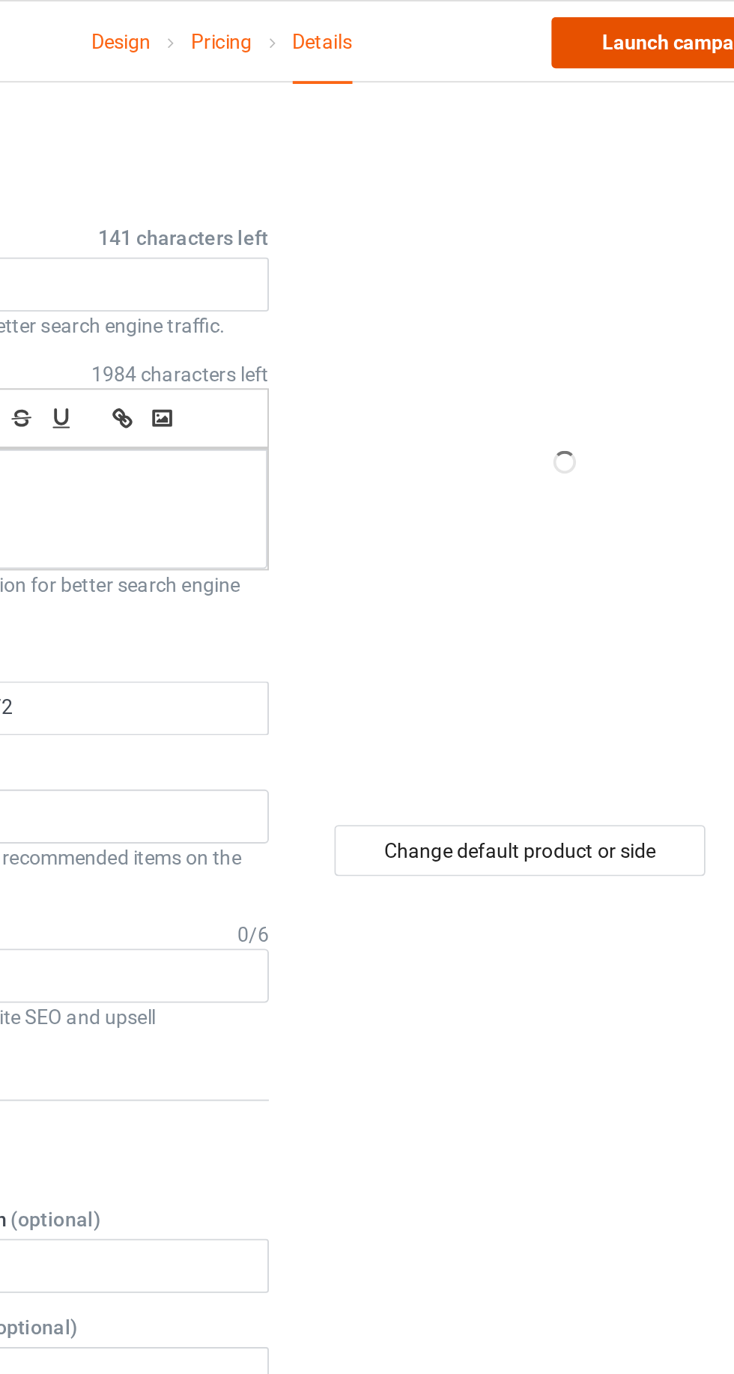
click at [593, 26] on link "Launch campaign" at bounding box center [609, 22] width 137 height 27
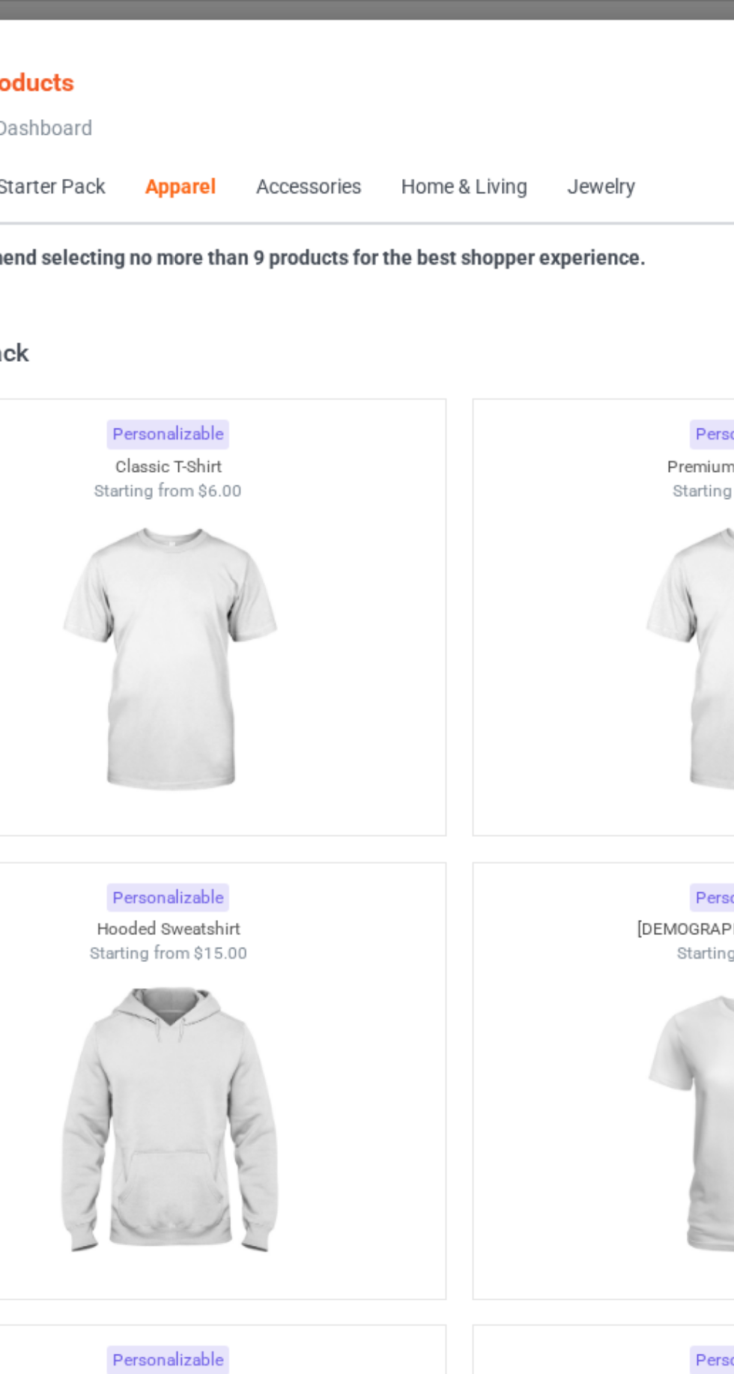
scroll to position [802, 0]
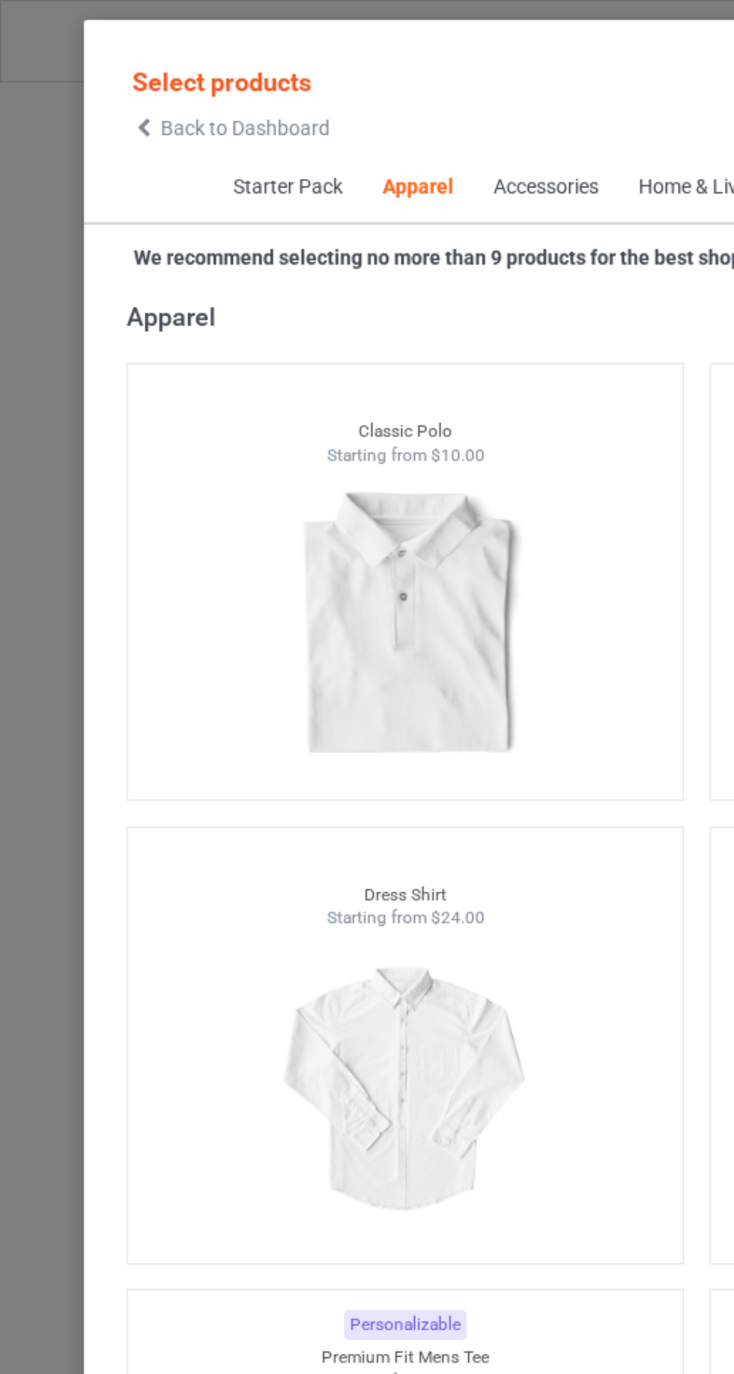
click at [89, 70] on span "Back to Dashboard" at bounding box center [129, 67] width 89 height 12
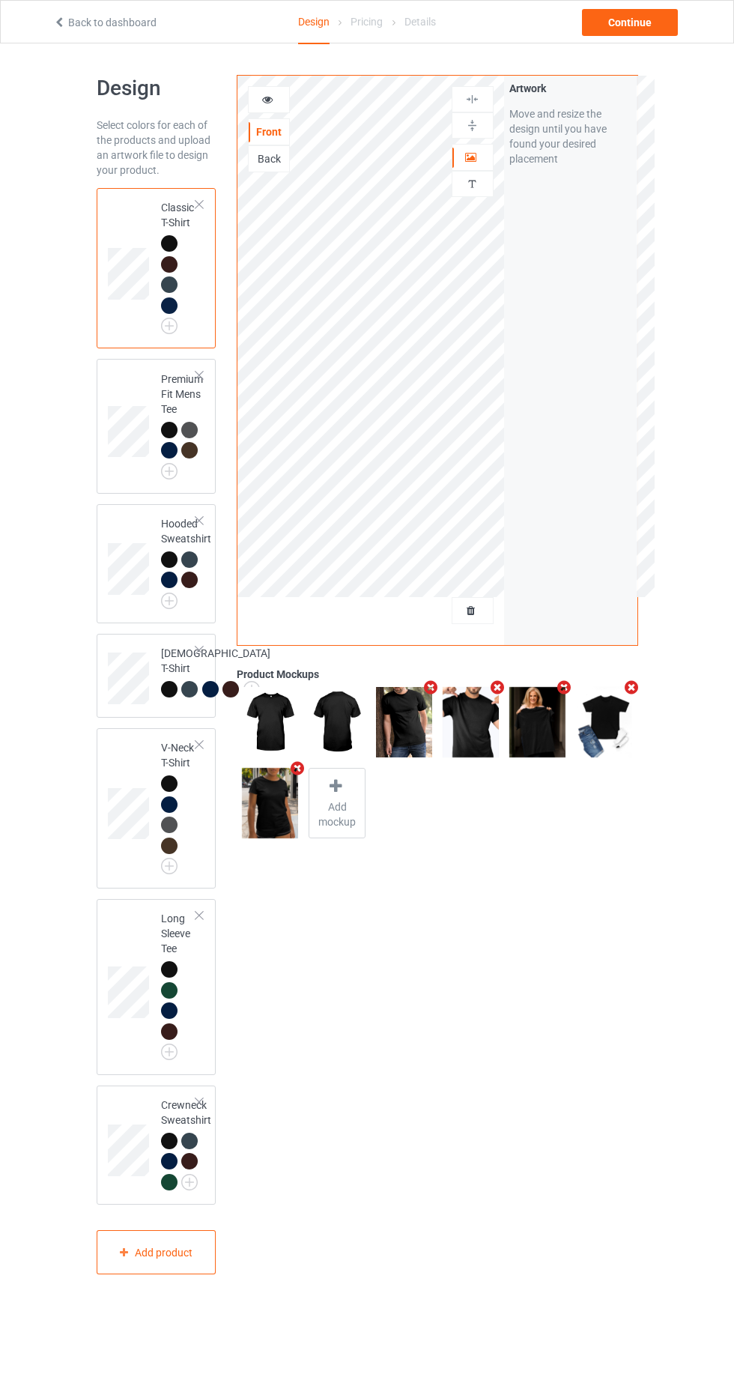
click at [474, 617] on div at bounding box center [473, 610] width 40 height 15
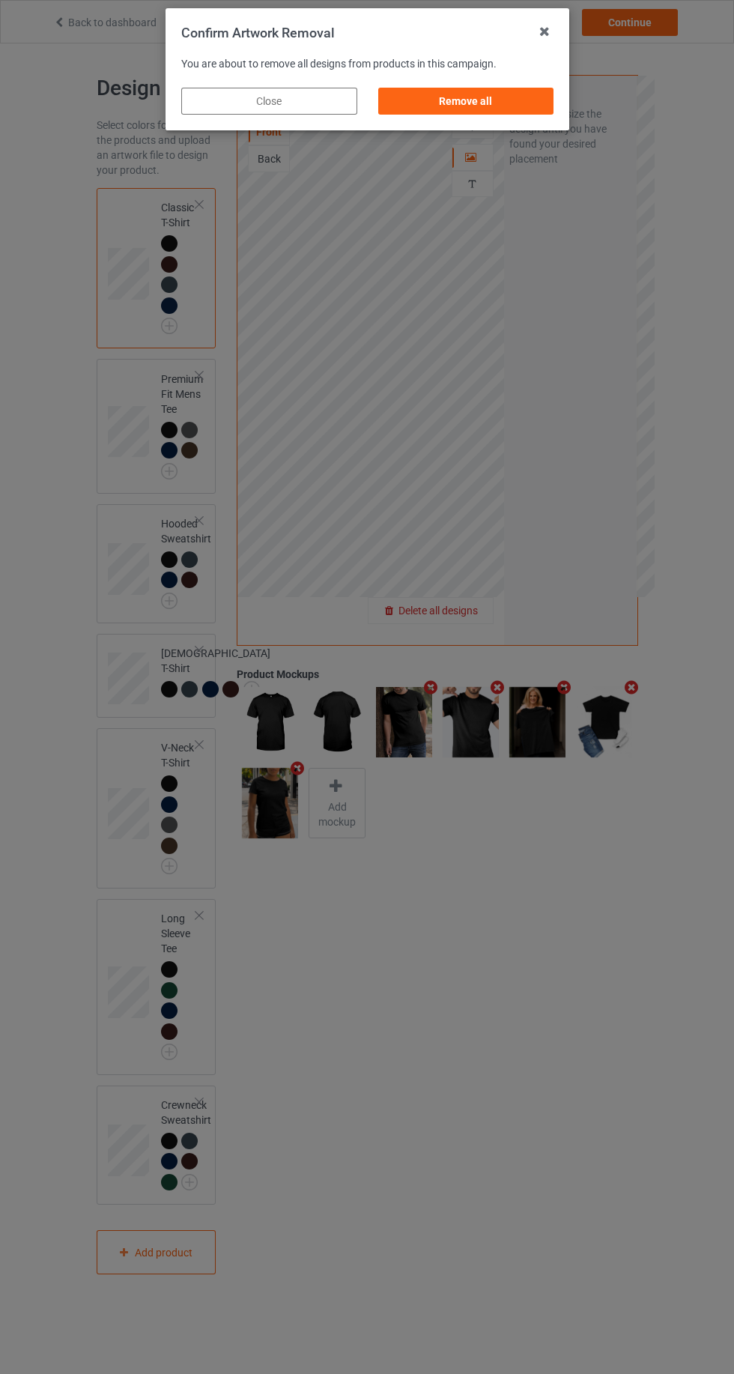
click at [474, 100] on div "Remove all" at bounding box center [466, 101] width 176 height 27
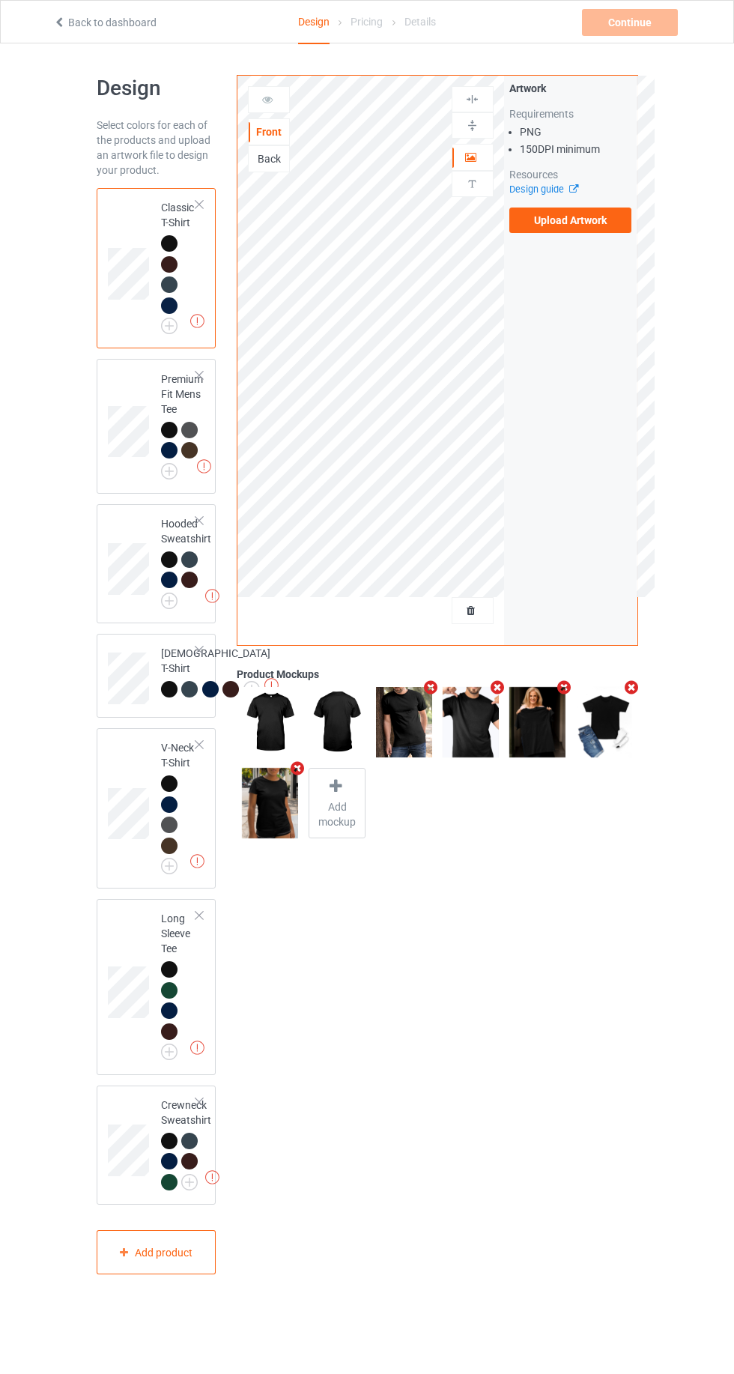
click at [581, 220] on label "Upload Artwork" at bounding box center [570, 220] width 123 height 25
click at [0, 0] on input "Upload Artwork" at bounding box center [0, 0] width 0 height 0
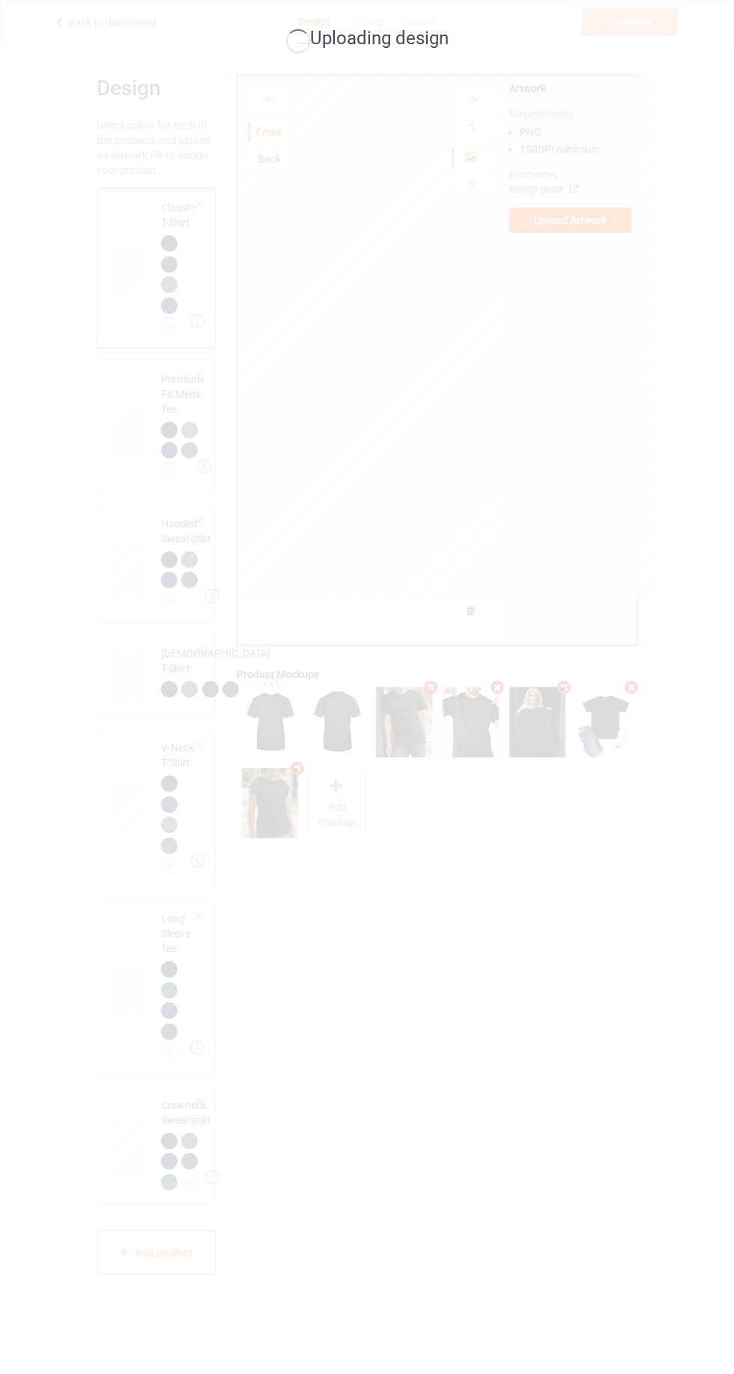
click at [413, 953] on div "Uploading design" at bounding box center [367, 687] width 734 height 1374
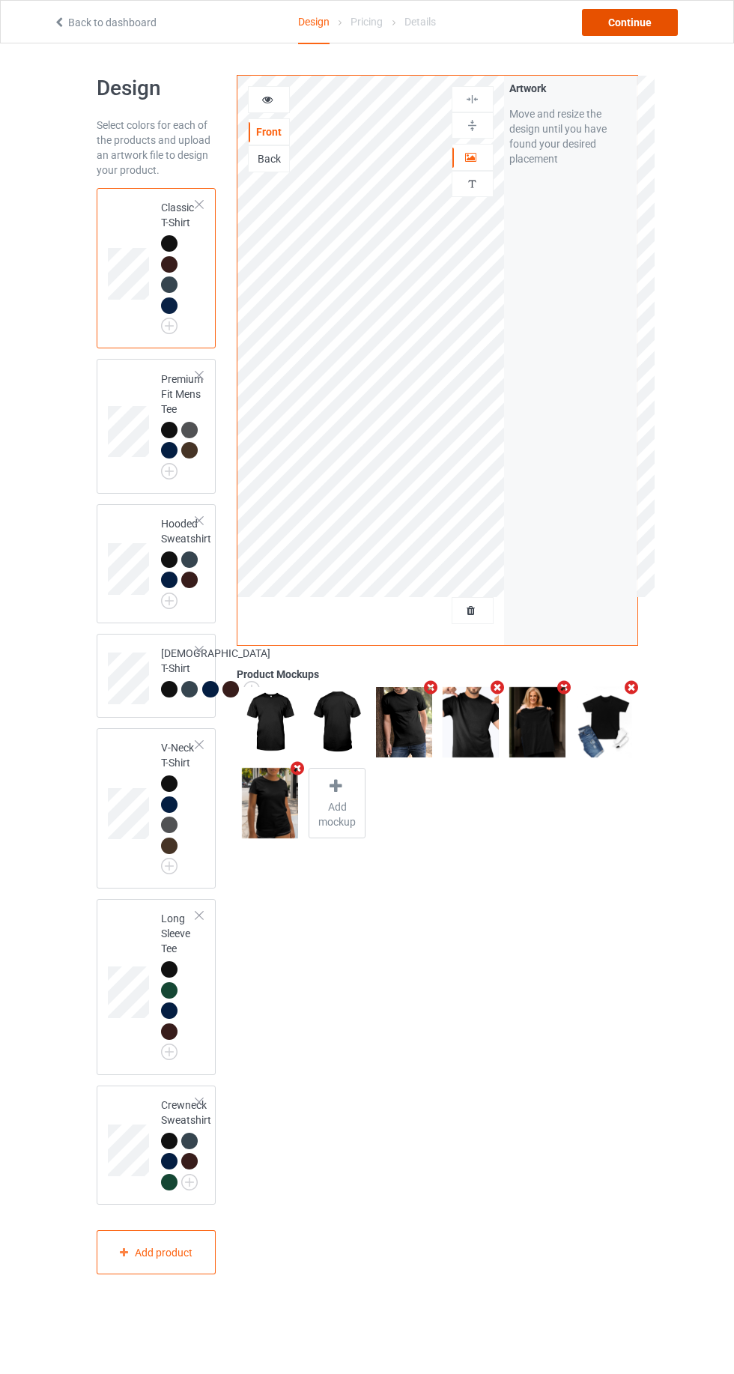
click at [659, 30] on div "Continue" at bounding box center [630, 22] width 96 height 27
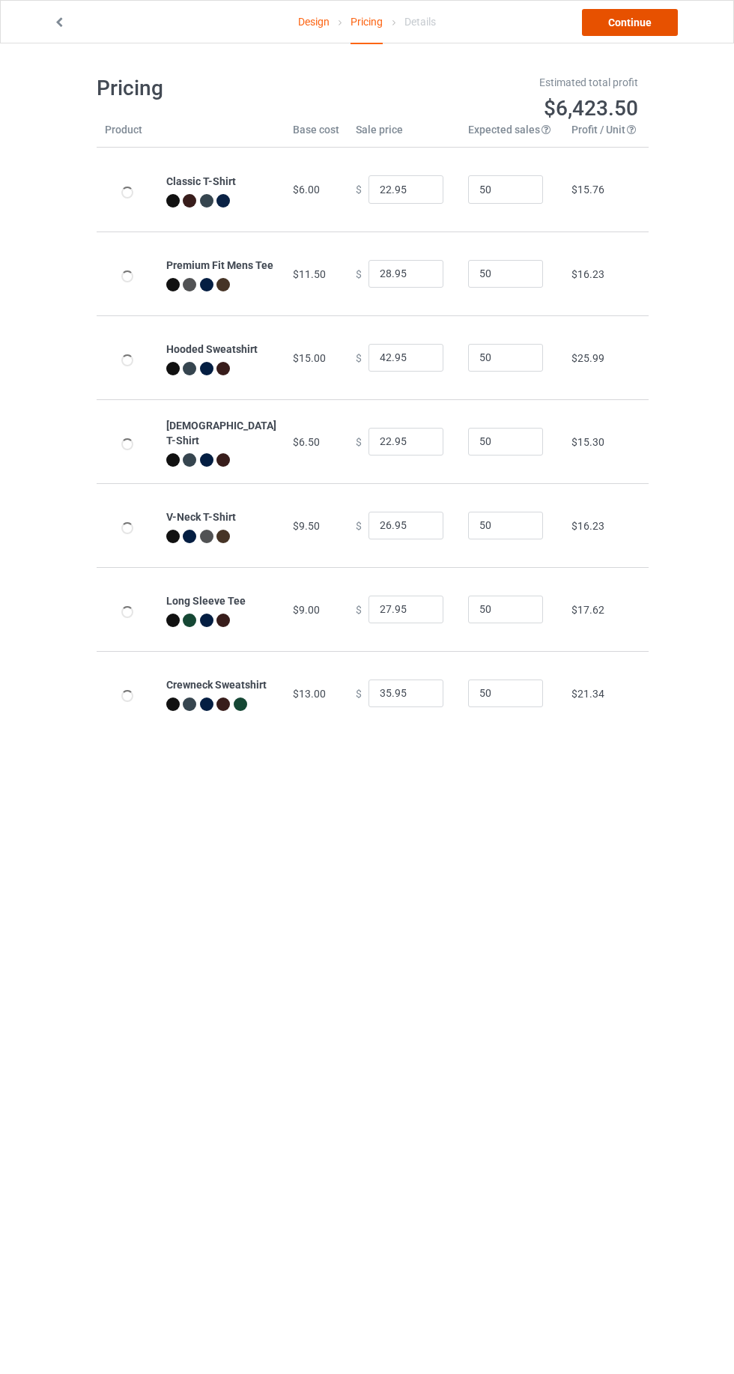
click at [650, 26] on link "Continue" at bounding box center [630, 22] width 96 height 27
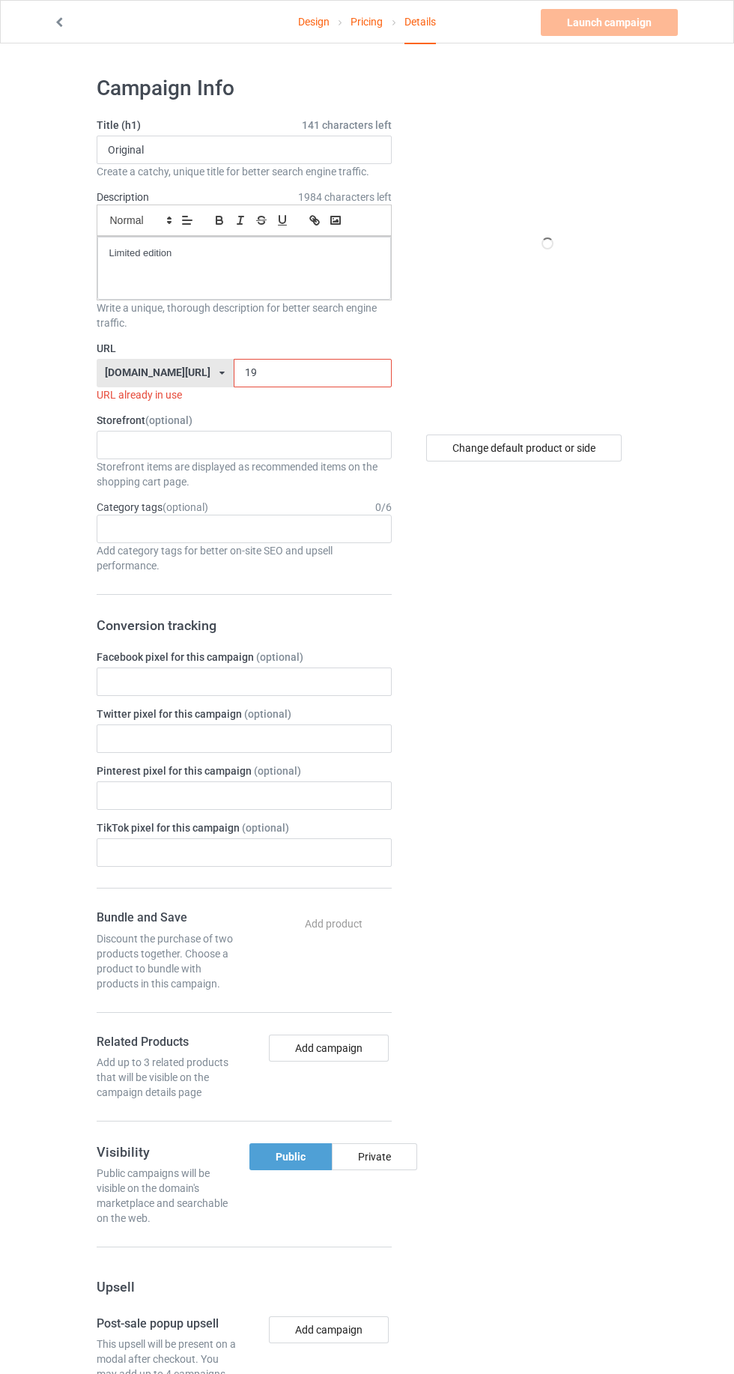
click at [338, 375] on input "19" at bounding box center [313, 373] width 158 height 28
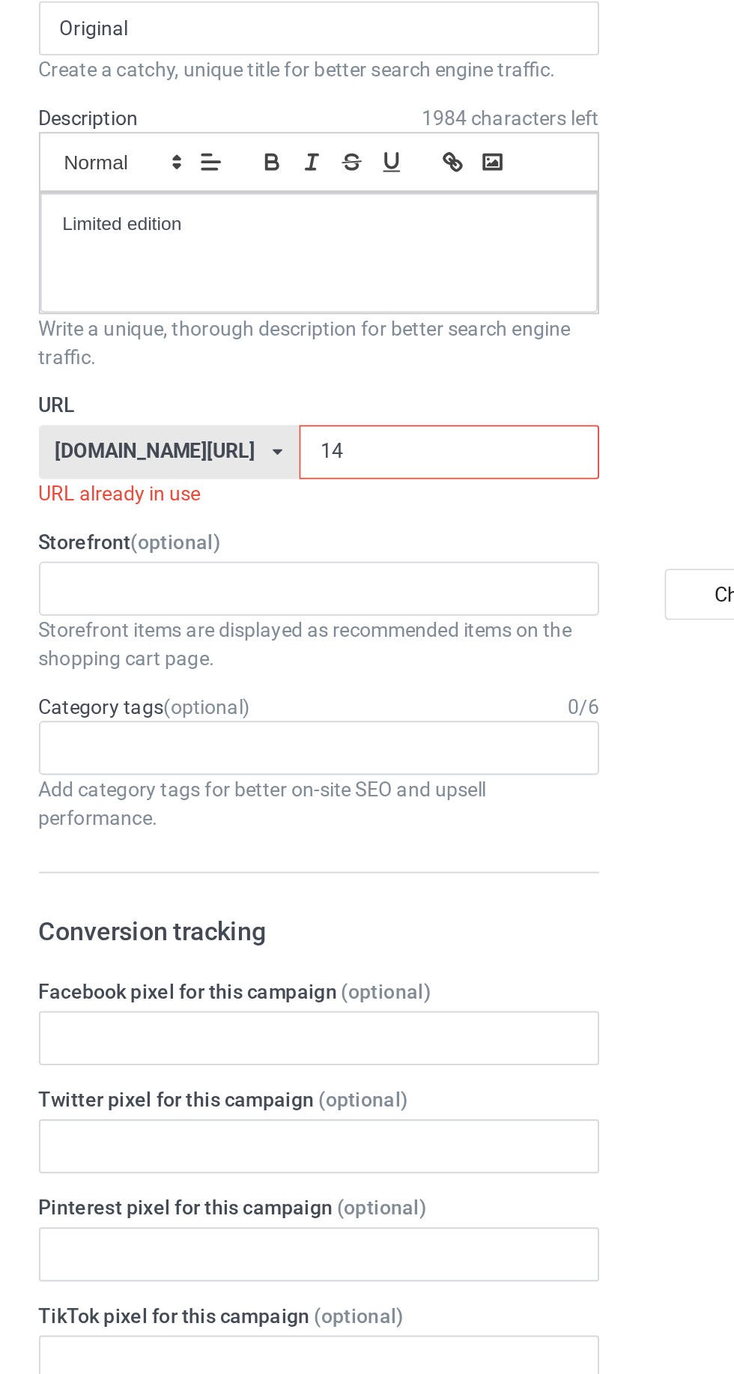
type input "144"
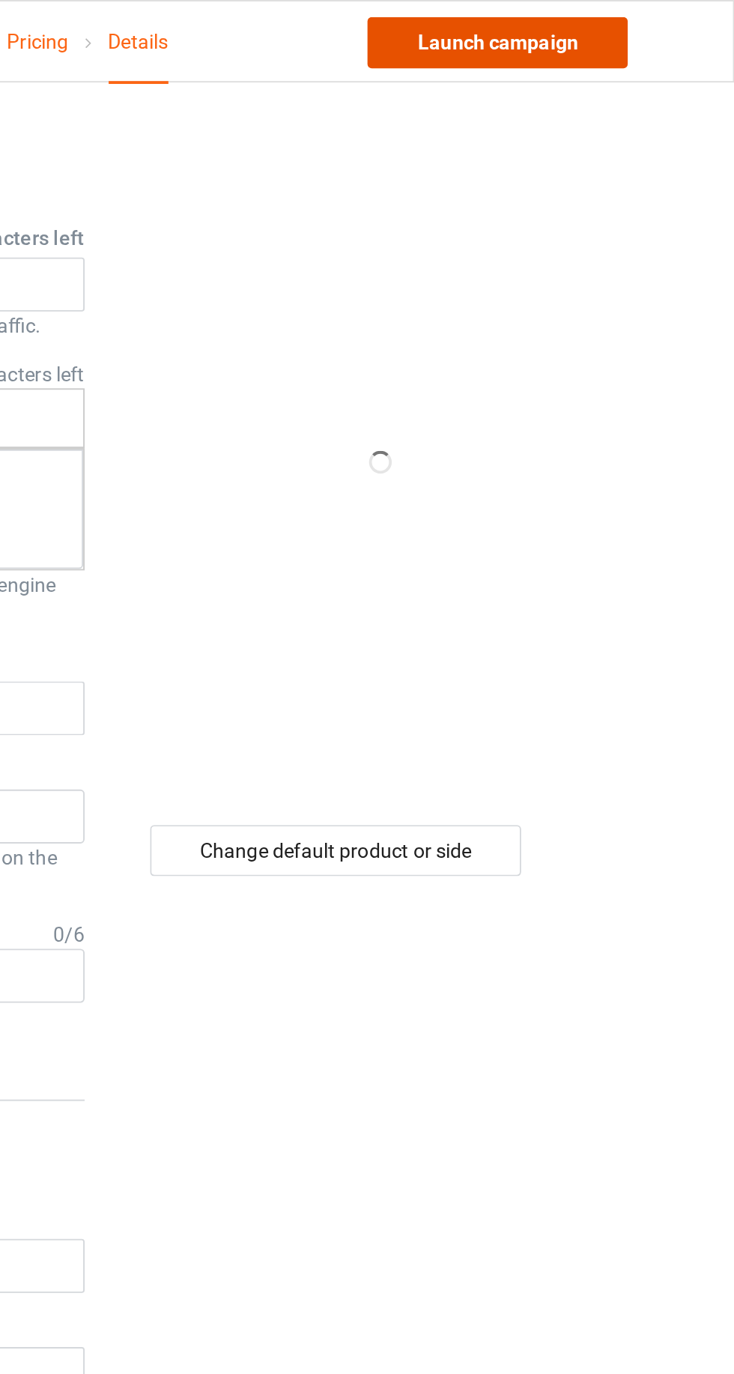
click at [618, 31] on link "Launch campaign" at bounding box center [609, 22] width 137 height 27
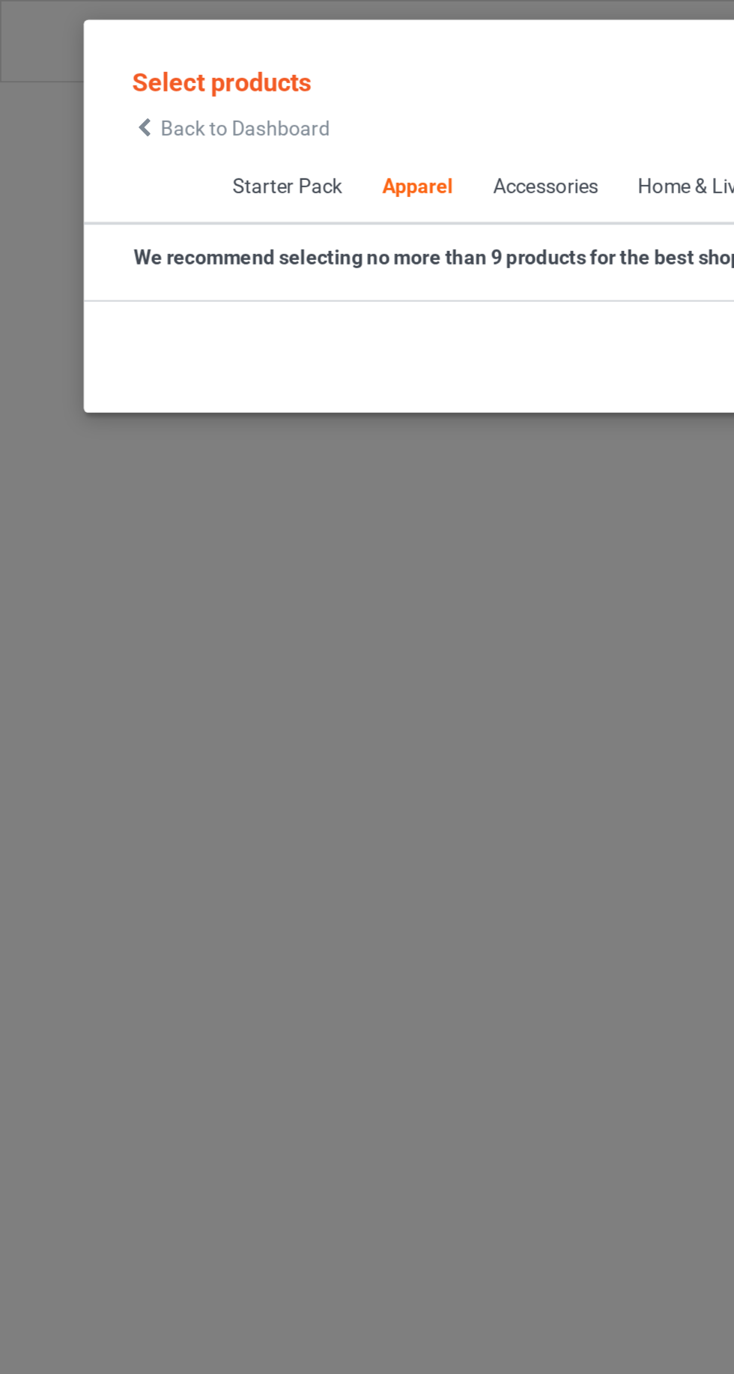
click at [0, 227] on div "Select products Back to Dashboard Starter Pack Apparel Accessories Home & Livin…" at bounding box center [367, 687] width 734 height 1374
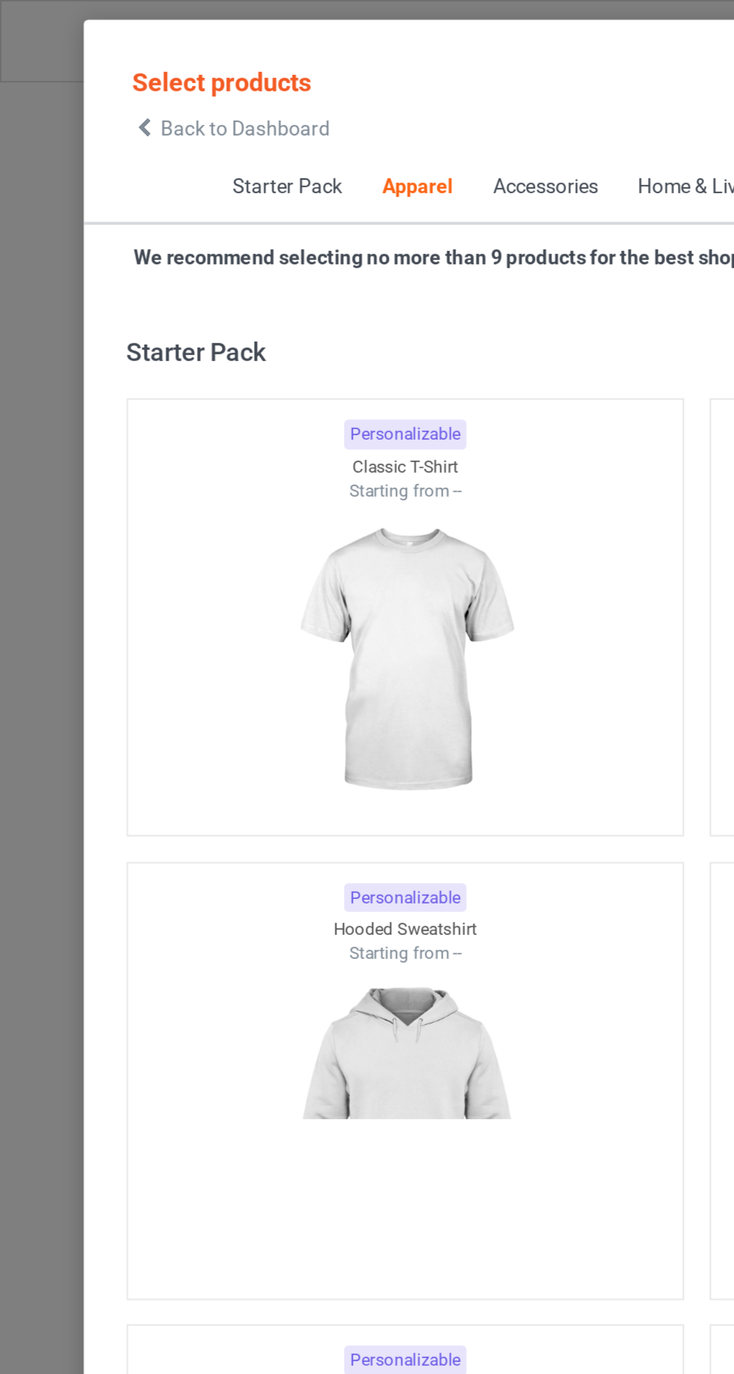
scroll to position [802, 0]
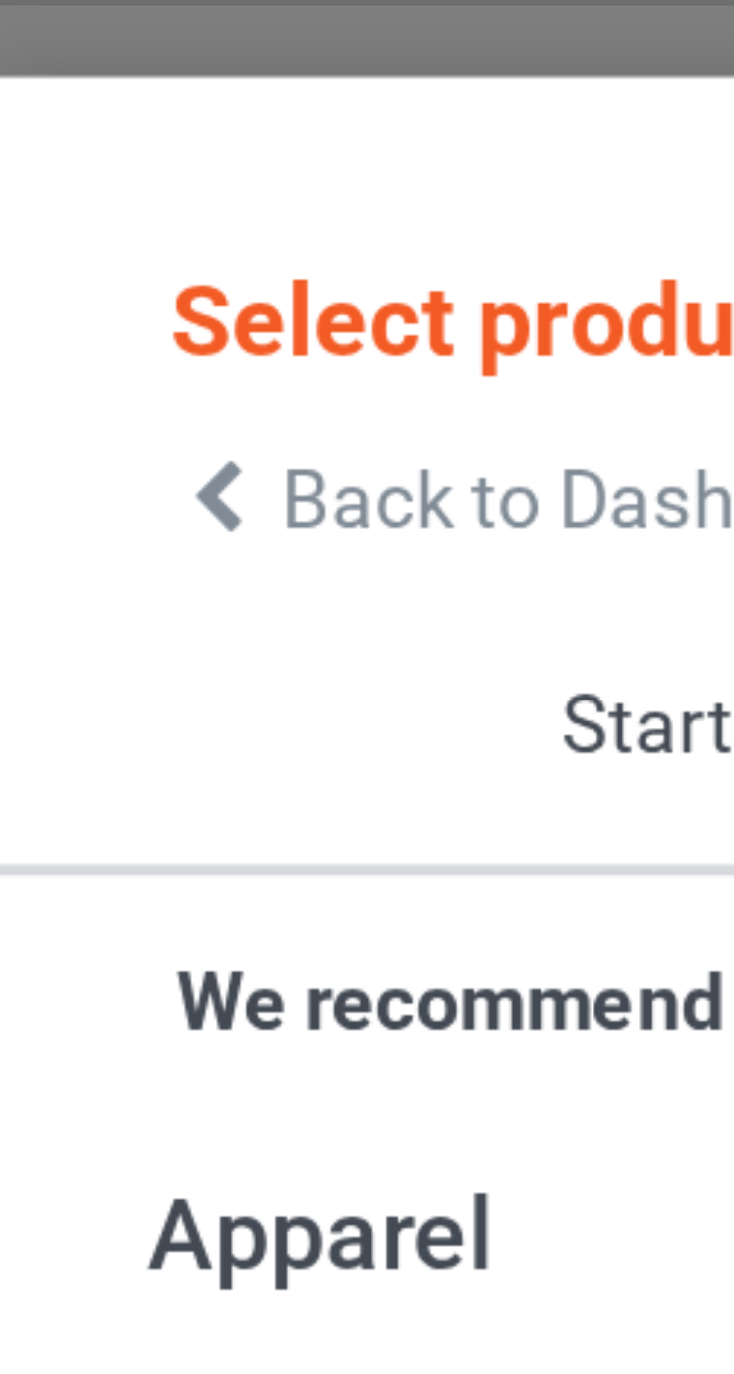
click at [73, 65] on icon at bounding box center [76, 67] width 13 height 10
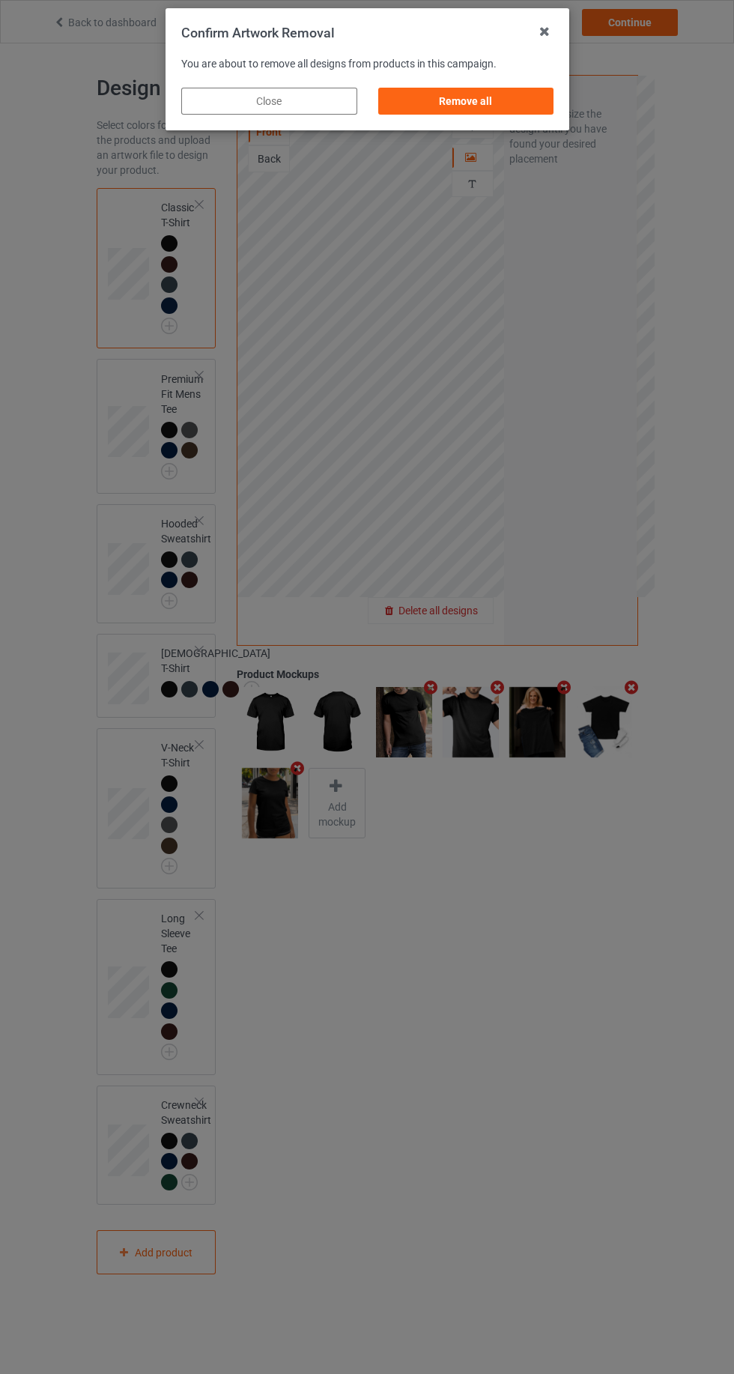
click at [429, 100] on div "Remove all" at bounding box center [466, 101] width 176 height 27
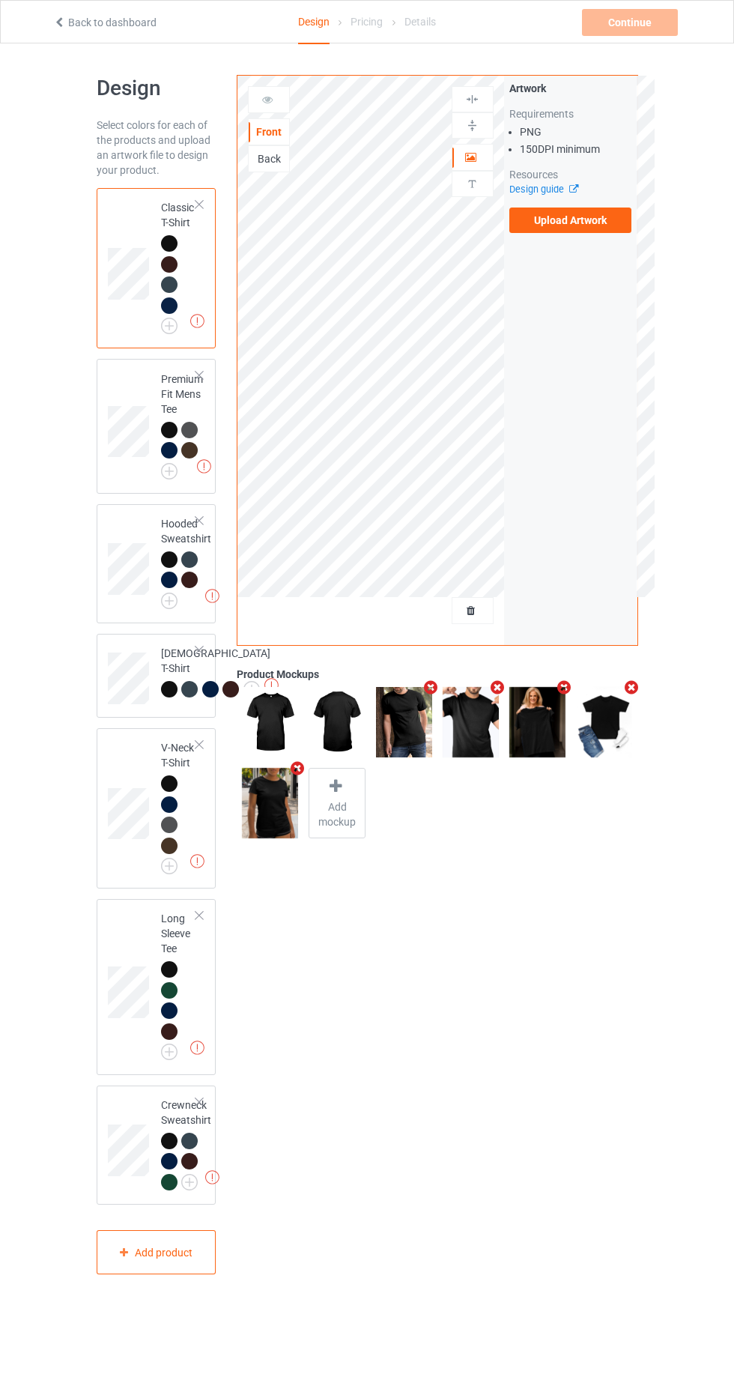
click at [557, 222] on label "Upload Artwork" at bounding box center [570, 220] width 123 height 25
click at [0, 0] on input "Upload Artwork" at bounding box center [0, 0] width 0 height 0
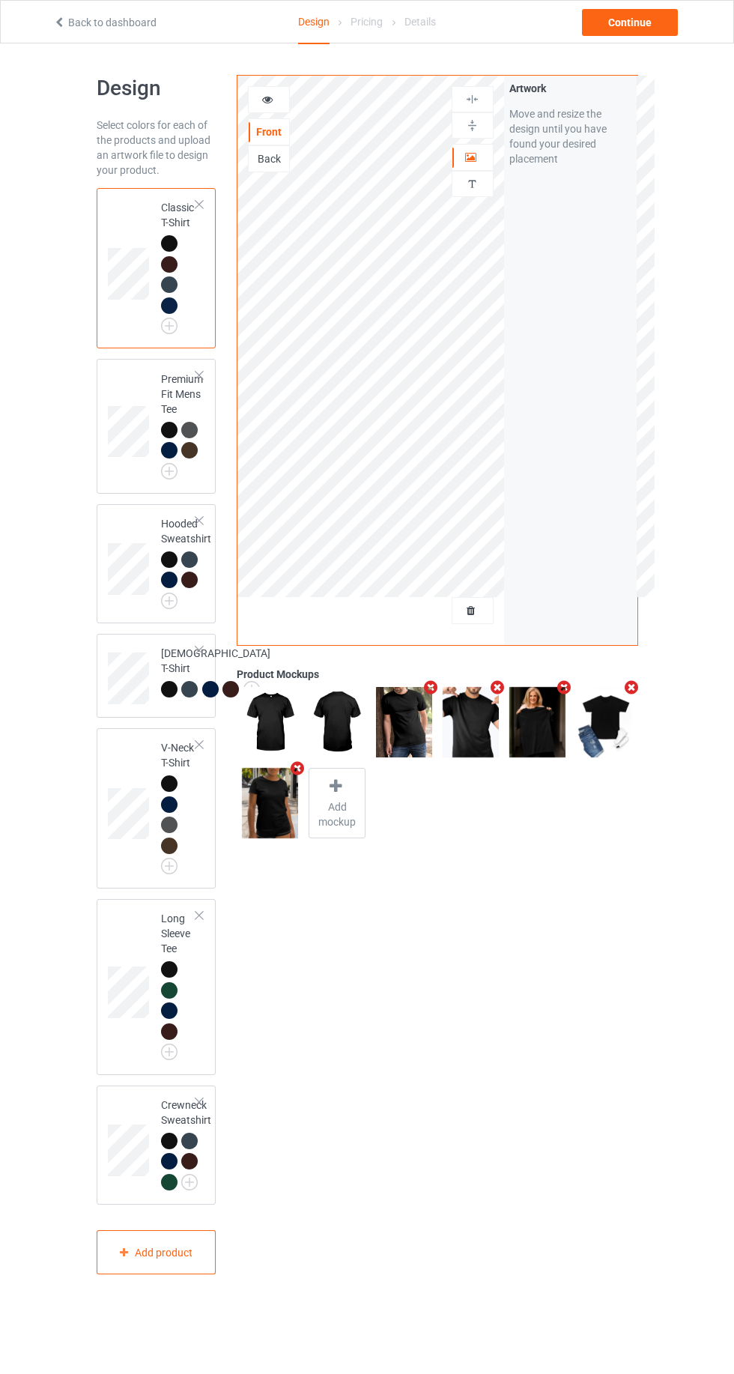
click at [288, 98] on div at bounding box center [269, 99] width 40 height 15
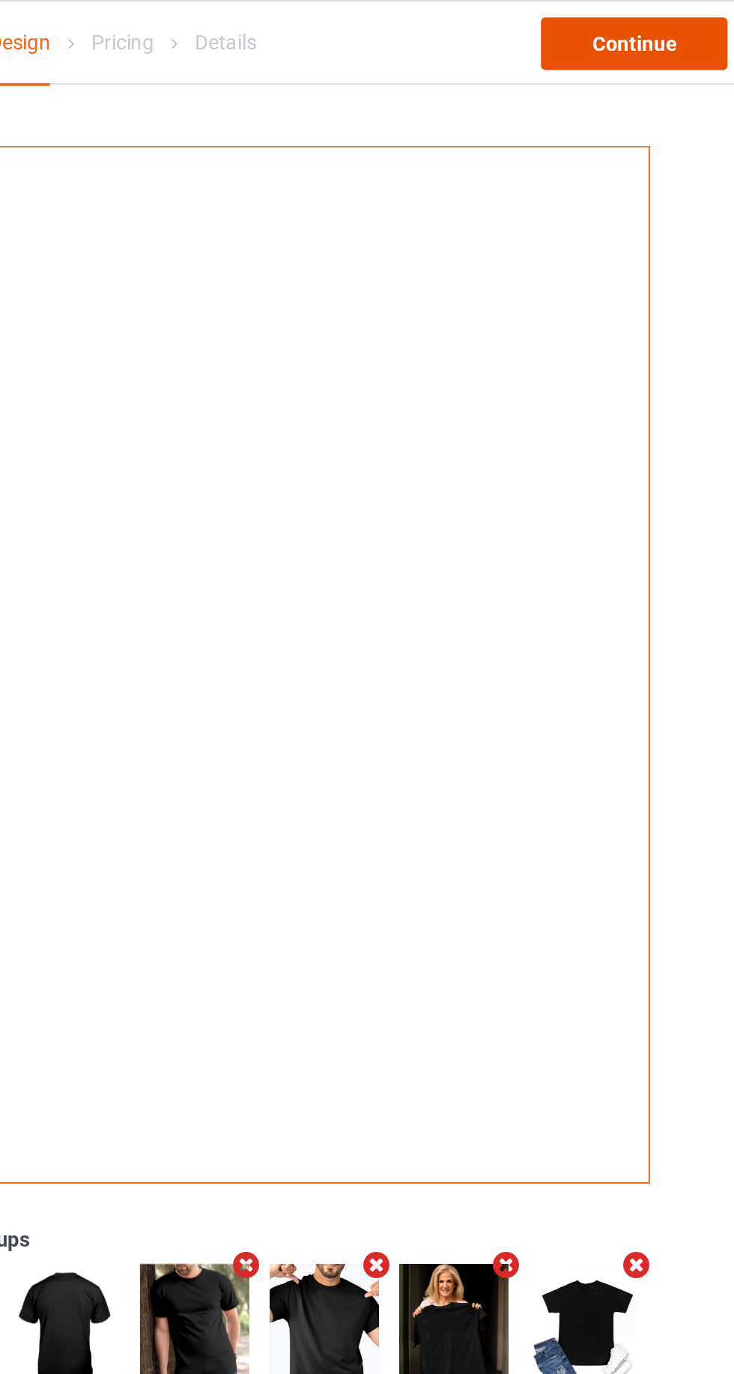
click at [642, 28] on div "Continue" at bounding box center [630, 22] width 96 height 27
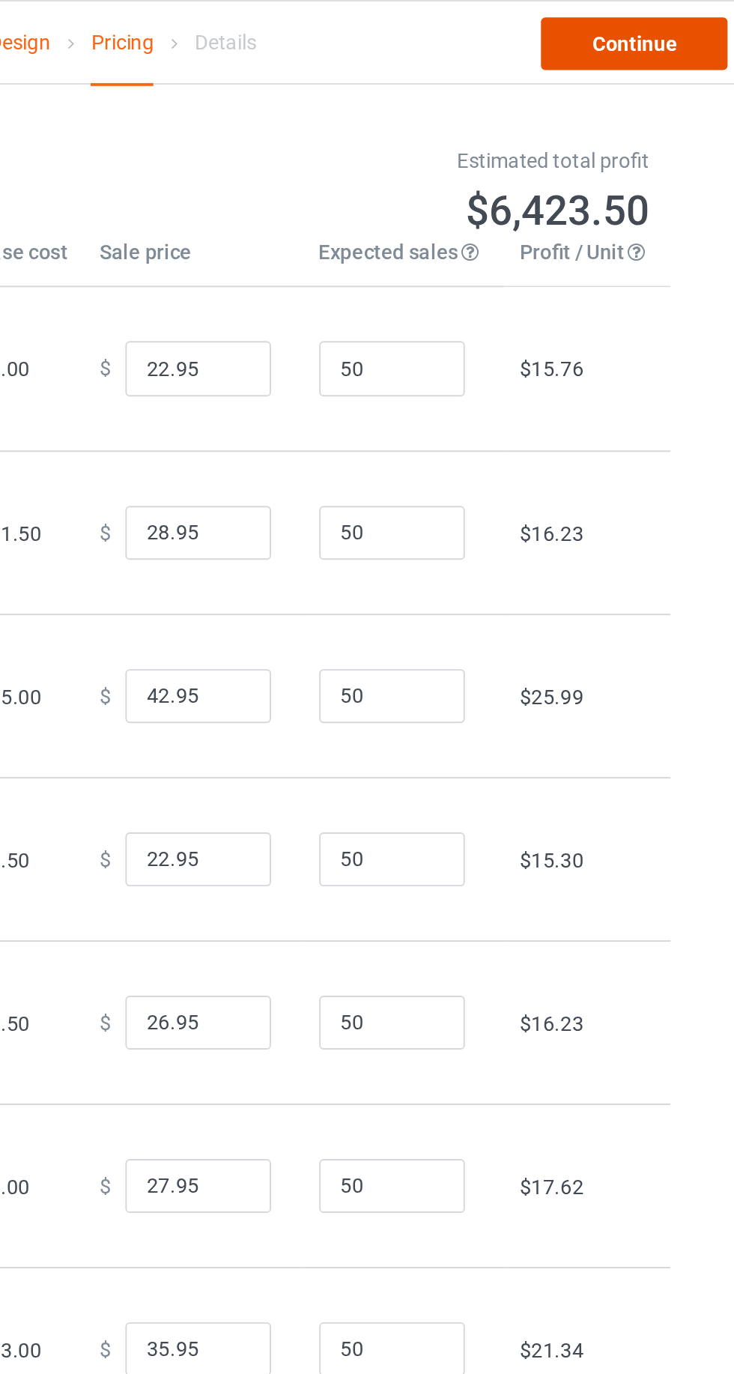
click at [641, 30] on link "Continue" at bounding box center [630, 22] width 96 height 27
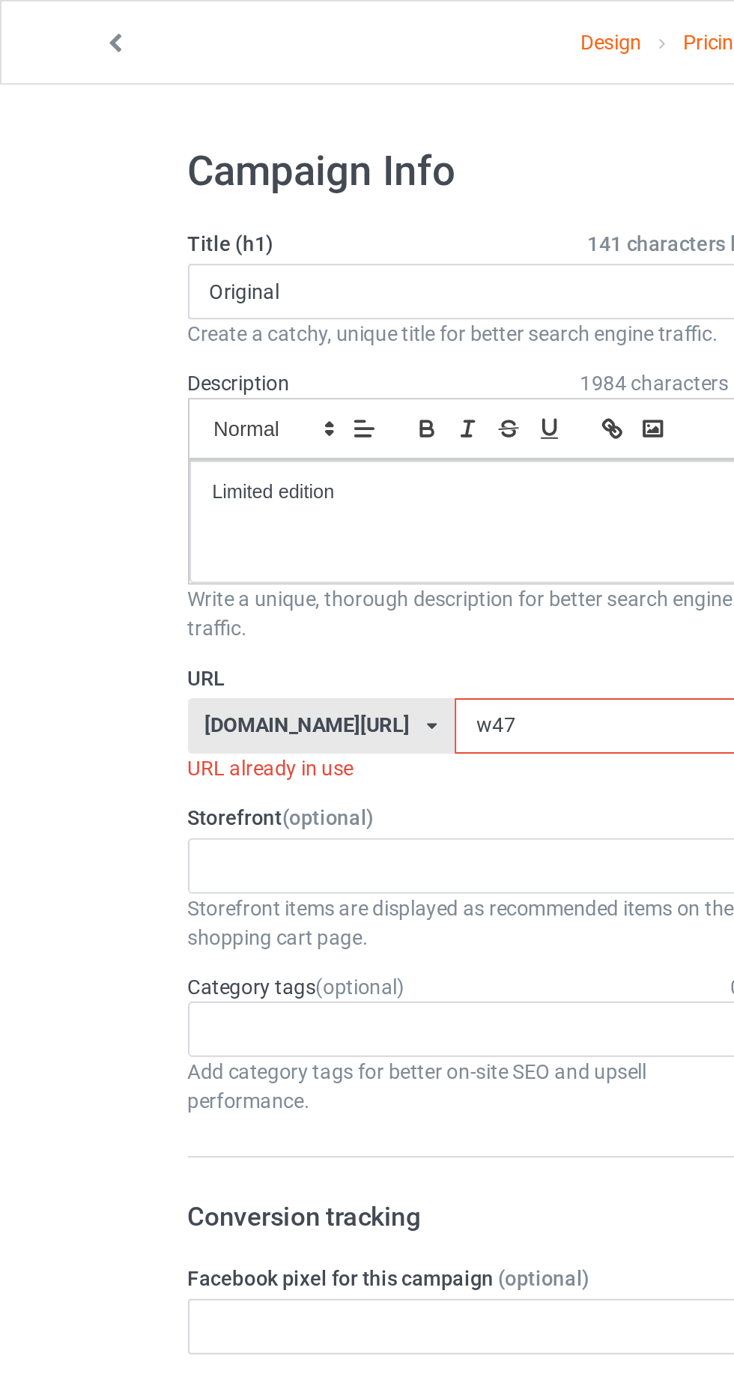
click at [234, 372] on input "w47" at bounding box center [313, 373] width 158 height 28
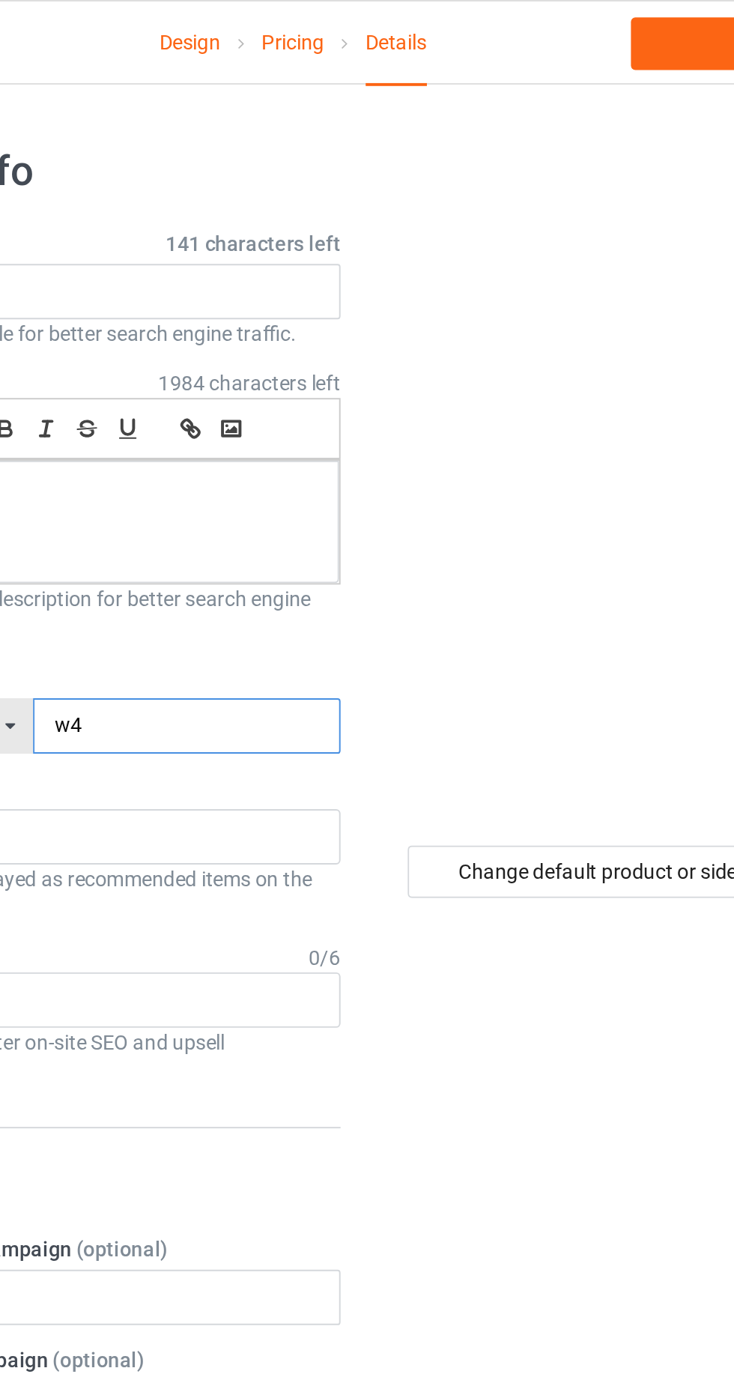
type input "w4l"
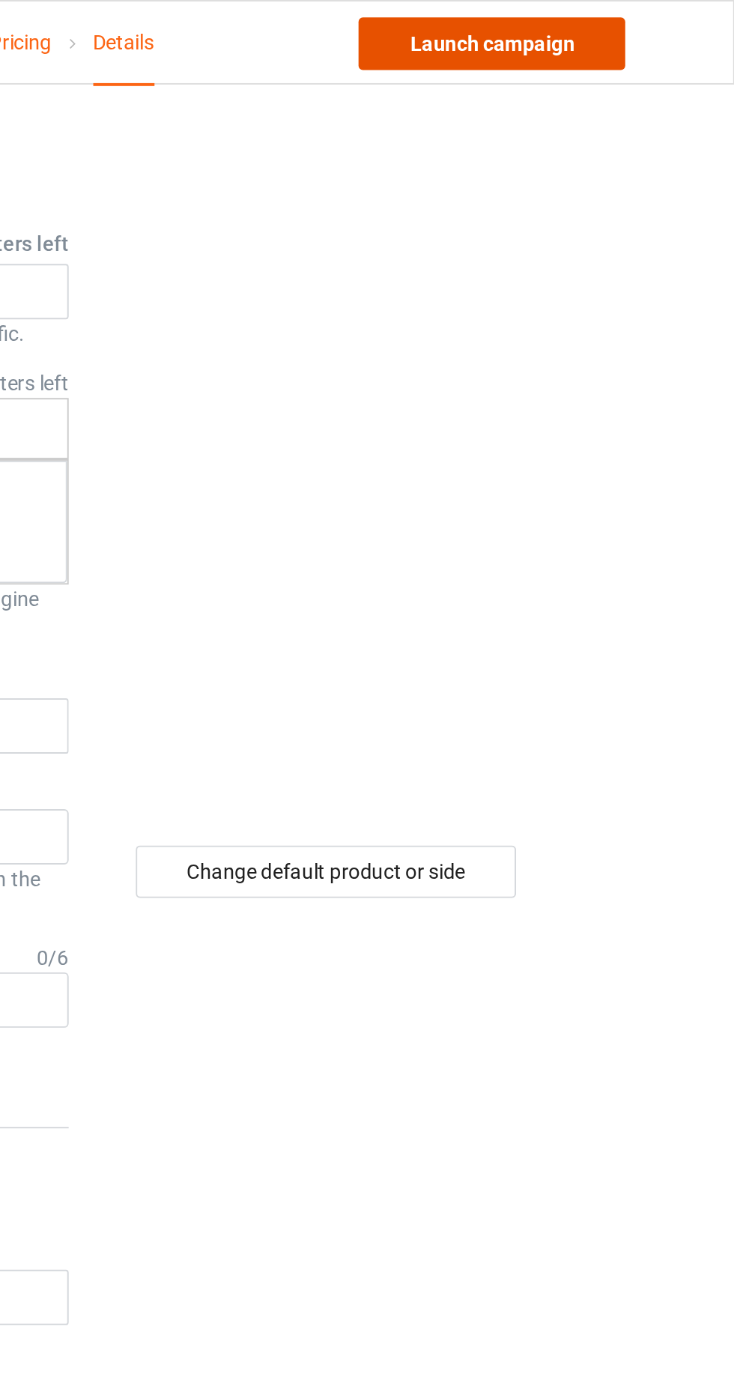
click at [638, 27] on link "Launch campaign" at bounding box center [609, 22] width 137 height 27
